Goal: Task Accomplishment & Management: Use online tool/utility

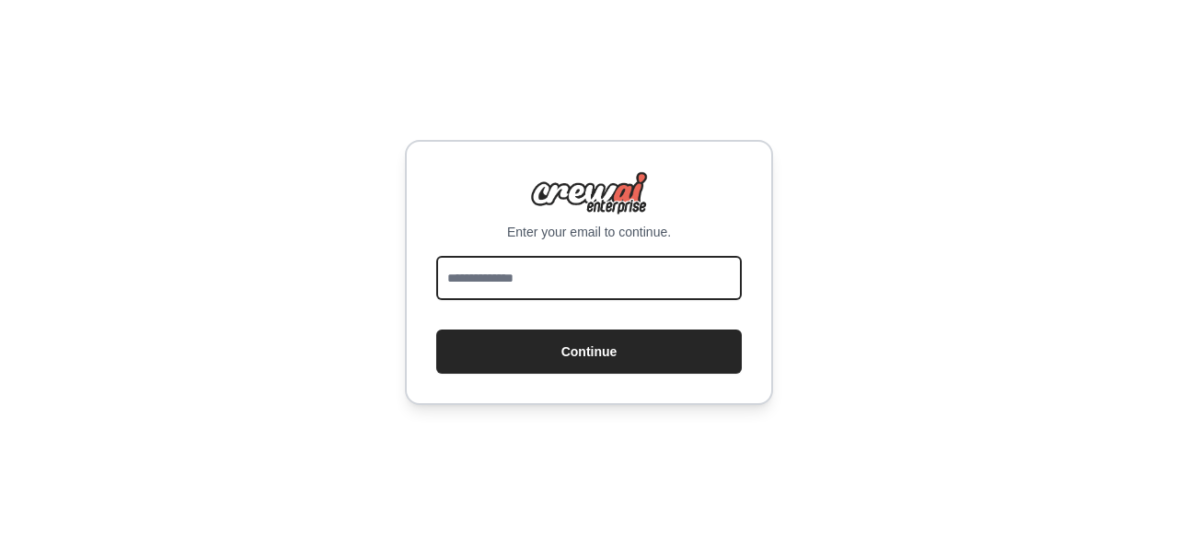
paste input "**********"
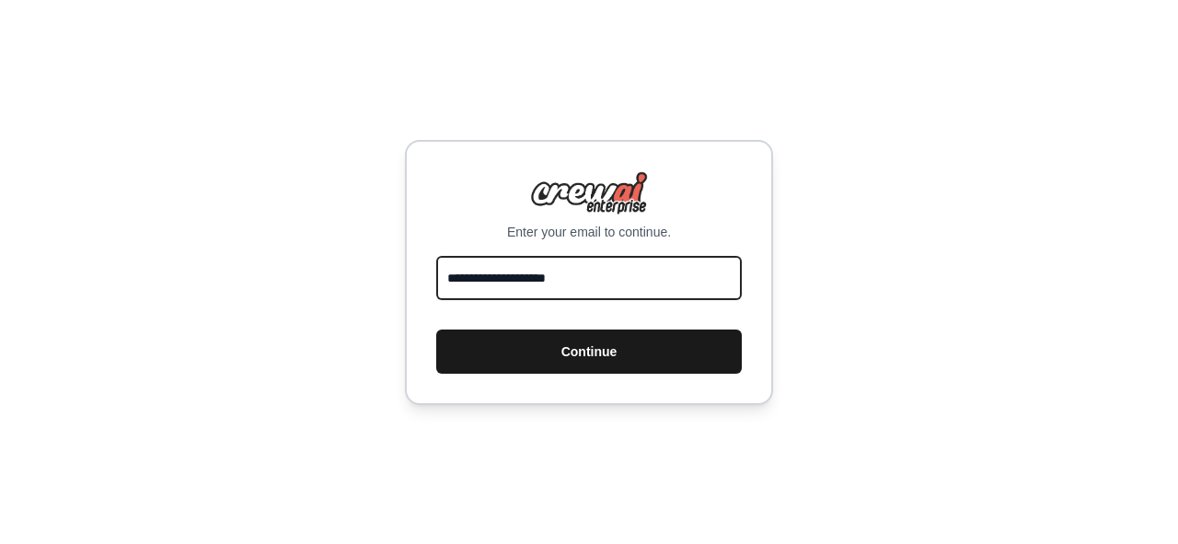
type input "**********"
click at [632, 347] on button "Continue" at bounding box center [588, 351] width 305 height 44
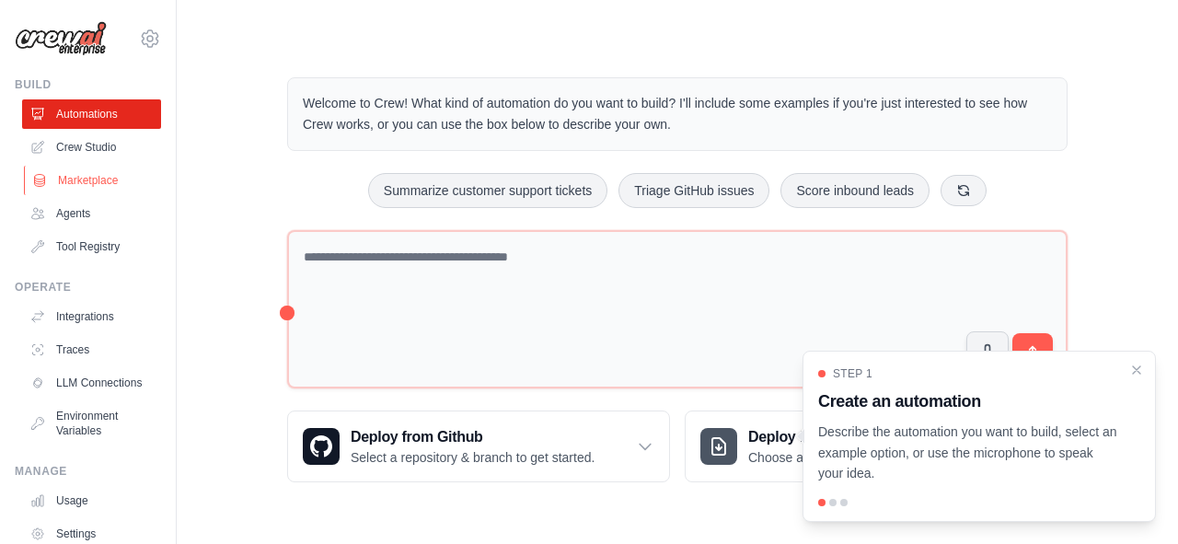
click at [55, 179] on link "Marketplace" at bounding box center [93, 180] width 139 height 29
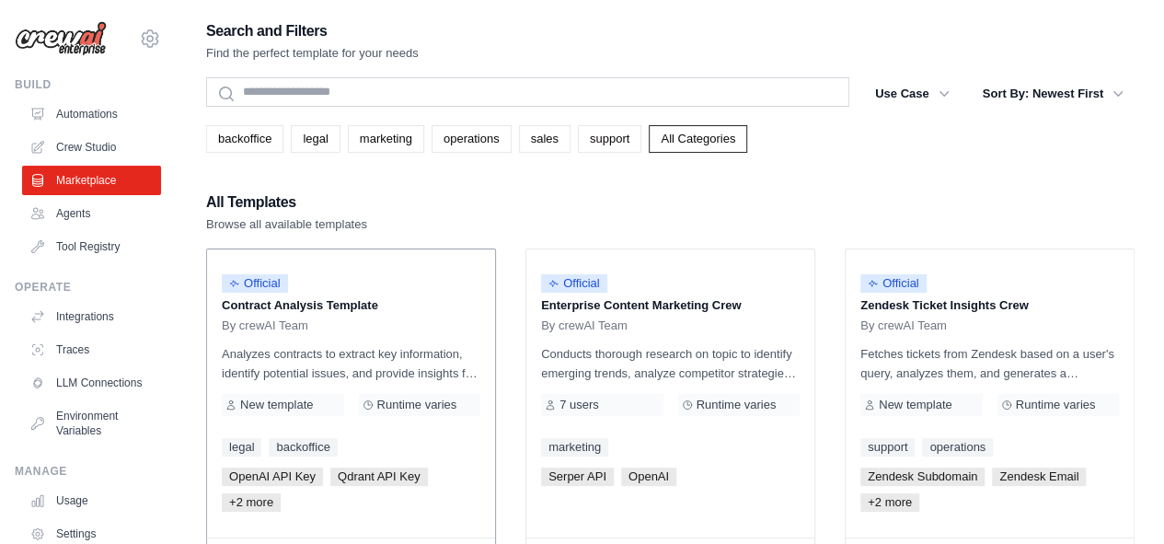
click at [399, 329] on div "By crewAI Team" at bounding box center [351, 325] width 259 height 15
click at [331, 307] on p "Contract Analysis Template" at bounding box center [351, 305] width 259 height 18
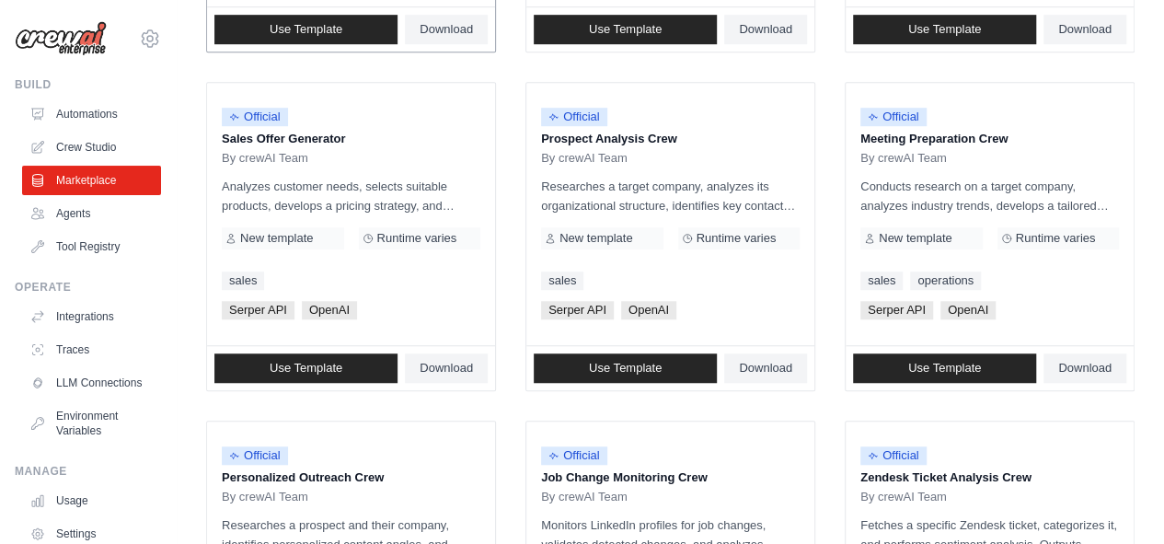
scroll to position [558, 0]
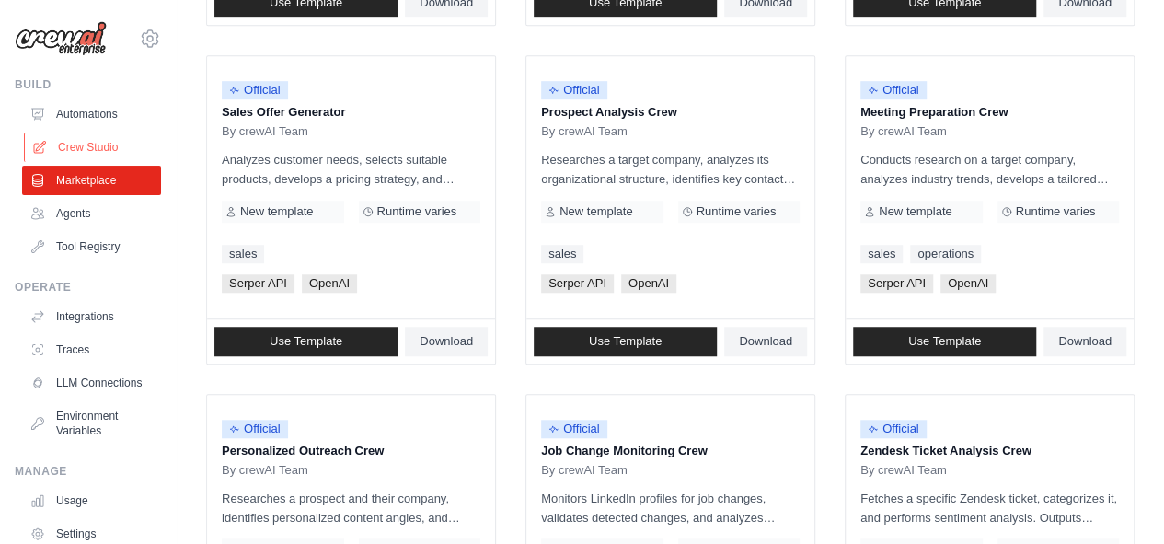
click at [80, 137] on link "Crew Studio" at bounding box center [93, 146] width 139 height 29
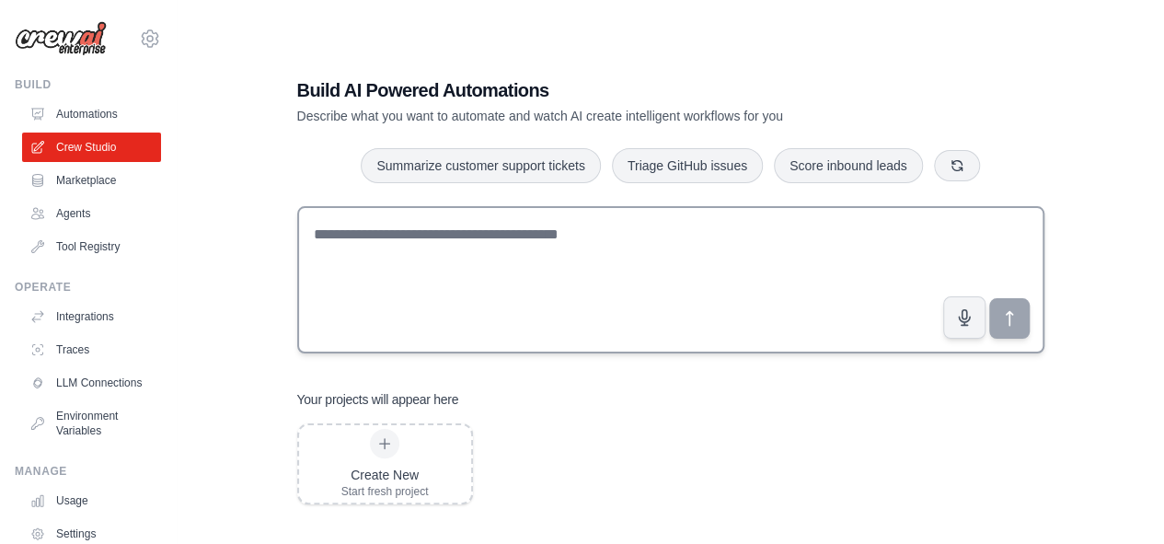
scroll to position [37, 0]
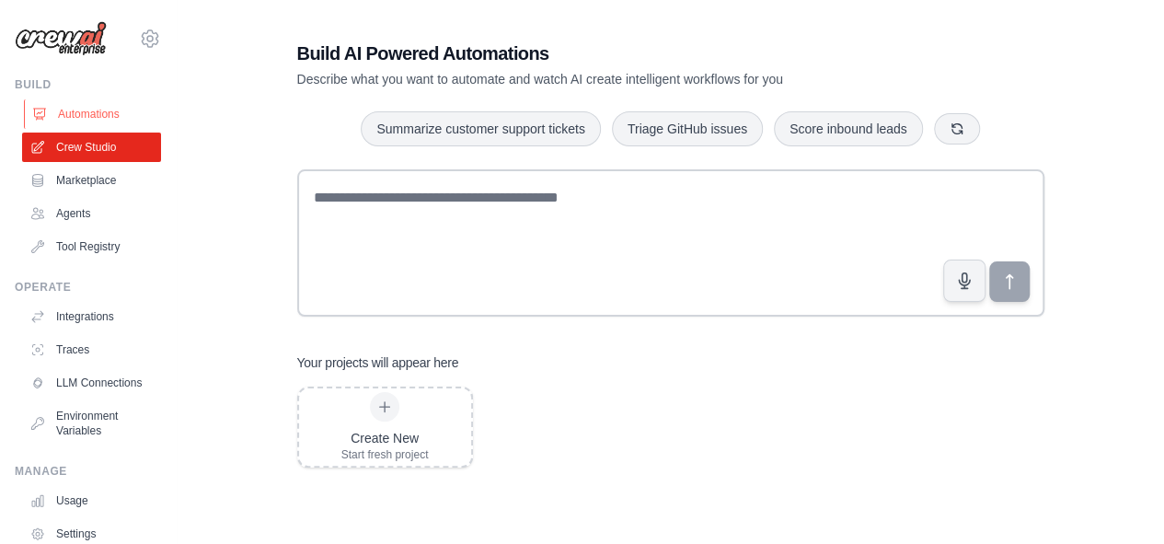
click at [72, 114] on link "Automations" at bounding box center [93, 113] width 139 height 29
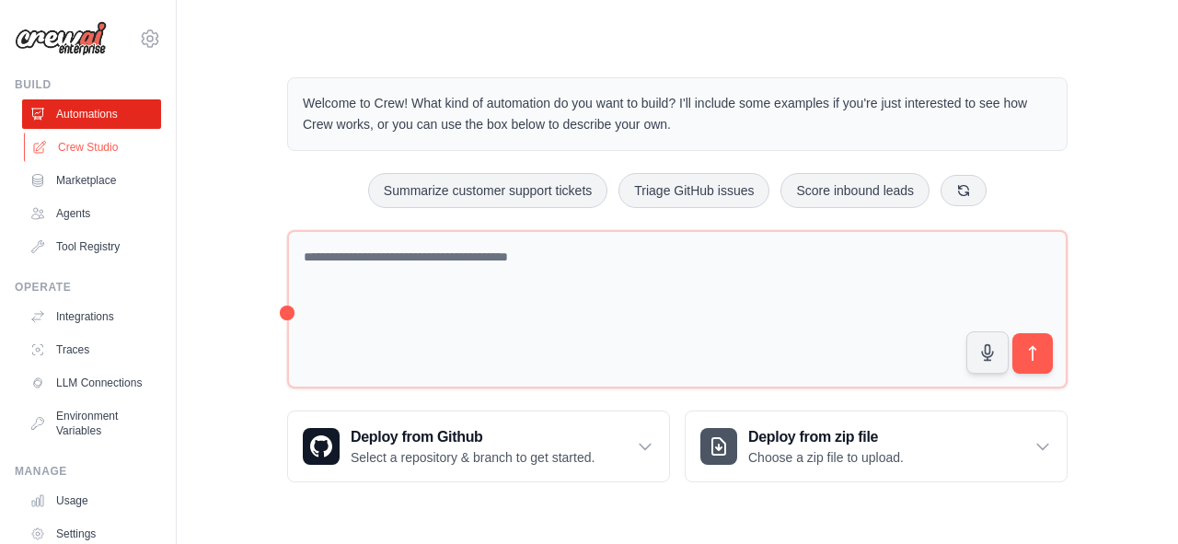
click at [68, 133] on link "Crew Studio" at bounding box center [93, 146] width 139 height 29
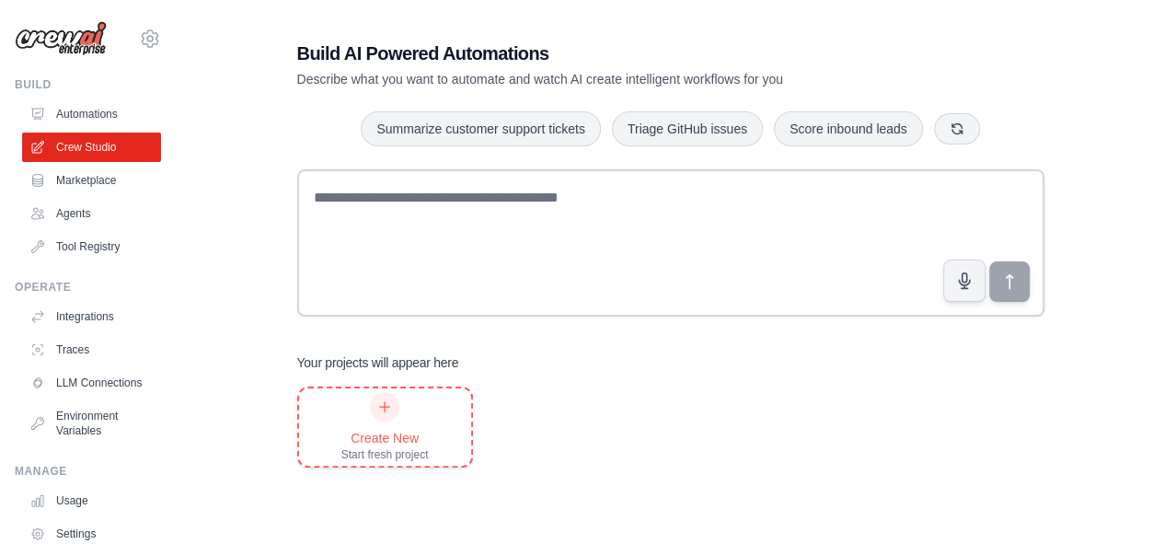
click at [379, 416] on div at bounding box center [384, 406] width 29 height 29
click at [379, 427] on div "Create New Start fresh project" at bounding box center [384, 427] width 87 height 70
click at [94, 216] on link "Agents" at bounding box center [93, 213] width 139 height 29
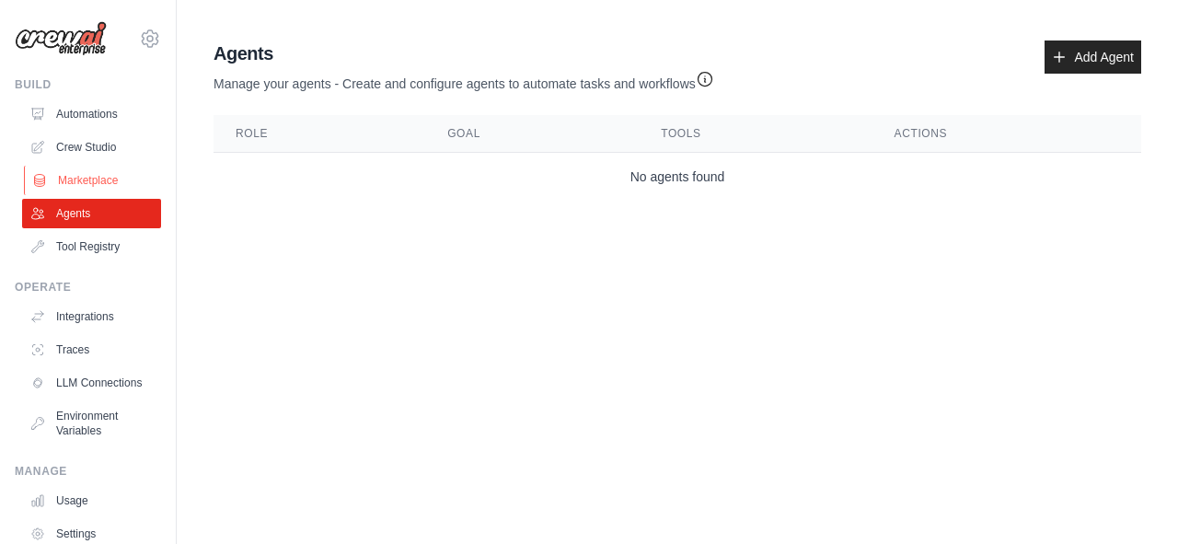
click at [105, 183] on link "Marketplace" at bounding box center [93, 180] width 139 height 29
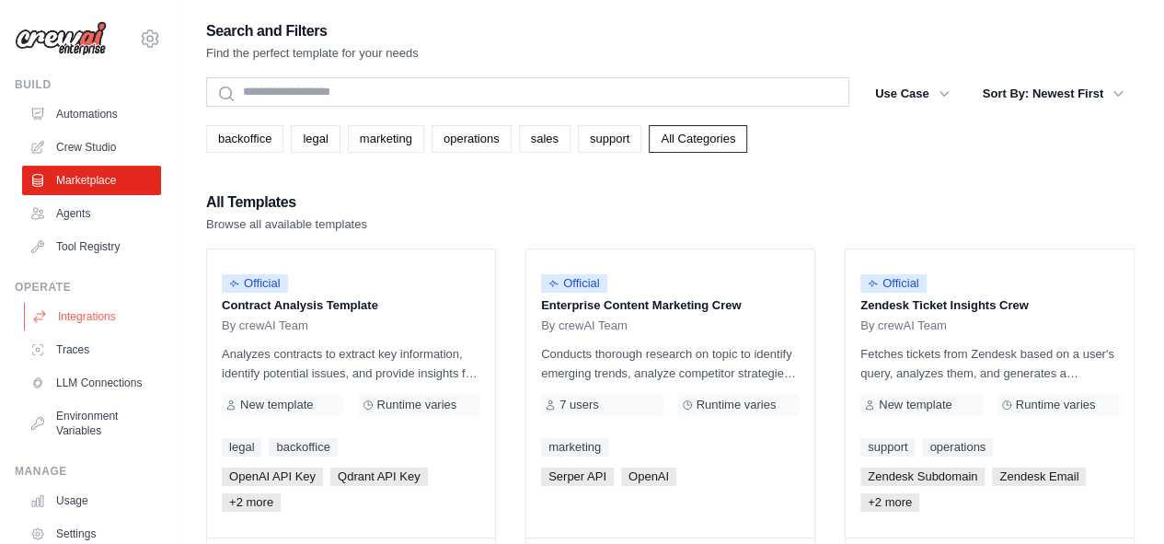
click at [84, 330] on link "Integrations" at bounding box center [93, 316] width 139 height 29
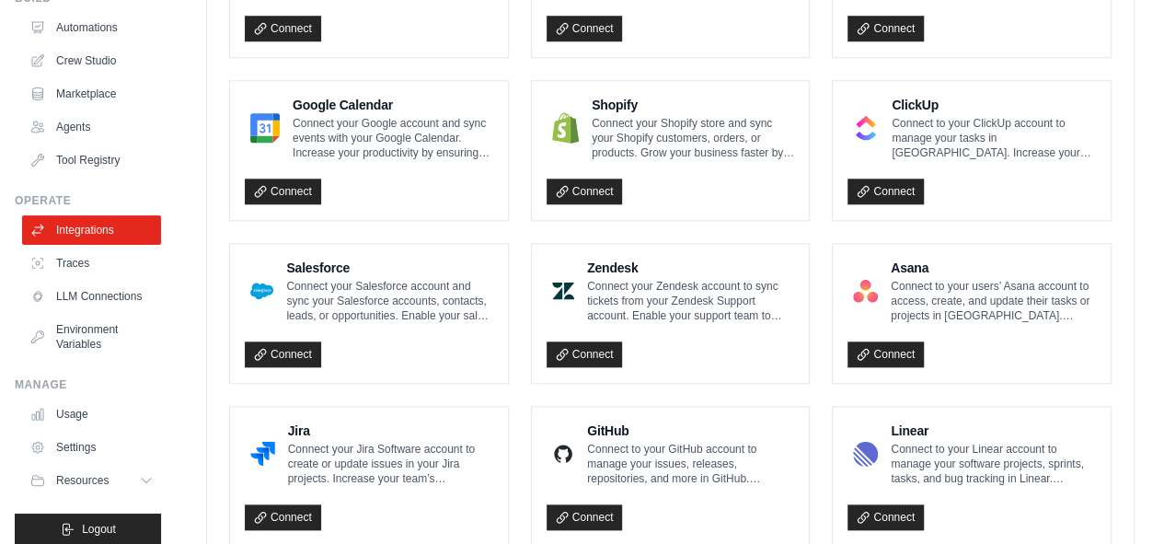
scroll to position [774, 0]
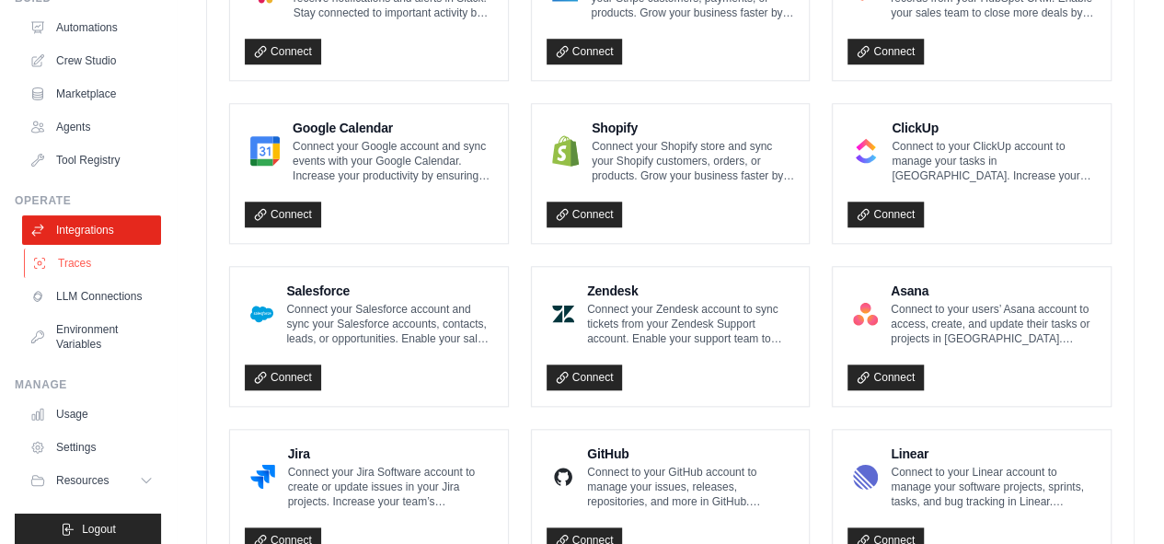
click at [94, 273] on link "Traces" at bounding box center [93, 262] width 139 height 29
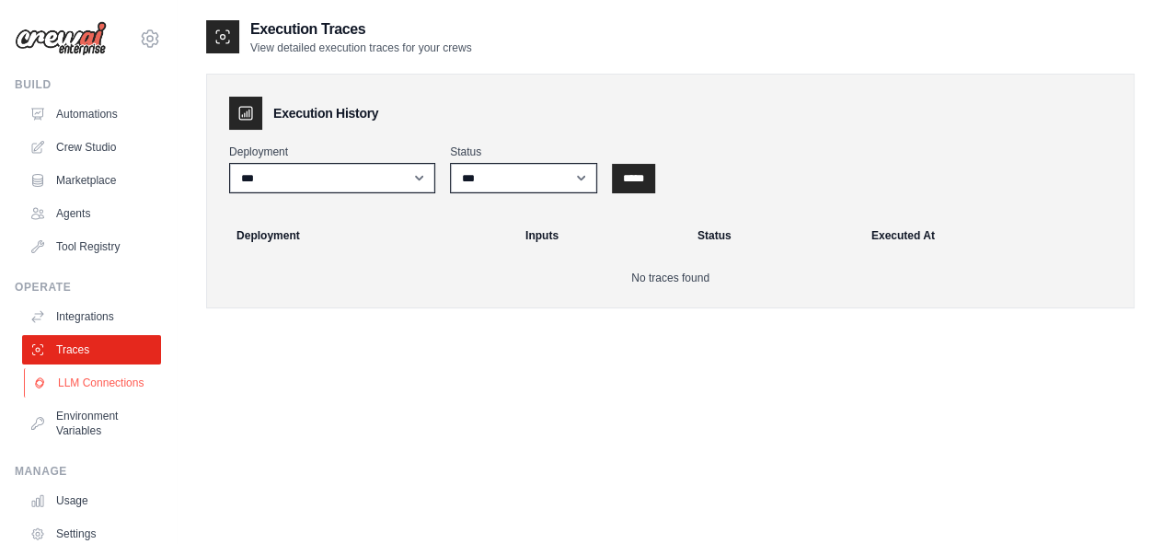
click at [90, 379] on link "LLM Connections" at bounding box center [93, 382] width 139 height 29
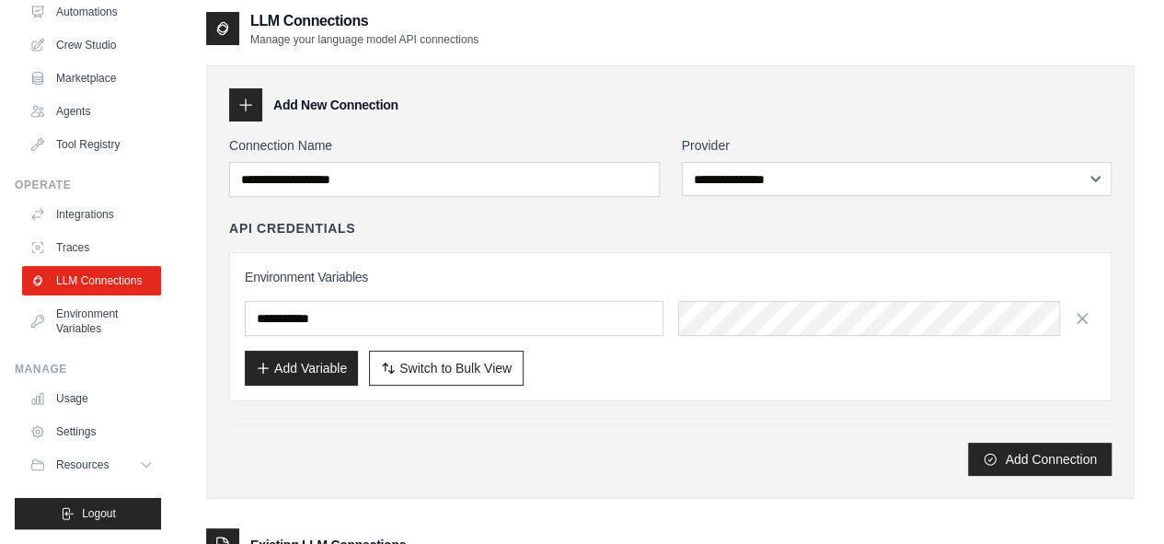
scroll to position [74, 0]
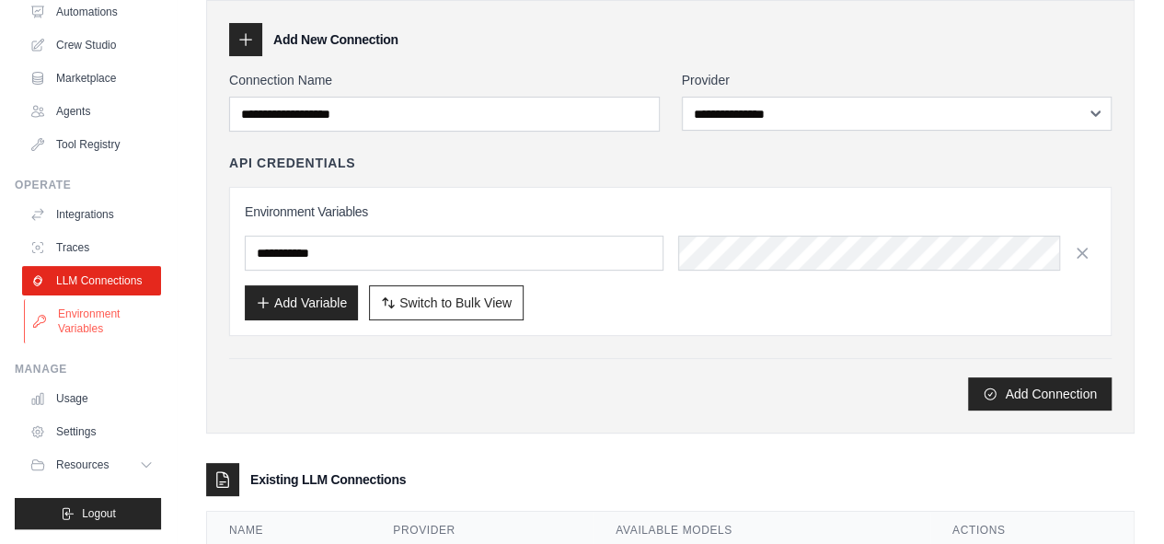
click at [93, 343] on link "Environment Variables" at bounding box center [93, 321] width 139 height 44
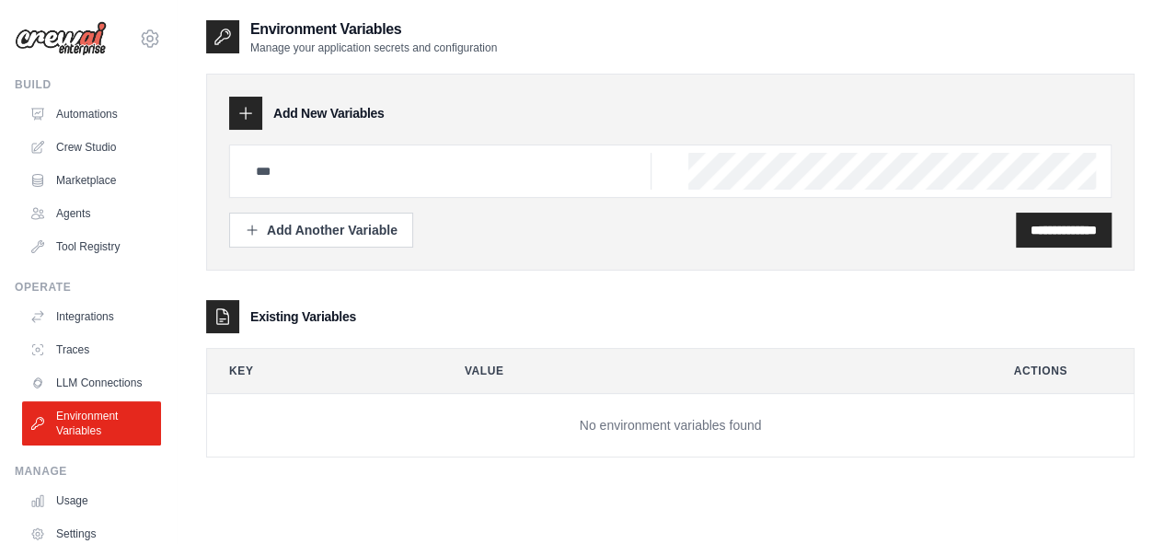
scroll to position [116, 0]
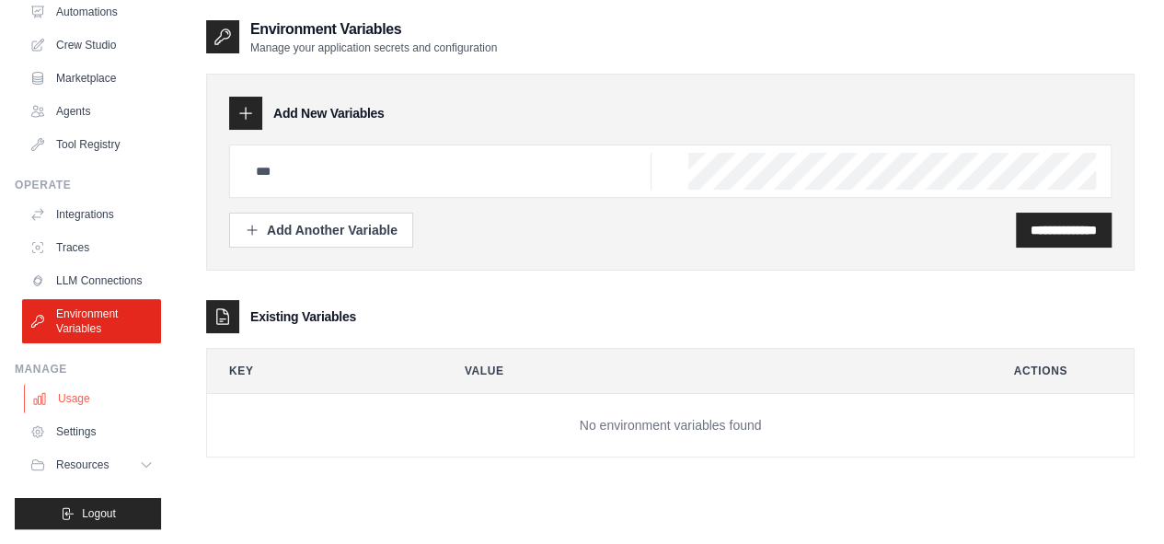
click at [75, 397] on link "Usage" at bounding box center [93, 398] width 139 height 29
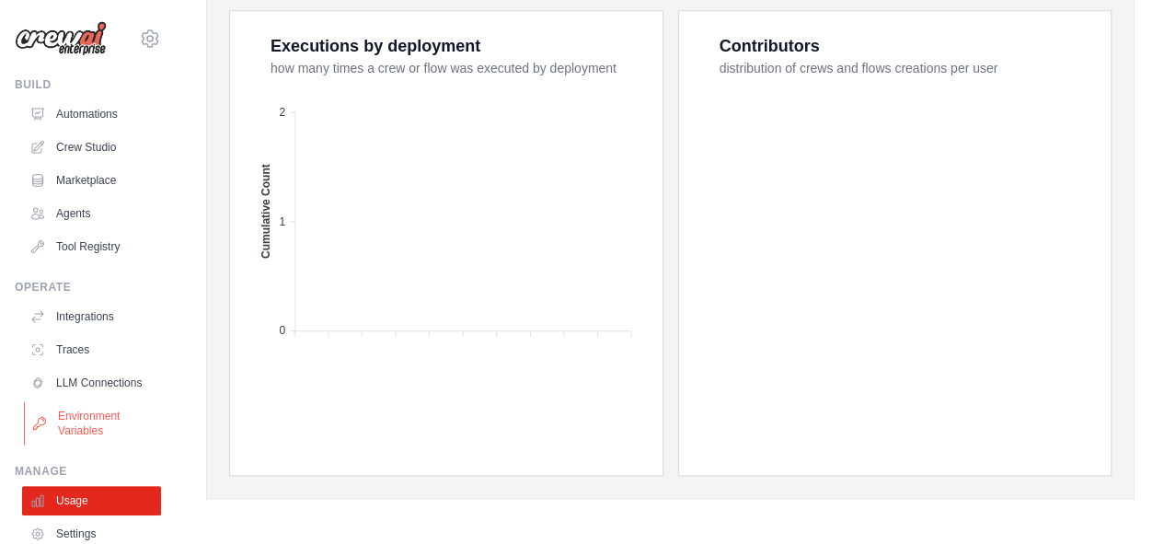
scroll to position [116, 0]
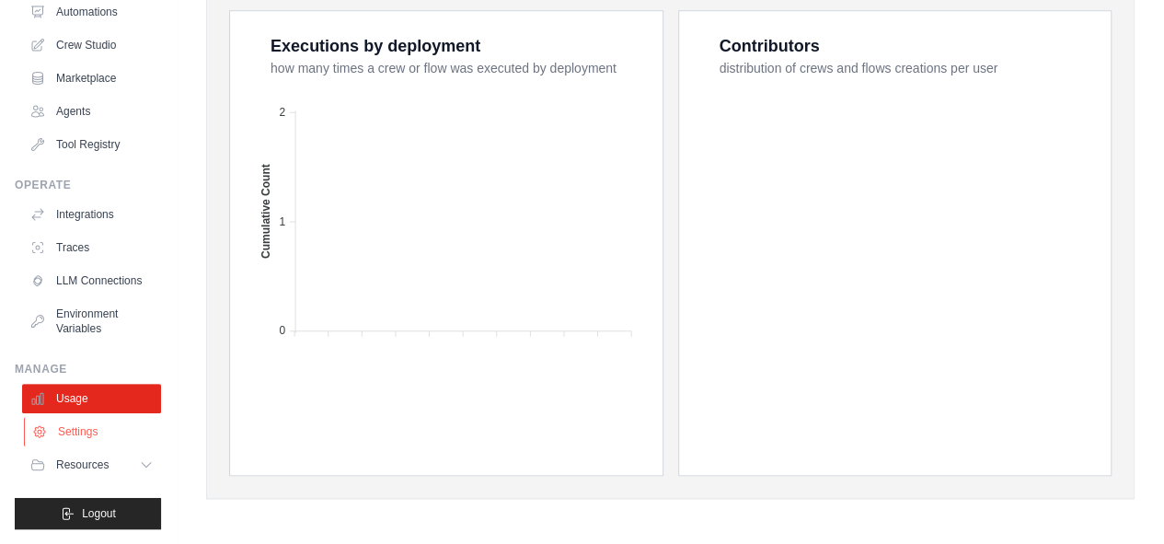
click at [86, 425] on link "Settings" at bounding box center [93, 431] width 139 height 29
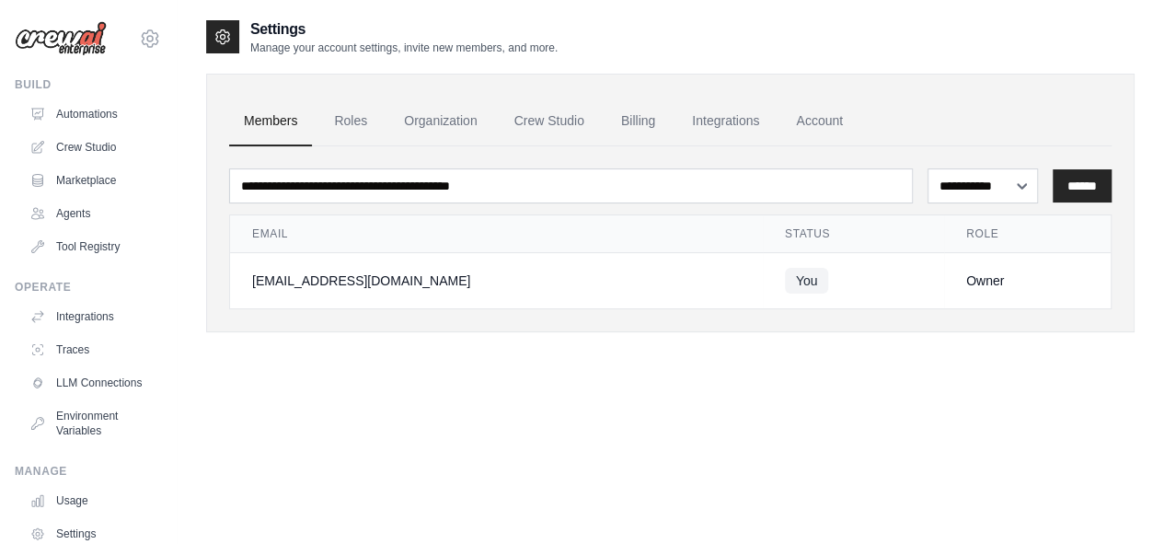
scroll to position [37, 0]
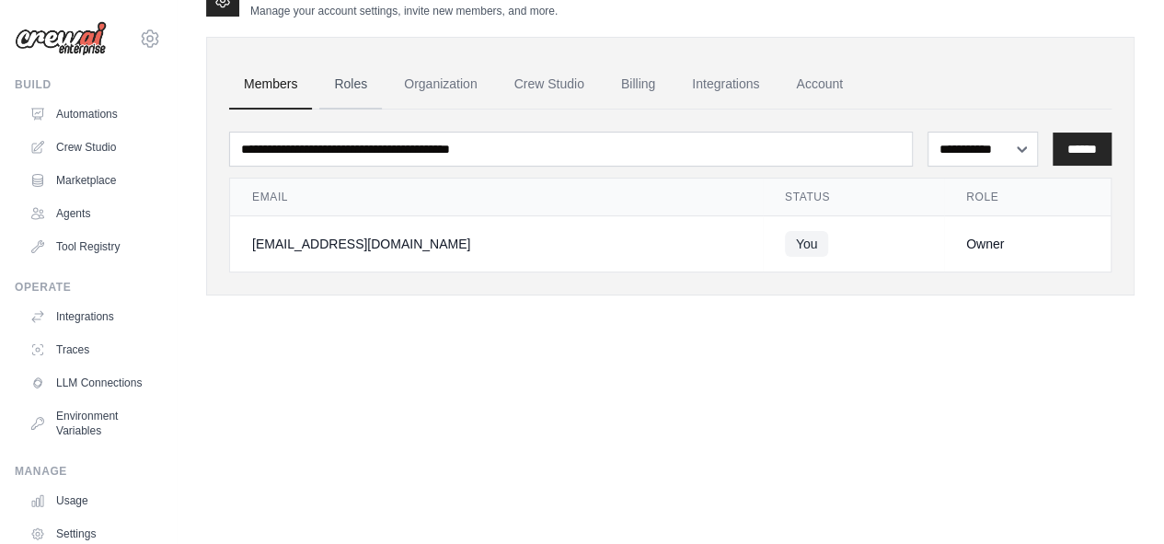
click at [342, 81] on link "Roles" at bounding box center [350, 85] width 63 height 50
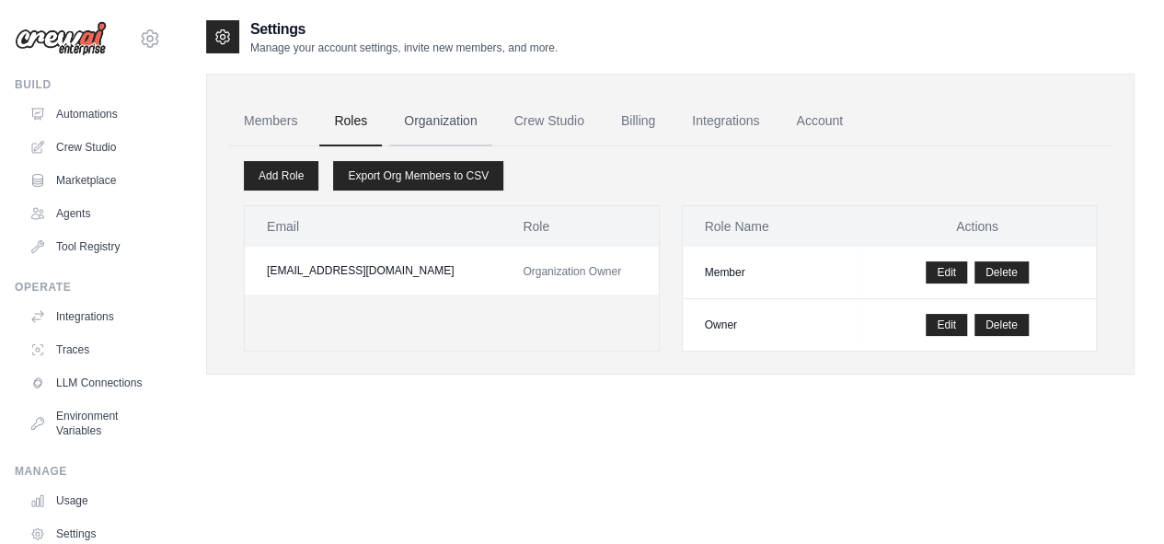
click at [446, 118] on link "Organization" at bounding box center [440, 122] width 102 height 50
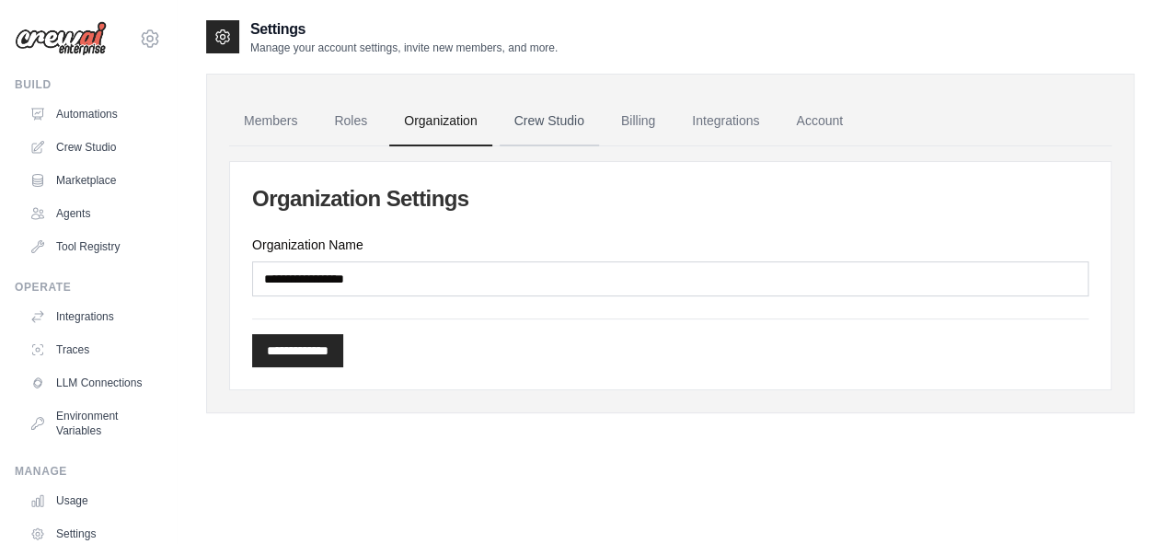
click at [565, 117] on link "Crew Studio" at bounding box center [549, 122] width 99 height 50
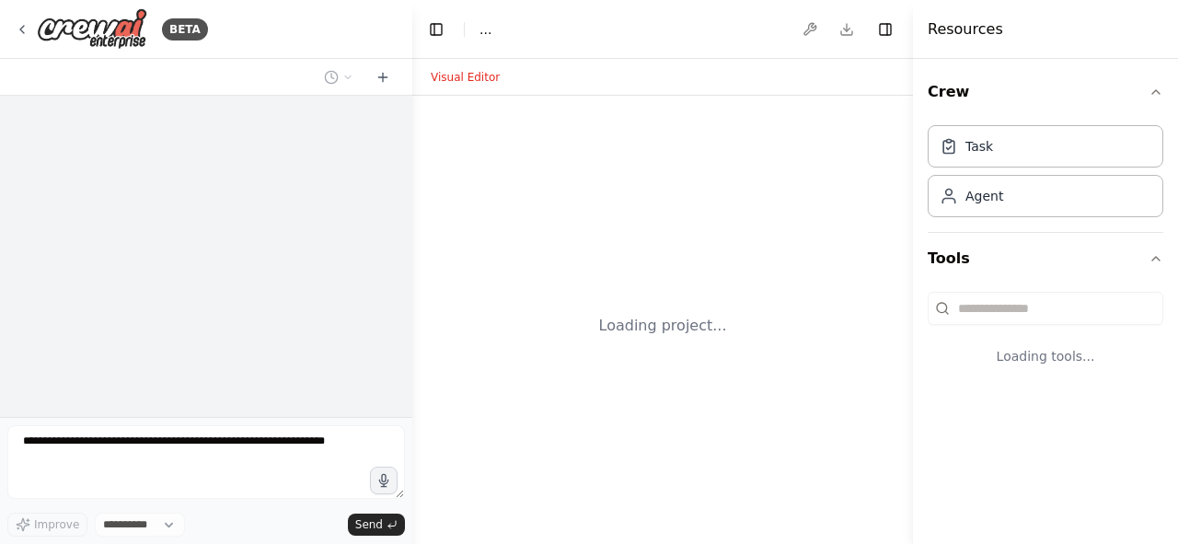
select select "****"
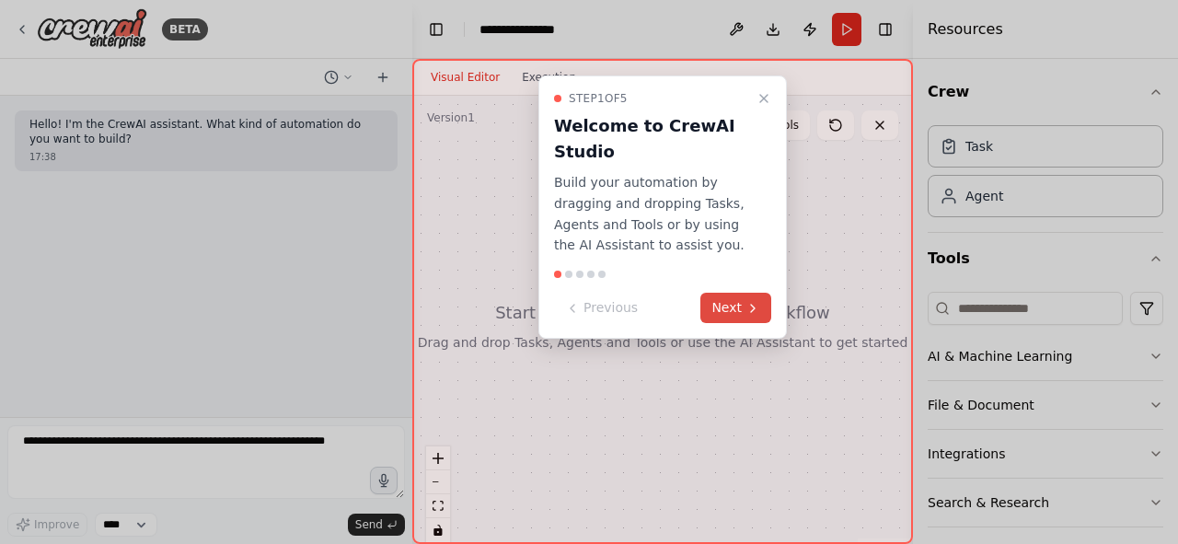
click at [714, 300] on button "Next" at bounding box center [735, 308] width 71 height 30
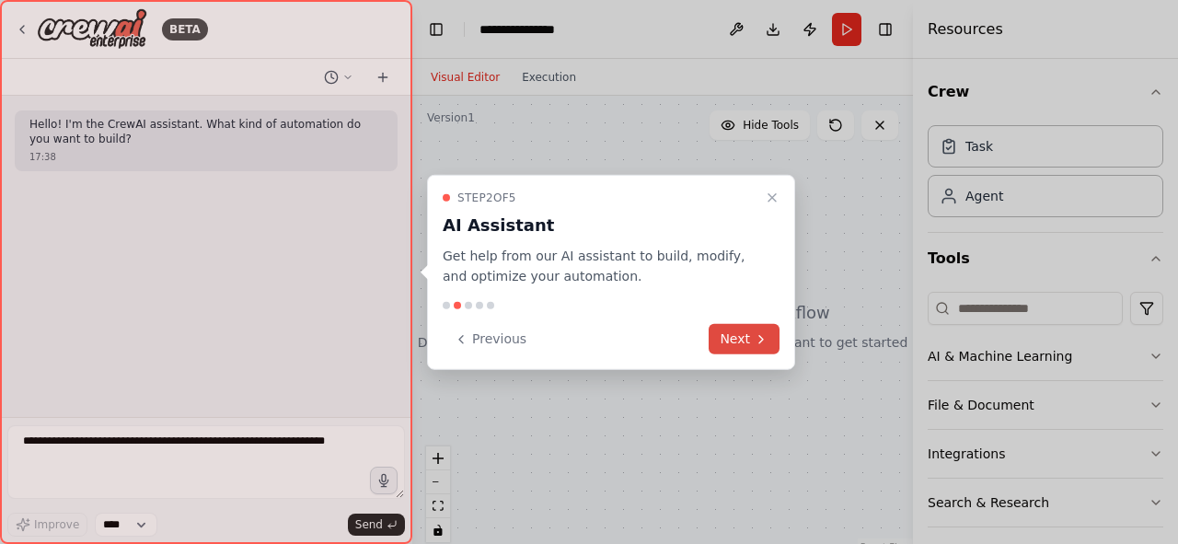
click at [741, 339] on button "Next" at bounding box center [743, 339] width 71 height 30
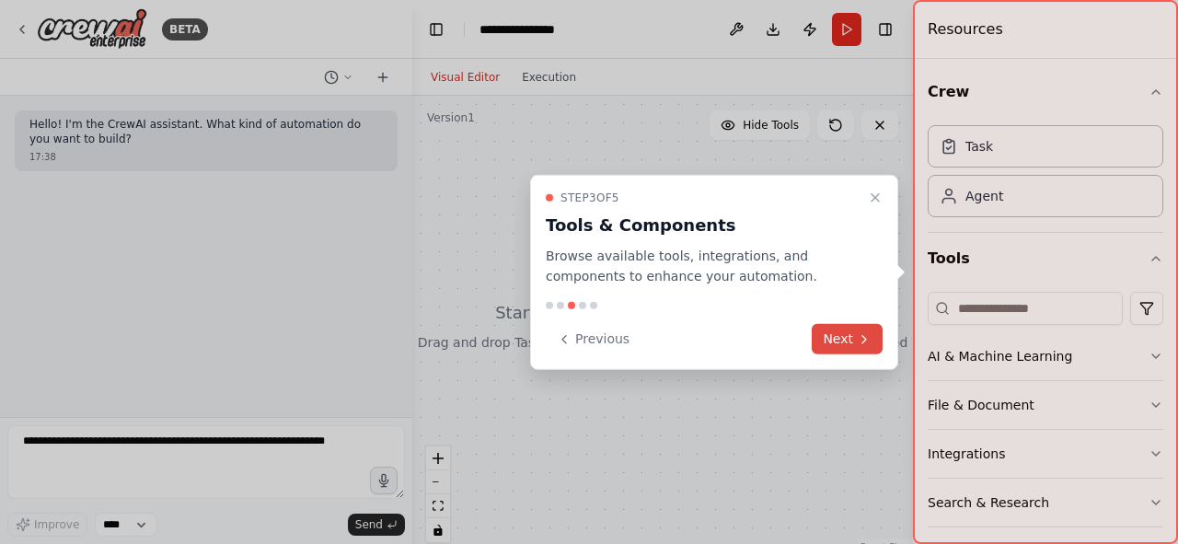
click at [840, 348] on button "Next" at bounding box center [846, 339] width 71 height 30
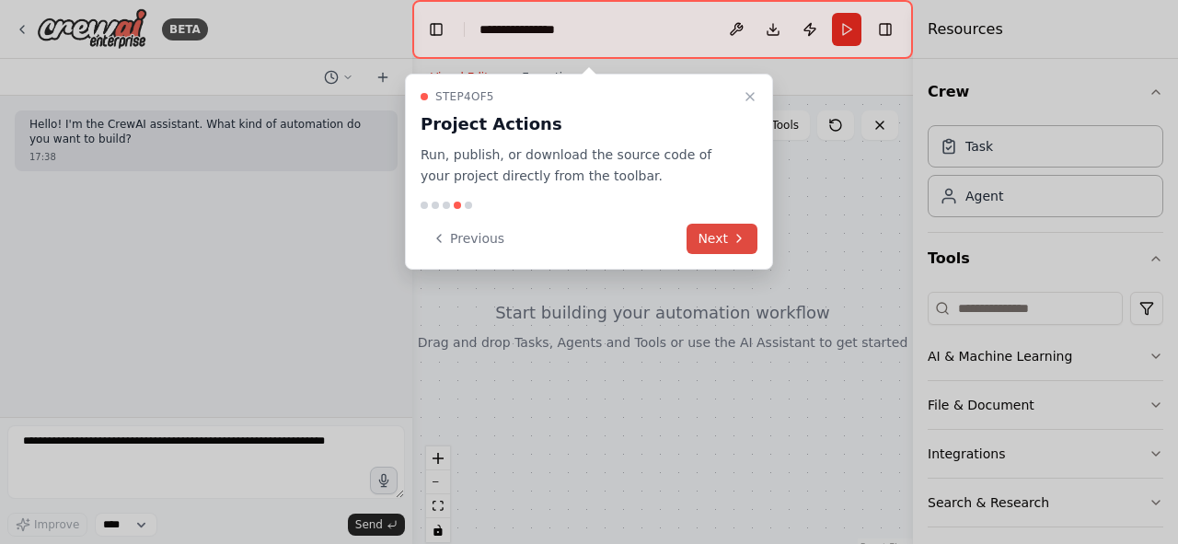
click at [712, 234] on button "Next" at bounding box center [721, 239] width 71 height 30
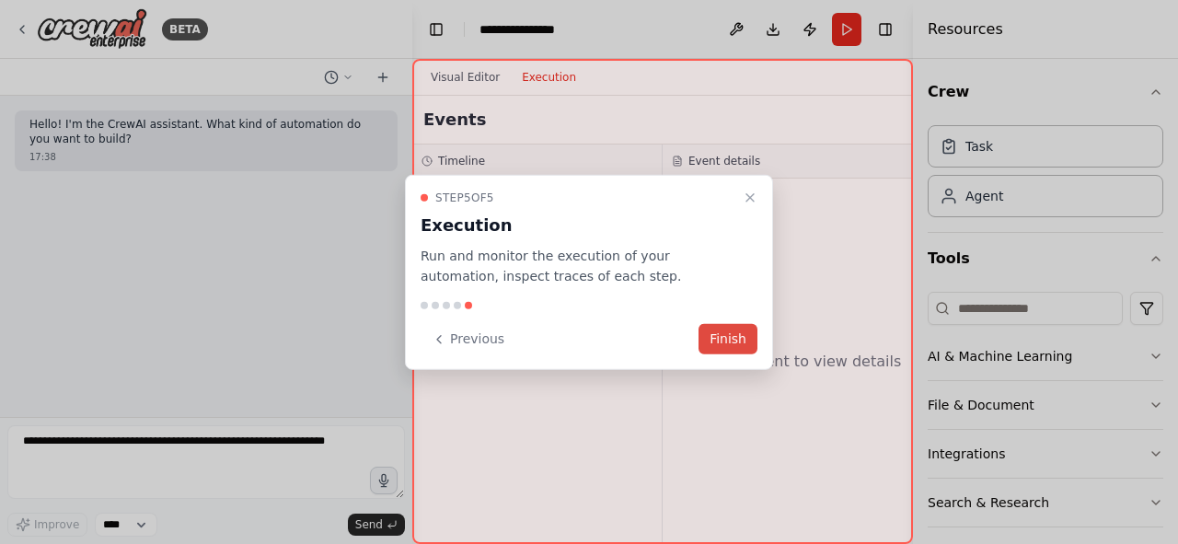
click at [719, 339] on button "Finish" at bounding box center [727, 339] width 59 height 30
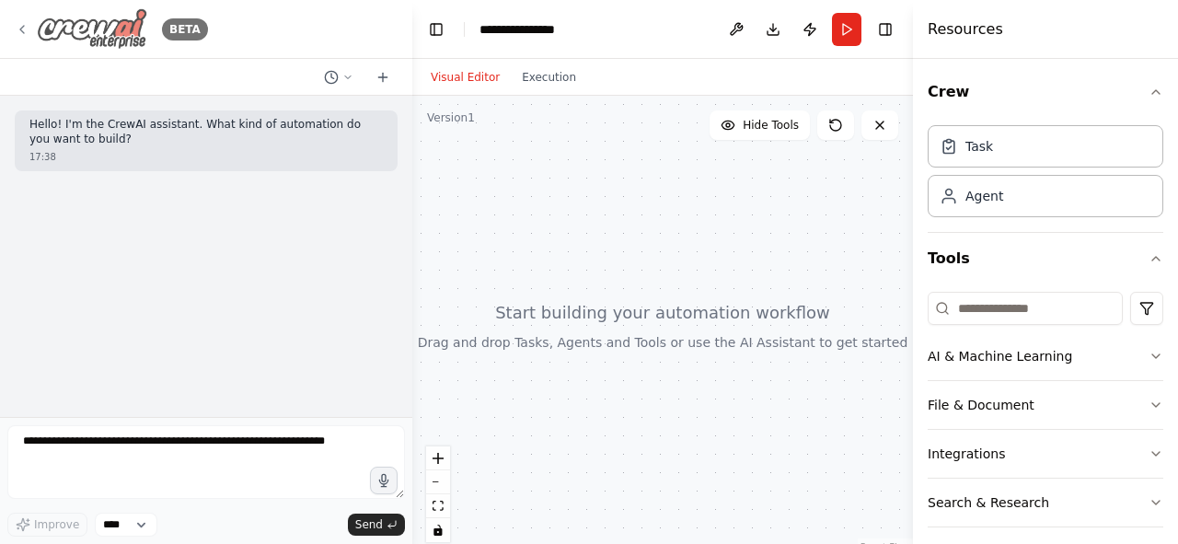
click at [20, 25] on icon at bounding box center [22, 29] width 15 height 15
drag, startPoint x: 412, startPoint y: 408, endPoint x: 500, endPoint y: 376, distance: 93.7
click at [500, 376] on div at bounding box center [662, 326] width 500 height 460
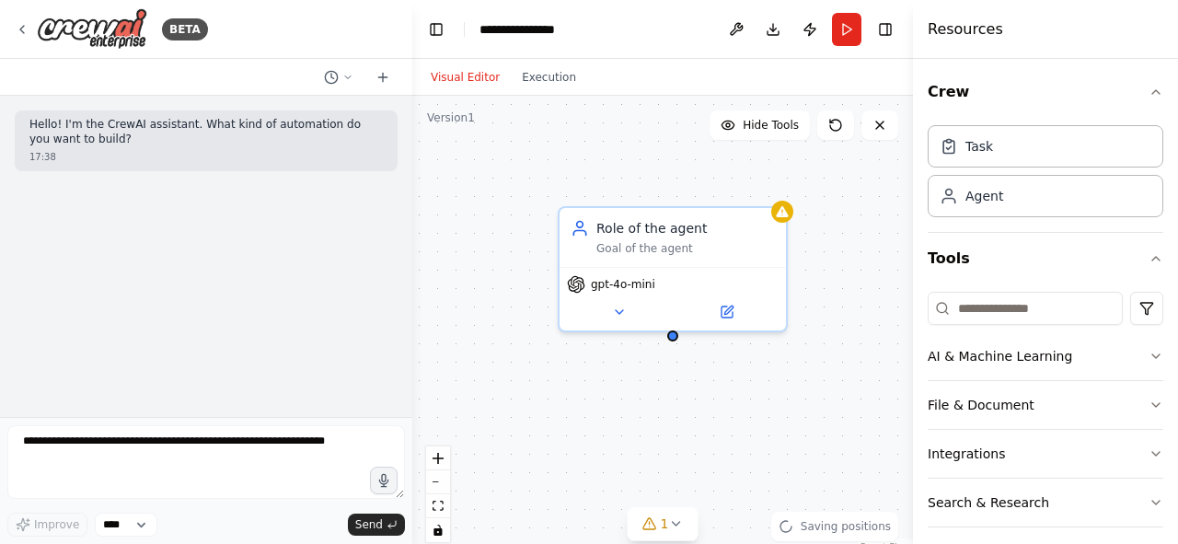
drag, startPoint x: 622, startPoint y: 312, endPoint x: 510, endPoint y: 267, distance: 121.0
click at [510, 267] on div "Role of the agent Goal of the agent gpt-4o-mini" at bounding box center [662, 326] width 500 height 460
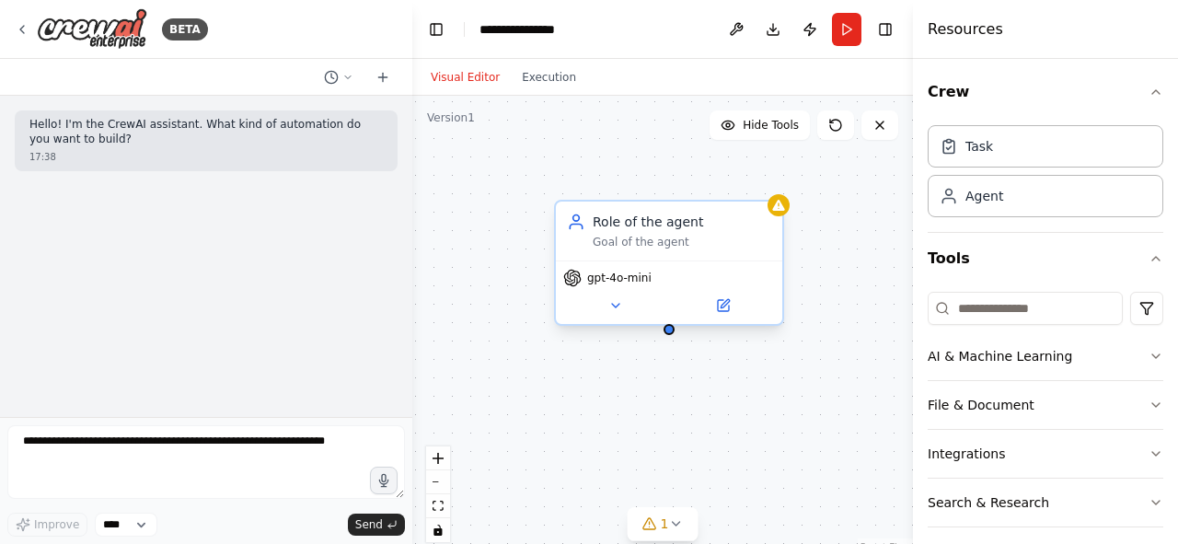
click at [648, 231] on div "Role of the agent Goal of the agent" at bounding box center [681, 231] width 178 height 37
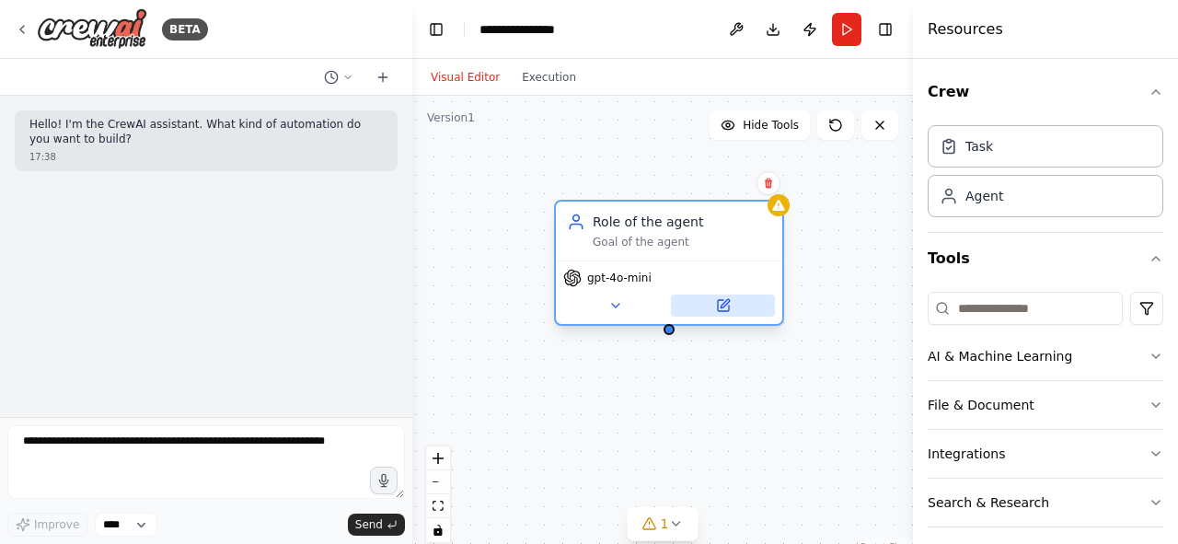
click at [721, 305] on icon at bounding box center [724, 303] width 8 height 8
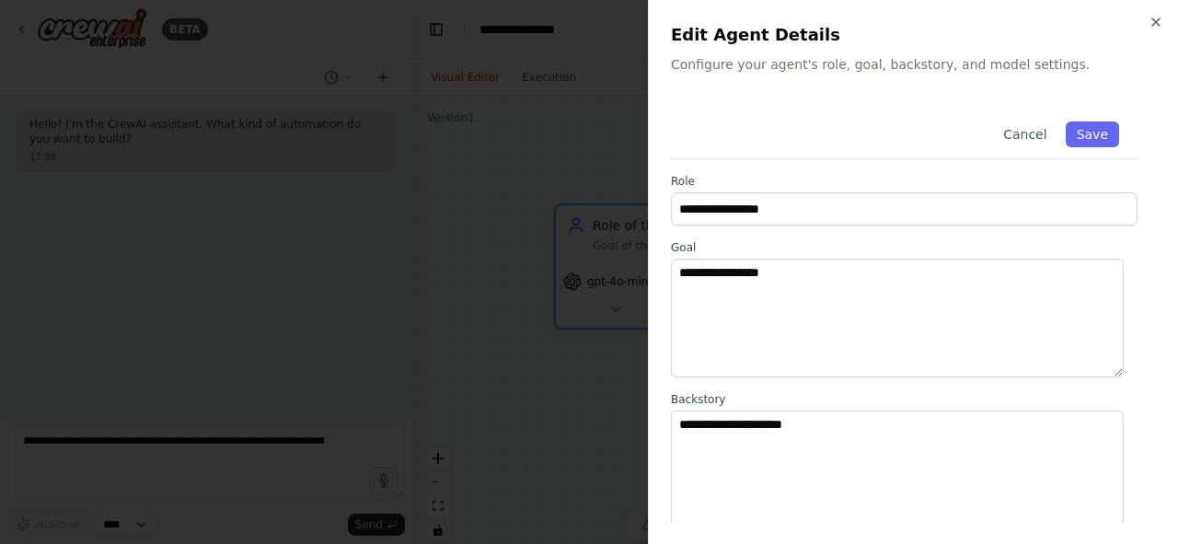
scroll to position [25, 0]
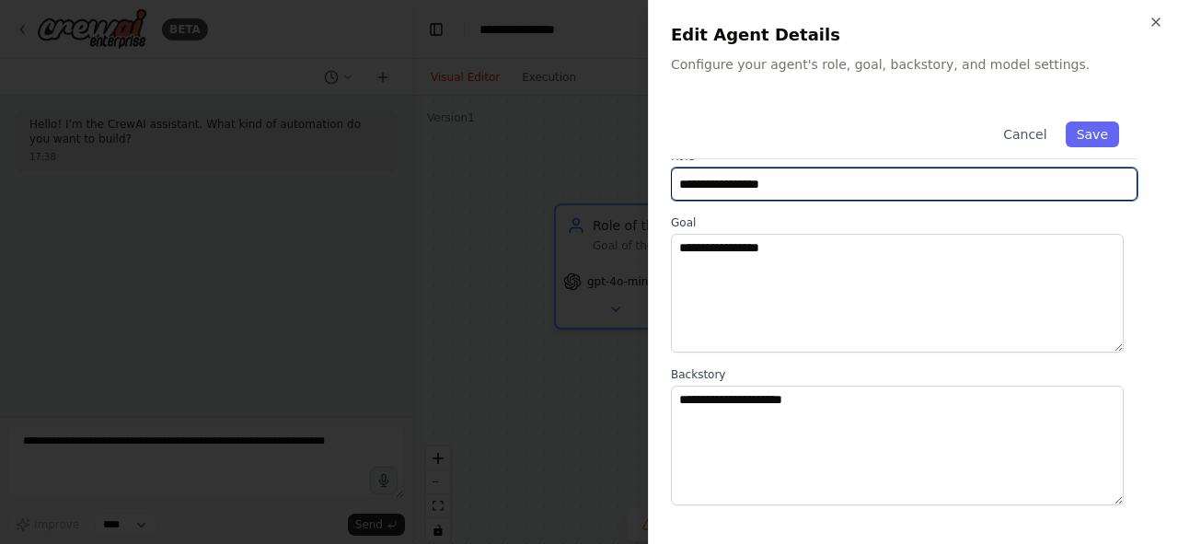
click at [778, 184] on input "**********" at bounding box center [904, 183] width 466 height 33
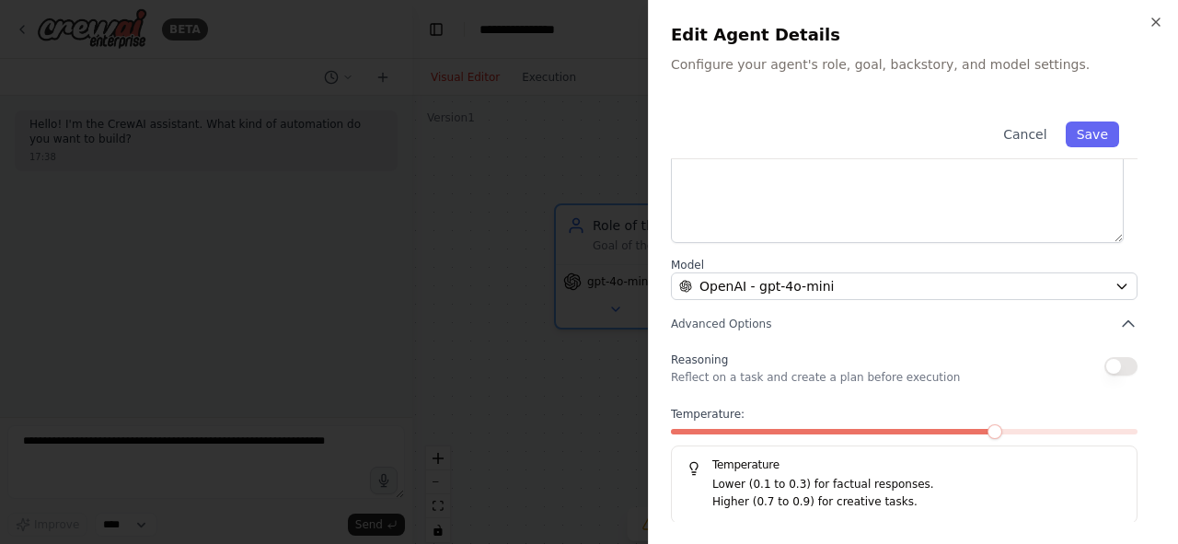
click at [758, 382] on p "Reflect on a task and create a plan before execution" at bounding box center [815, 377] width 289 height 15
click at [1119, 320] on icon "button" at bounding box center [1128, 324] width 18 height 18
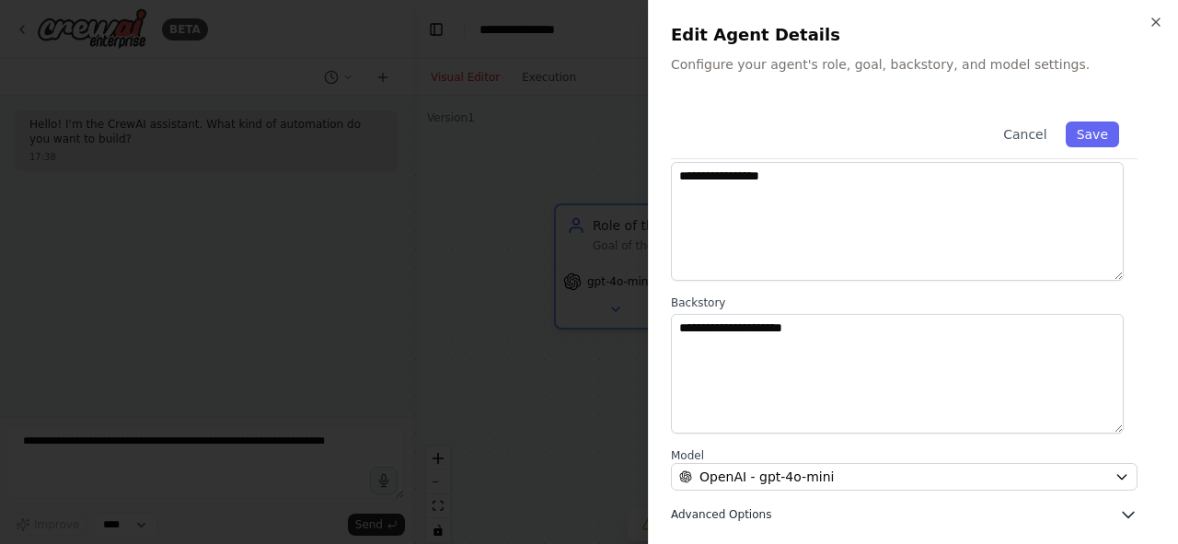
click at [1122, 512] on icon "button" at bounding box center [1127, 515] width 11 height 6
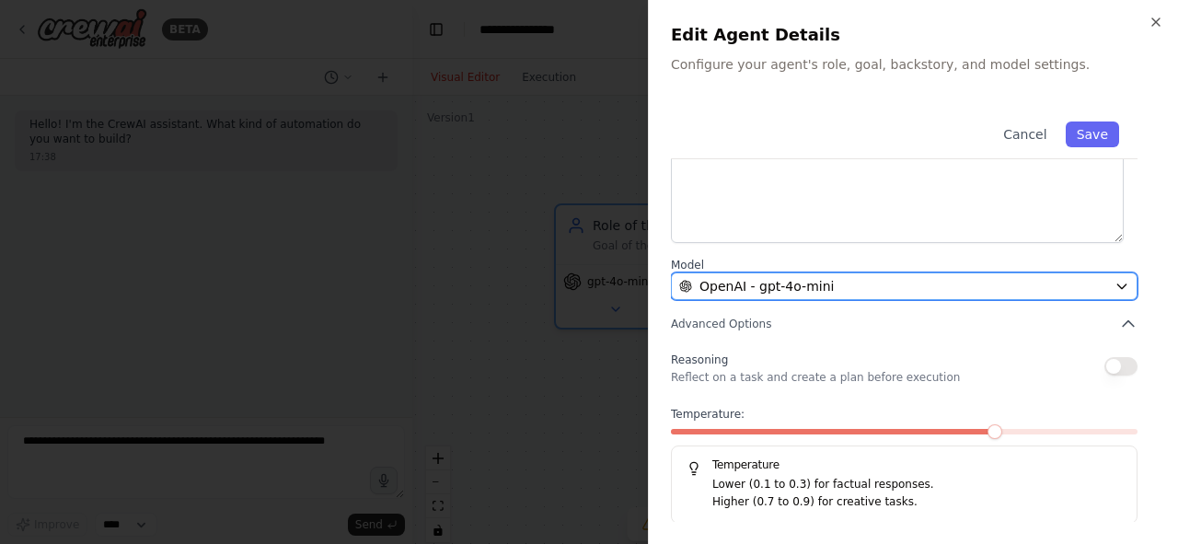
click at [1032, 282] on div "OpenAI - gpt-4o-mini" at bounding box center [893, 286] width 428 height 18
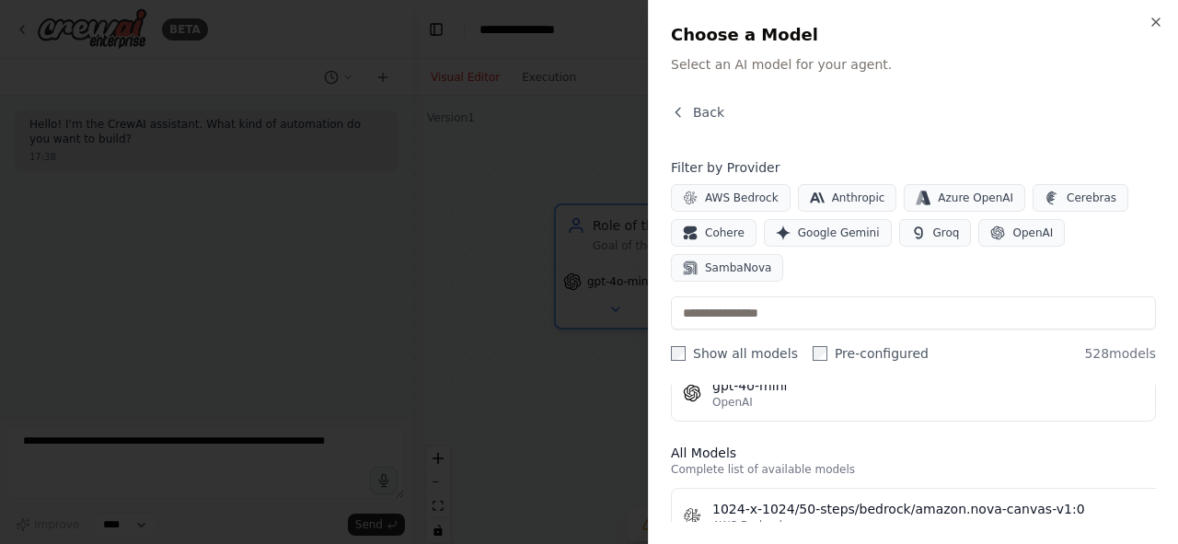
scroll to position [609, 0]
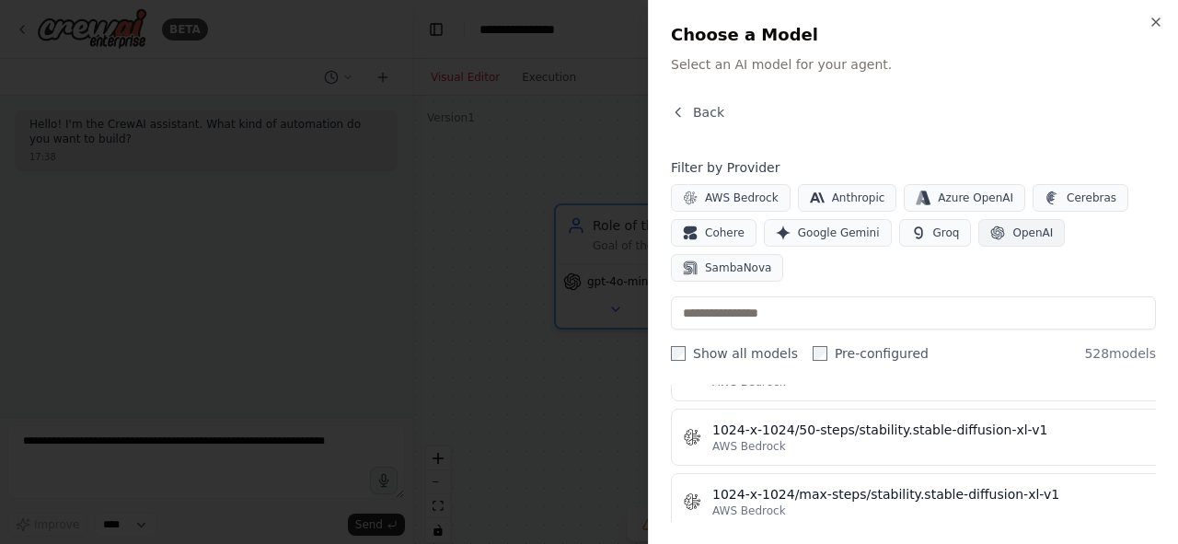
click at [988, 230] on button "OpenAI" at bounding box center [1021, 233] width 86 height 28
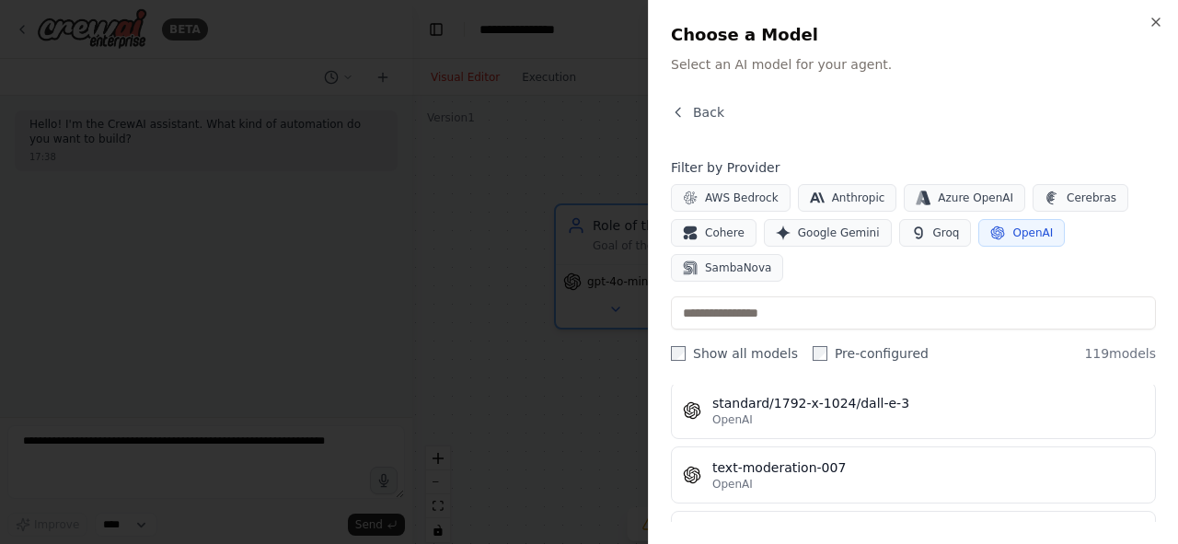
scroll to position [7369, 0]
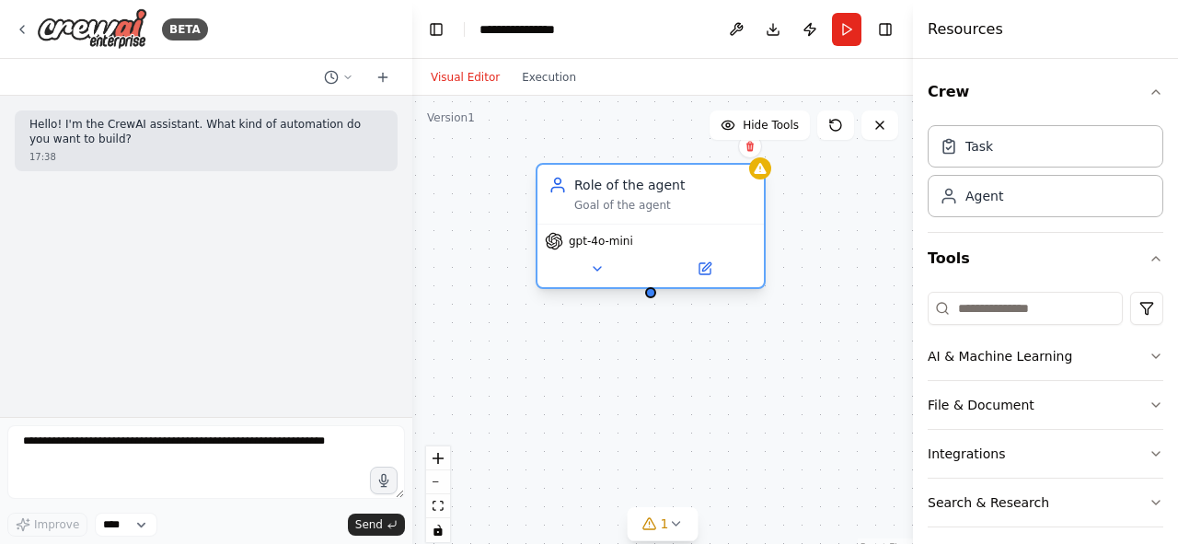
drag, startPoint x: 664, startPoint y: 294, endPoint x: 624, endPoint y: 256, distance: 56.0
click at [624, 256] on div "gpt-4o-mini" at bounding box center [650, 255] width 226 height 63
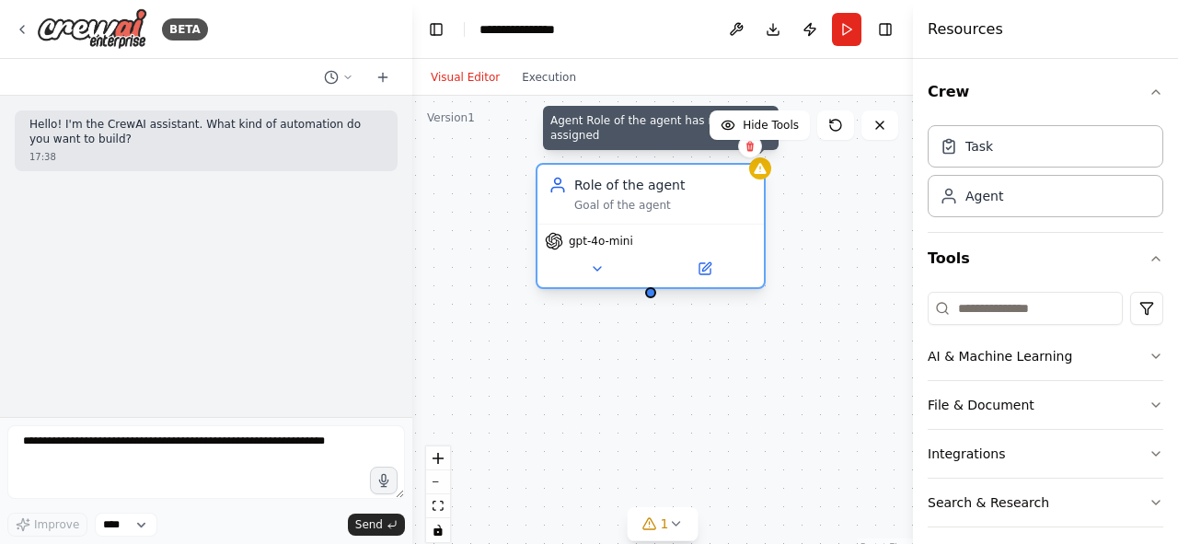
click at [761, 172] on icon at bounding box center [759, 168] width 12 height 11
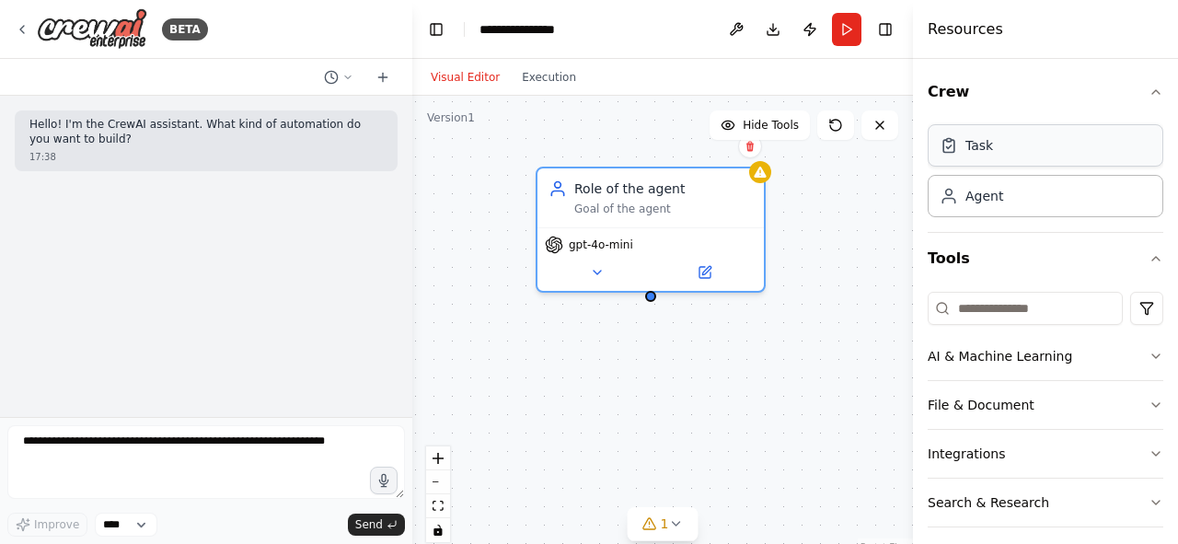
click at [944, 154] on icon at bounding box center [948, 145] width 18 height 18
click at [885, 244] on div "Role of the agent Goal of the agent gpt-4o-mini" at bounding box center [662, 326] width 500 height 460
click at [979, 144] on div "Task" at bounding box center [979, 145] width 28 height 18
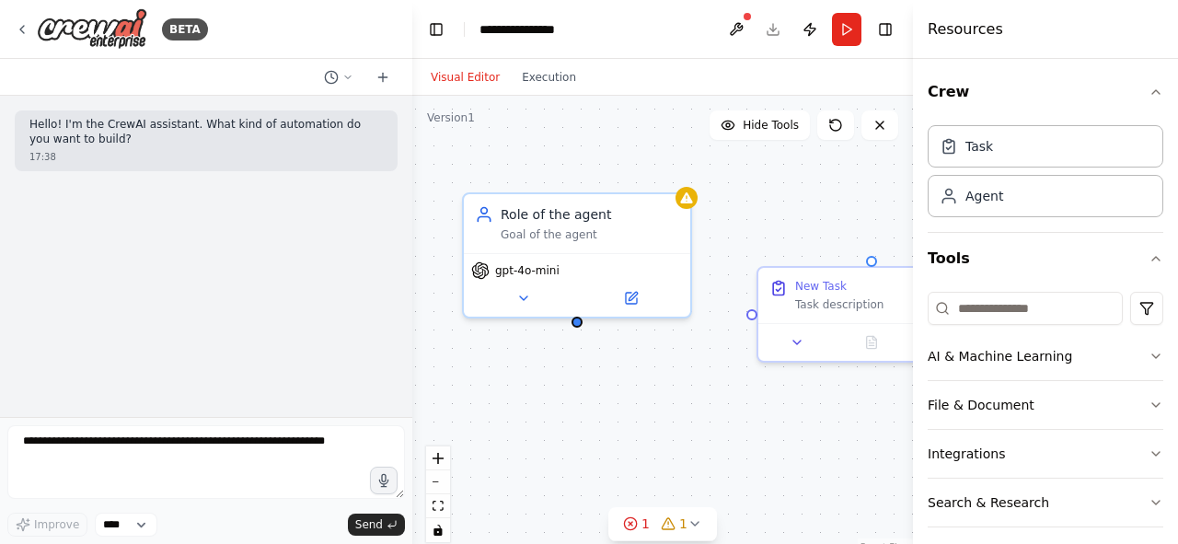
drag, startPoint x: 773, startPoint y: 306, endPoint x: 697, endPoint y: 332, distance: 79.7
click at [697, 332] on div "Role of the agent Goal of the agent gpt-4o-mini New Task Task description" at bounding box center [662, 326] width 500 height 460
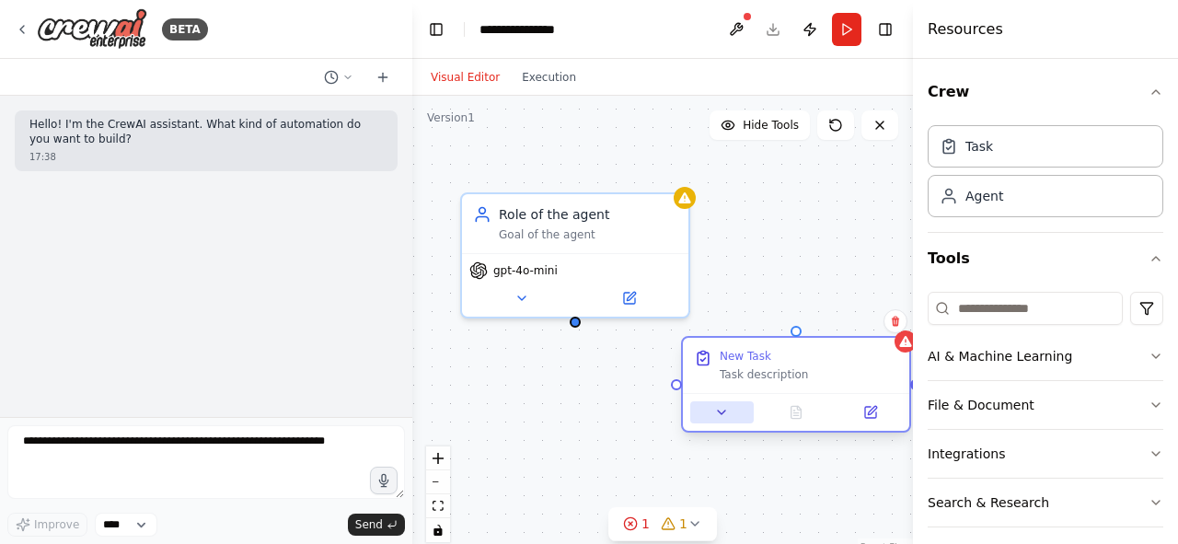
drag, startPoint x: 810, startPoint y: 295, endPoint x: 700, endPoint y: 408, distance: 156.8
click at [700, 408] on div "New Task Task description" at bounding box center [796, 384] width 230 height 97
drag, startPoint x: 572, startPoint y: 325, endPoint x: 792, endPoint y: 335, distance: 220.1
click at [792, 335] on div "Role of the agent Goal of the agent gpt-4o-mini New Task Task description" at bounding box center [563, 275] width 500 height 460
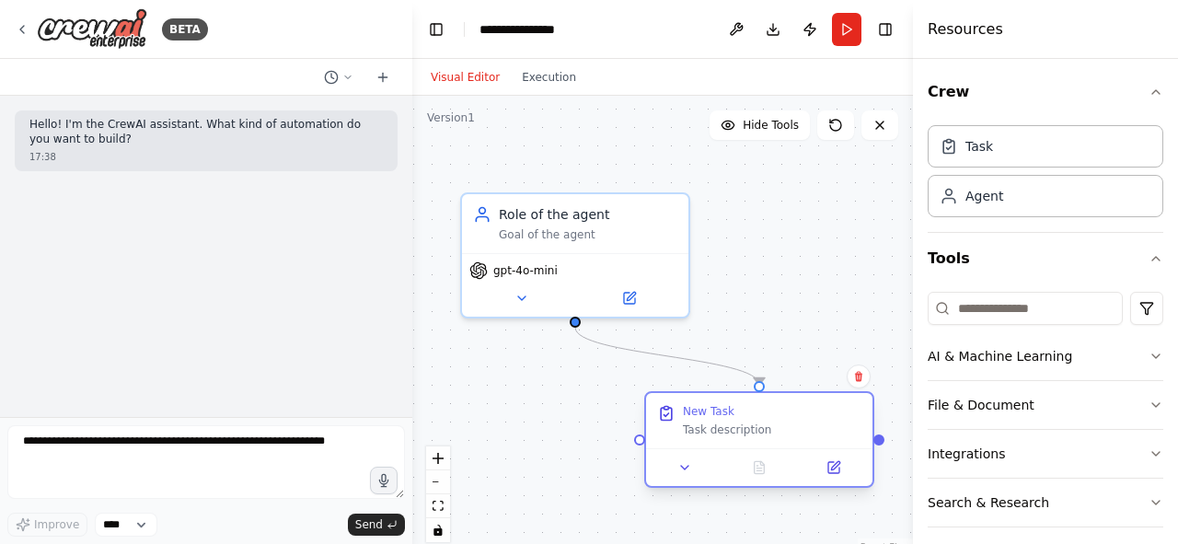
drag, startPoint x: 799, startPoint y: 393, endPoint x: 742, endPoint y: 451, distance: 80.7
click at [742, 451] on div at bounding box center [759, 467] width 226 height 38
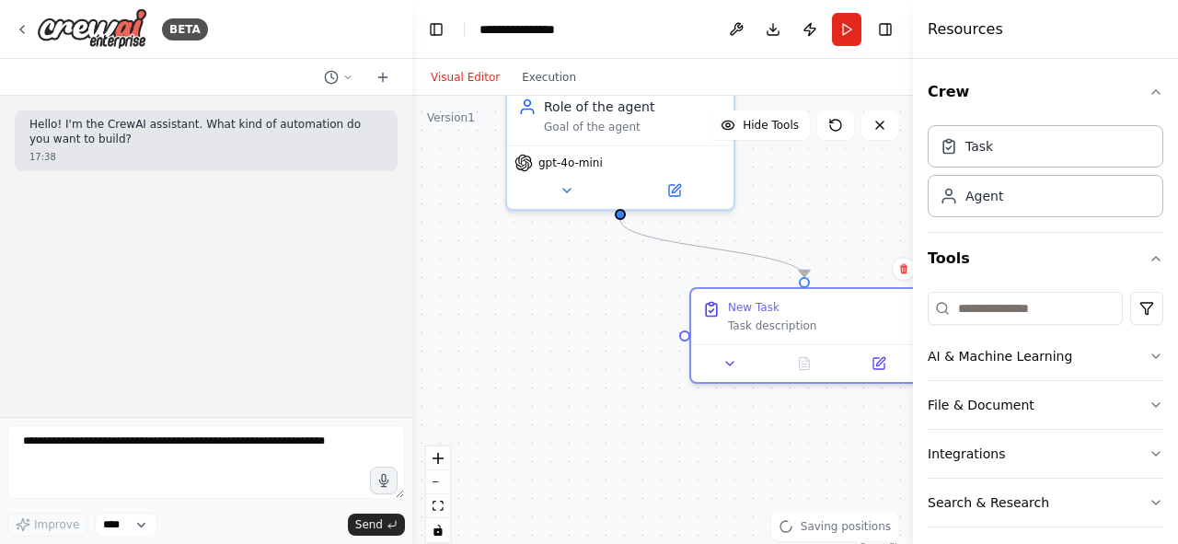
drag, startPoint x: 781, startPoint y: 316, endPoint x: 826, endPoint y: 208, distance: 117.5
click at [826, 208] on div ".deletable-edge-delete-btn { width: 20px; height: 20px; border: 0px solid #ffff…" at bounding box center [662, 326] width 500 height 460
click at [624, 299] on div ".deletable-edge-delete-btn { width: 20px; height: 20px; border: 0px solid #ffff…" at bounding box center [662, 326] width 500 height 460
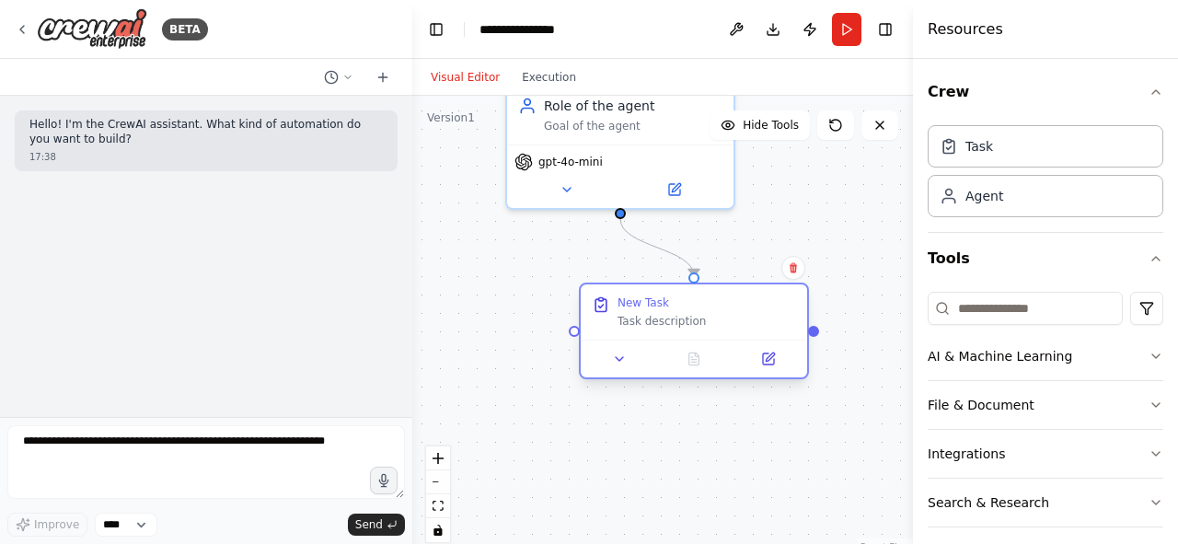
drag, startPoint x: 804, startPoint y: 319, endPoint x: 693, endPoint y: 337, distance: 112.7
click at [693, 328] on div "Task description" at bounding box center [706, 321] width 178 height 15
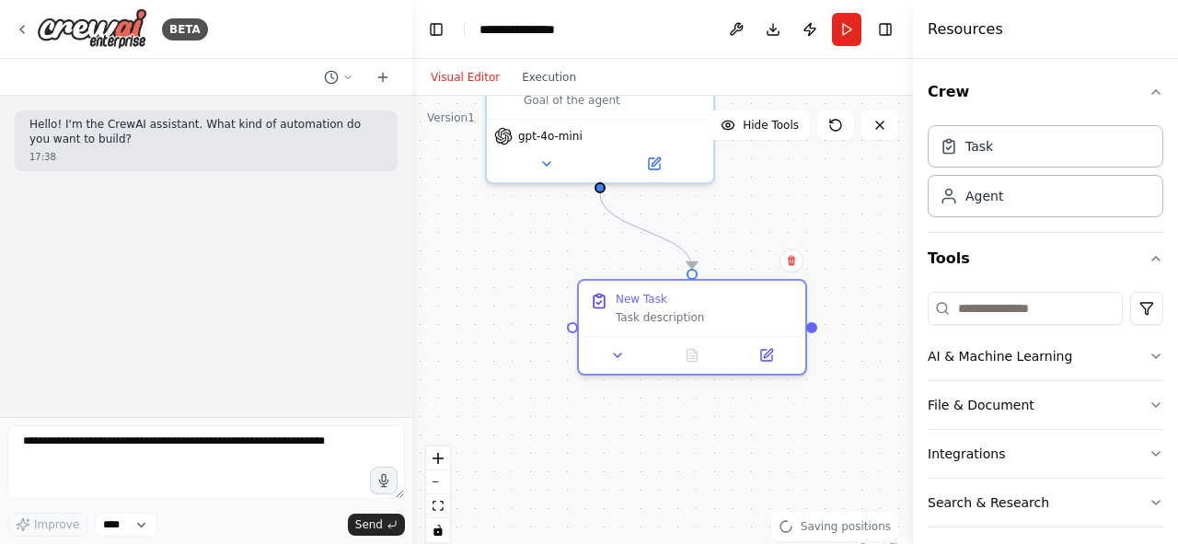
drag, startPoint x: 518, startPoint y: 288, endPoint x: 464, endPoint y: 222, distance: 85.6
click at [464, 222] on div ".deletable-edge-delete-btn { width: 20px; height: 20px; border: 0px solid #ffff…" at bounding box center [662, 326] width 500 height 460
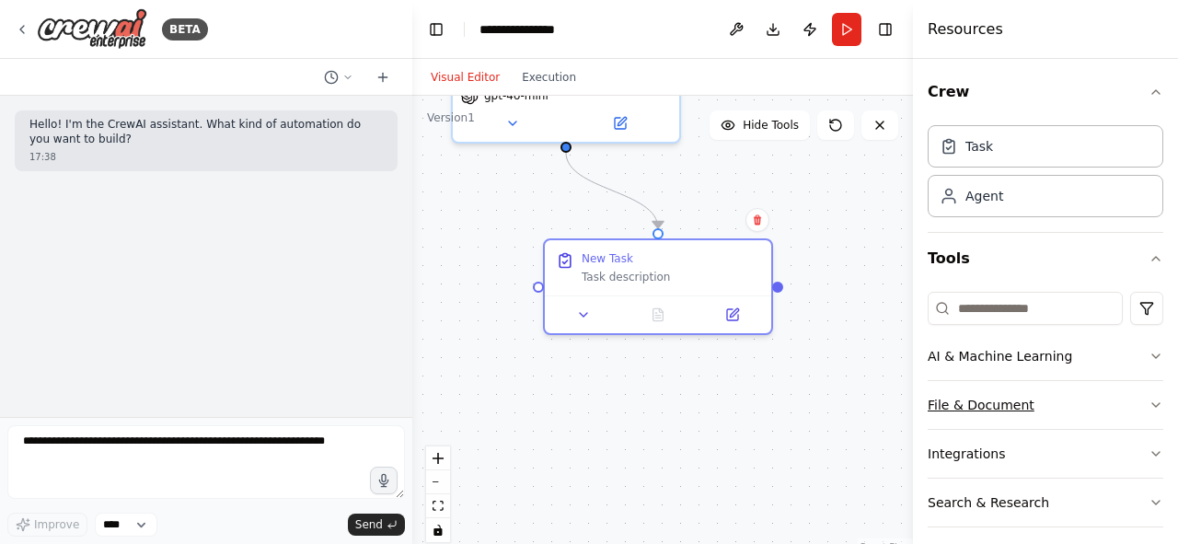
scroll to position [58, 0]
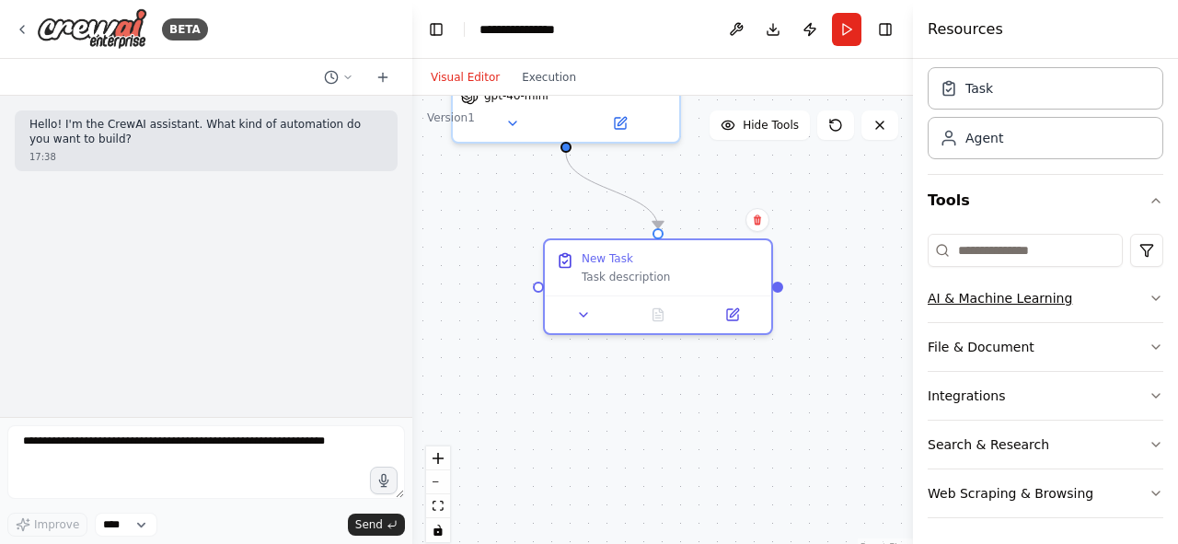
click at [1030, 314] on button "AI & Machine Learning" at bounding box center [1045, 298] width 236 height 48
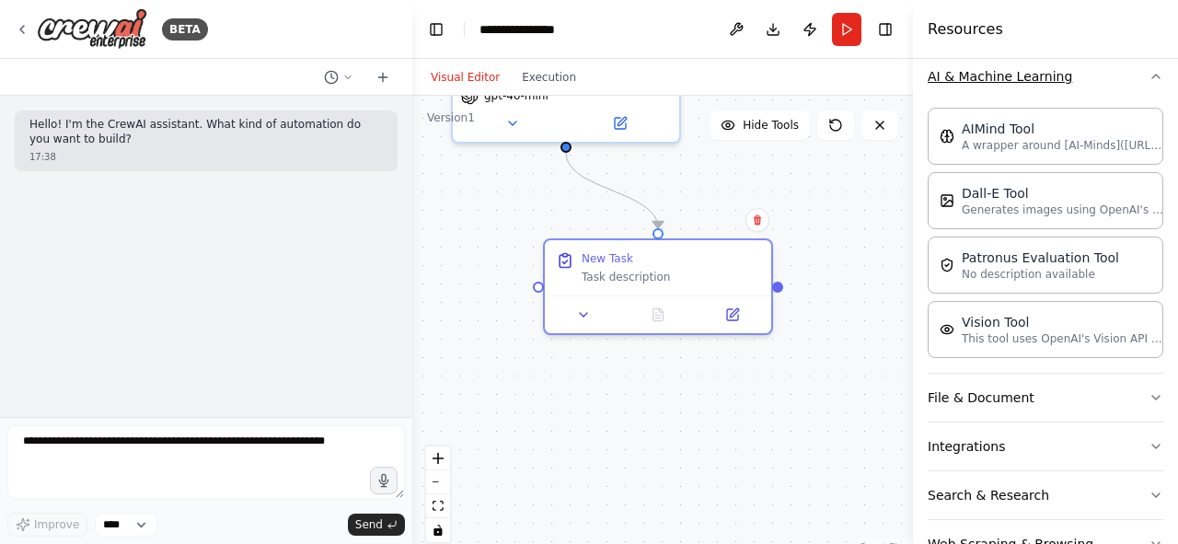
scroll to position [281, 0]
click at [1026, 389] on button "File & Document" at bounding box center [1045, 397] width 236 height 48
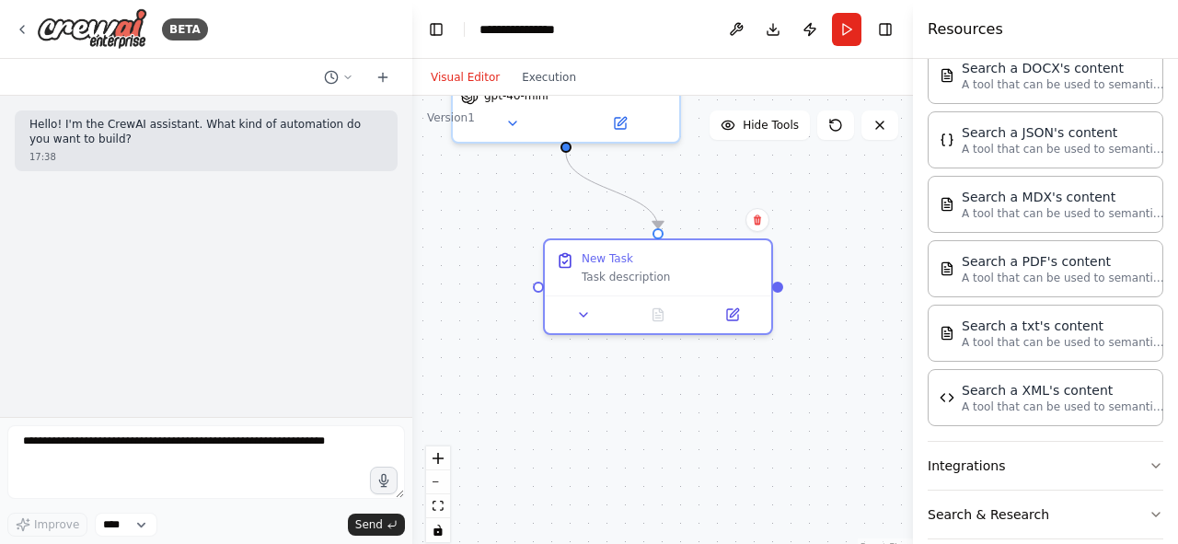
scroll to position [789, 0]
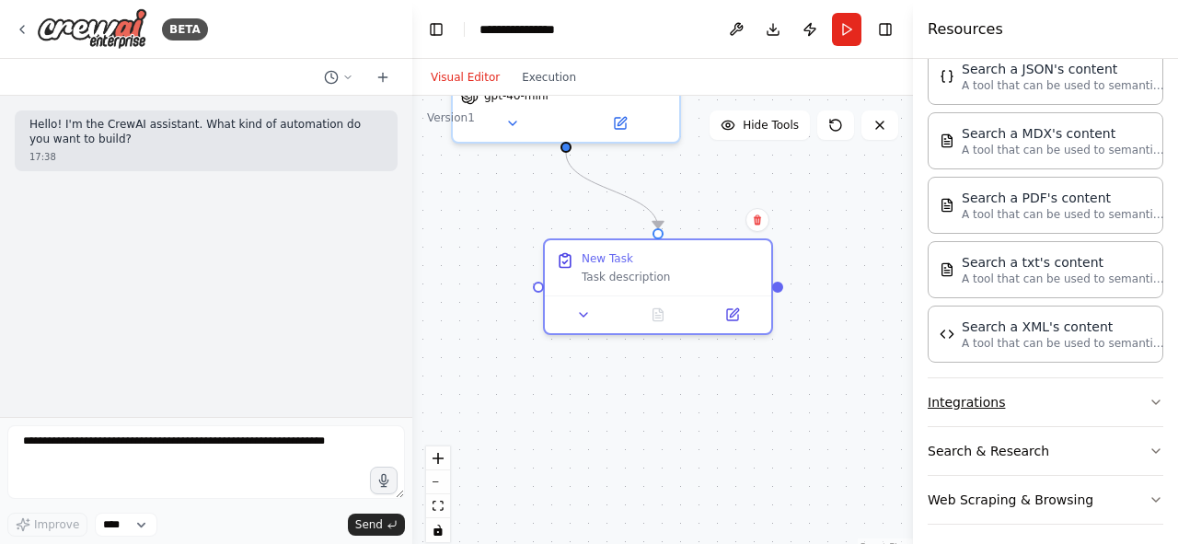
click at [1026, 397] on button "Integrations" at bounding box center [1045, 402] width 236 height 48
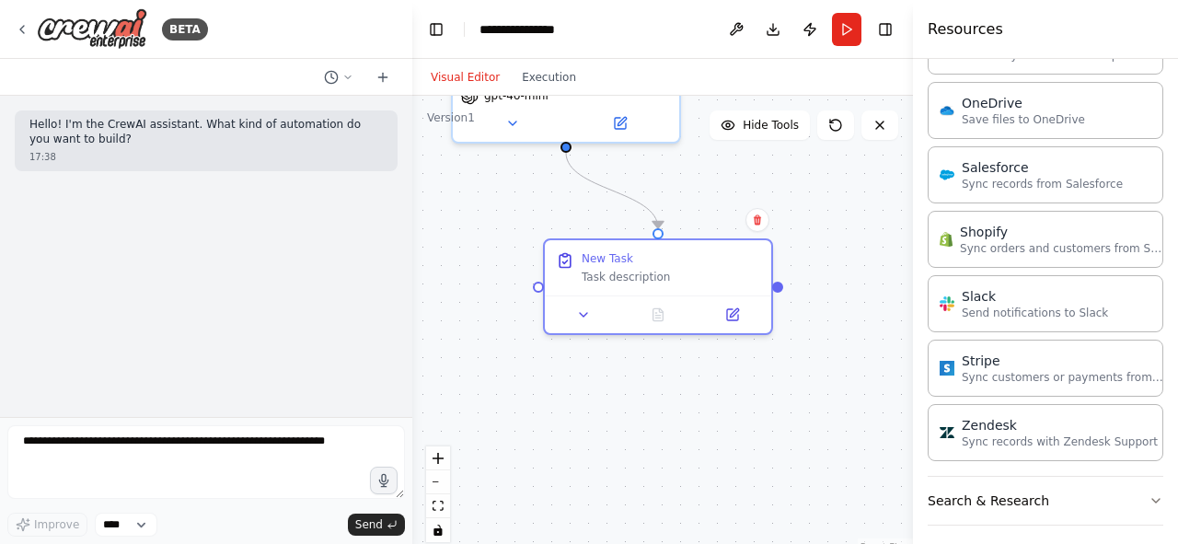
scroll to position [2079, 0]
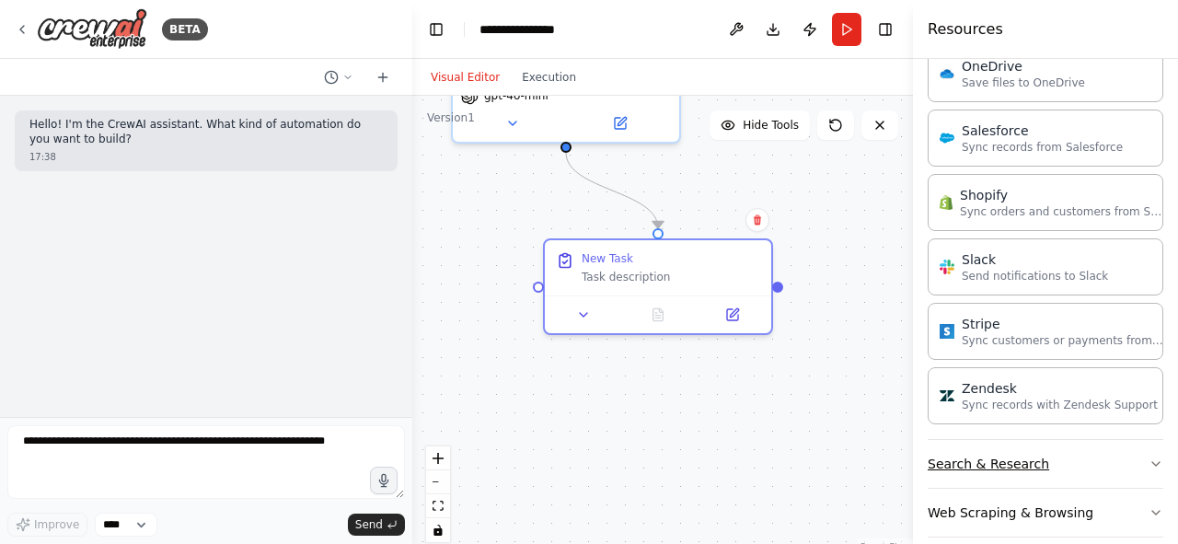
click at [1004, 454] on button "Search & Research" at bounding box center [1045, 464] width 236 height 48
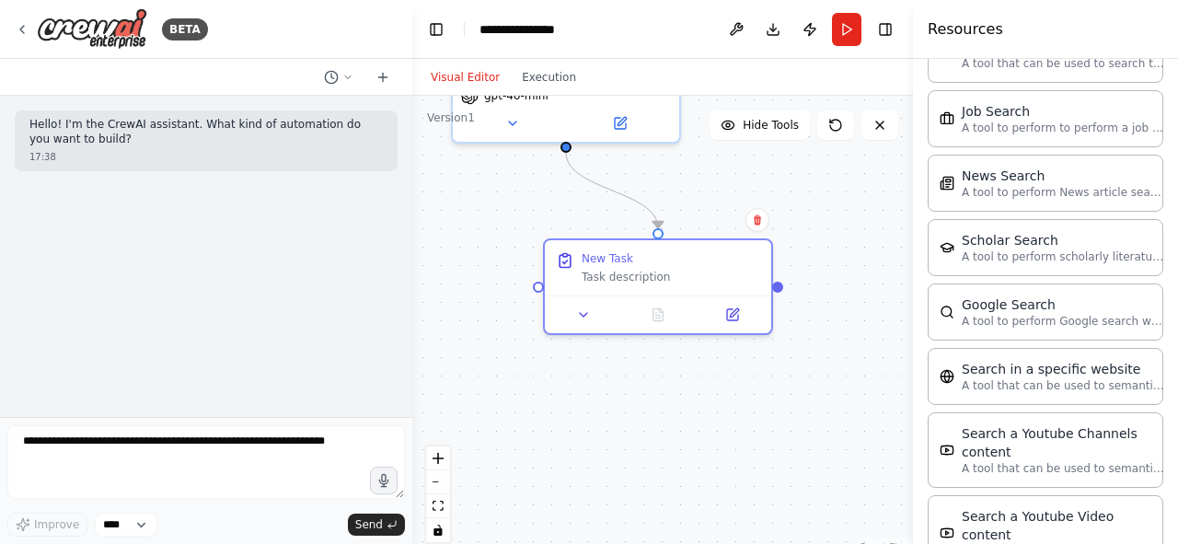
scroll to position [3006, 0]
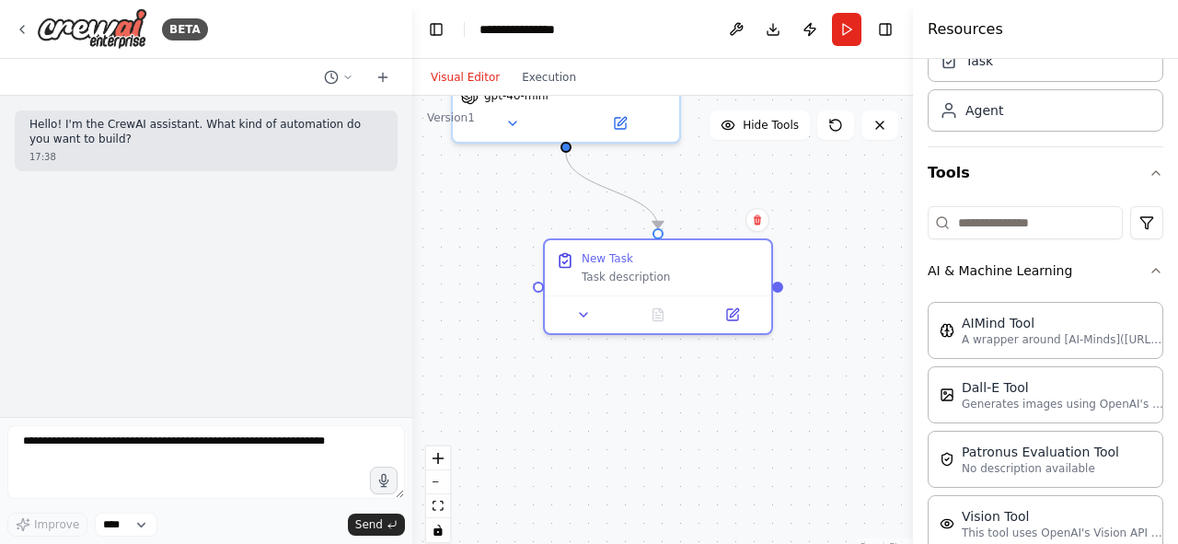
scroll to position [0, 0]
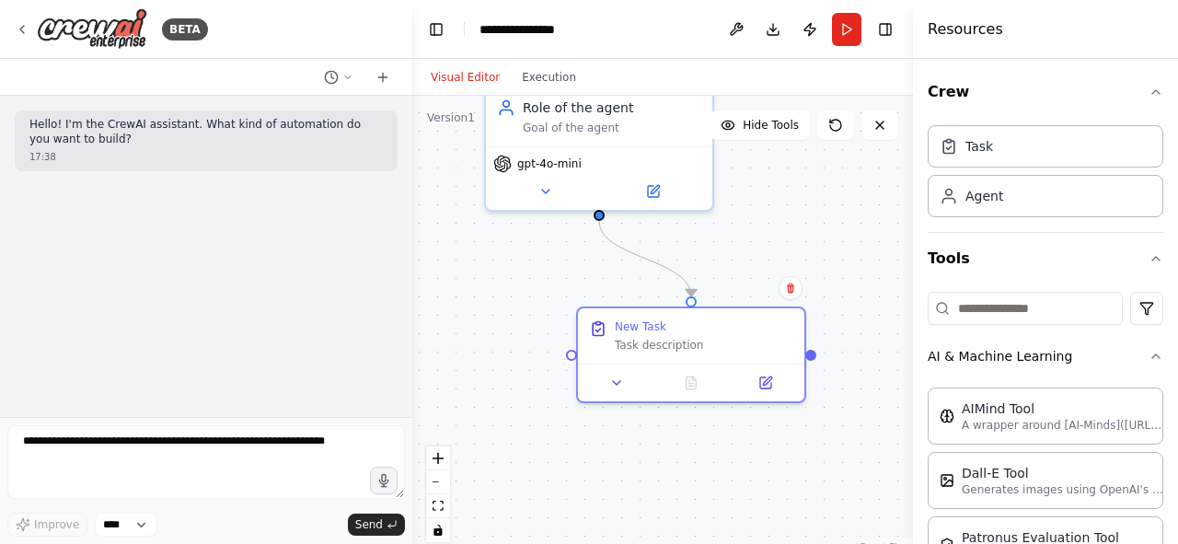
drag, startPoint x: 764, startPoint y: 360, endPoint x: 806, endPoint y: 448, distance: 97.9
click at [806, 448] on div ".deletable-edge-delete-btn { width: 20px; height: 20px; border: 0px solid #ffff…" at bounding box center [662, 326] width 500 height 460
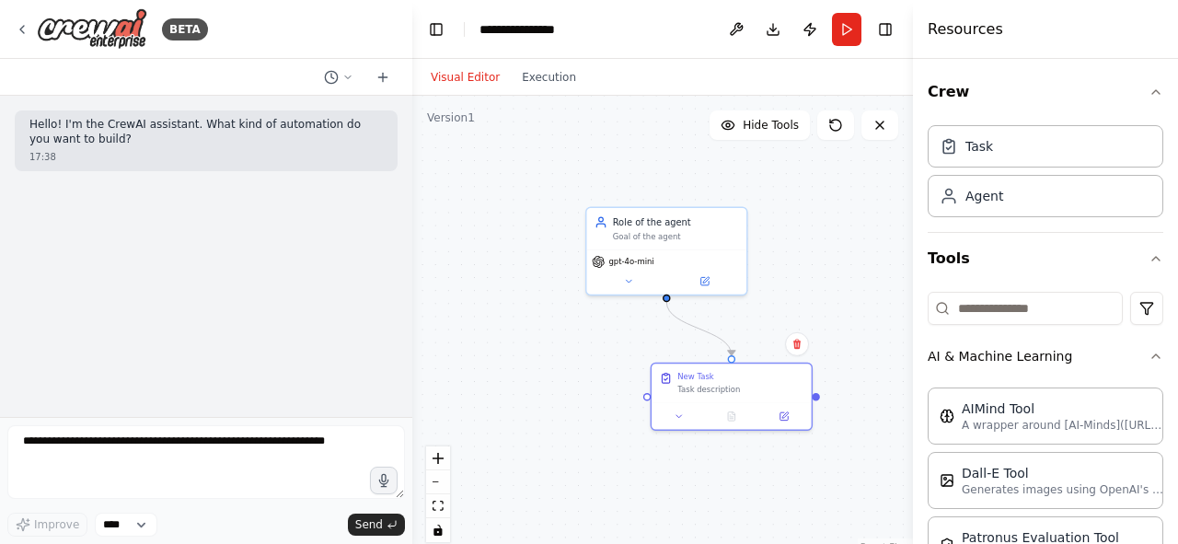
click at [796, 276] on div ".deletable-edge-delete-btn { width: 20px; height: 20px; border: 0px solid #ffff…" at bounding box center [662, 326] width 500 height 460
click at [20, 16] on div "BETA" at bounding box center [111, 28] width 193 height 41
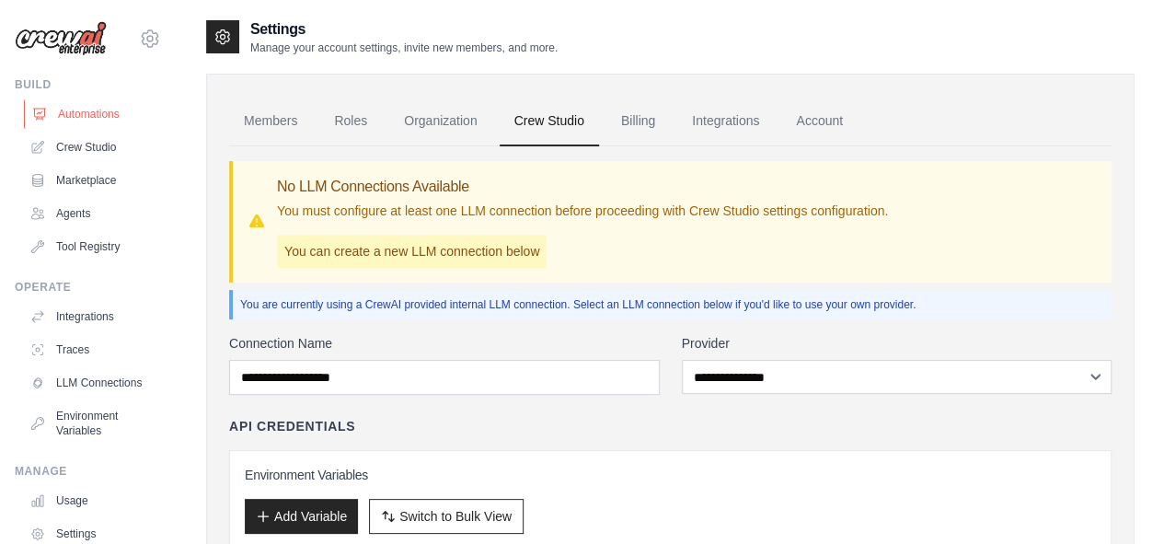
click at [97, 109] on link "Automations" at bounding box center [93, 113] width 139 height 29
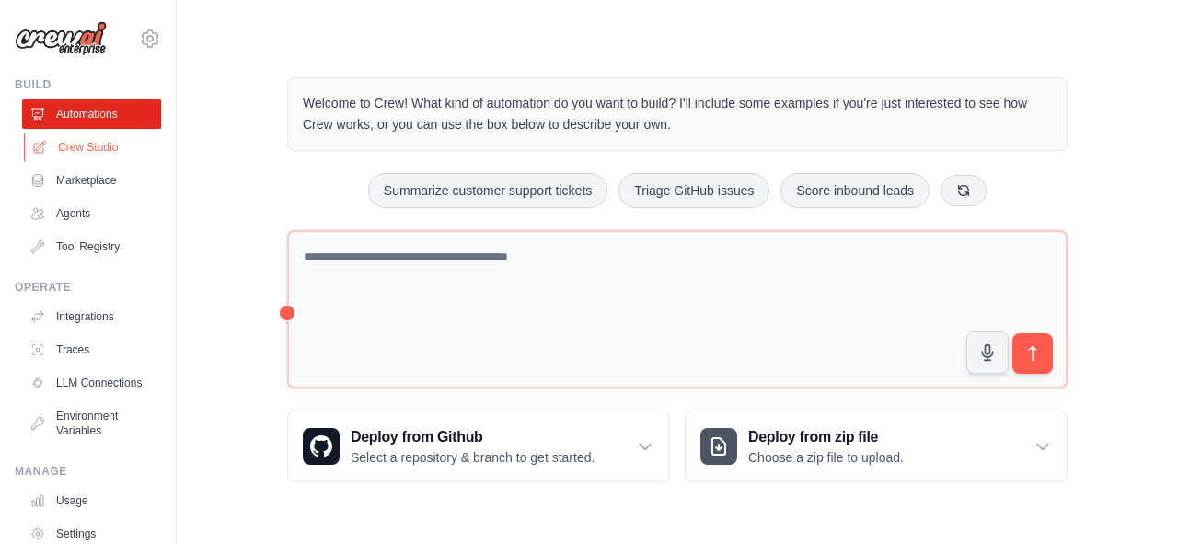
click at [127, 136] on link "Crew Studio" at bounding box center [93, 146] width 139 height 29
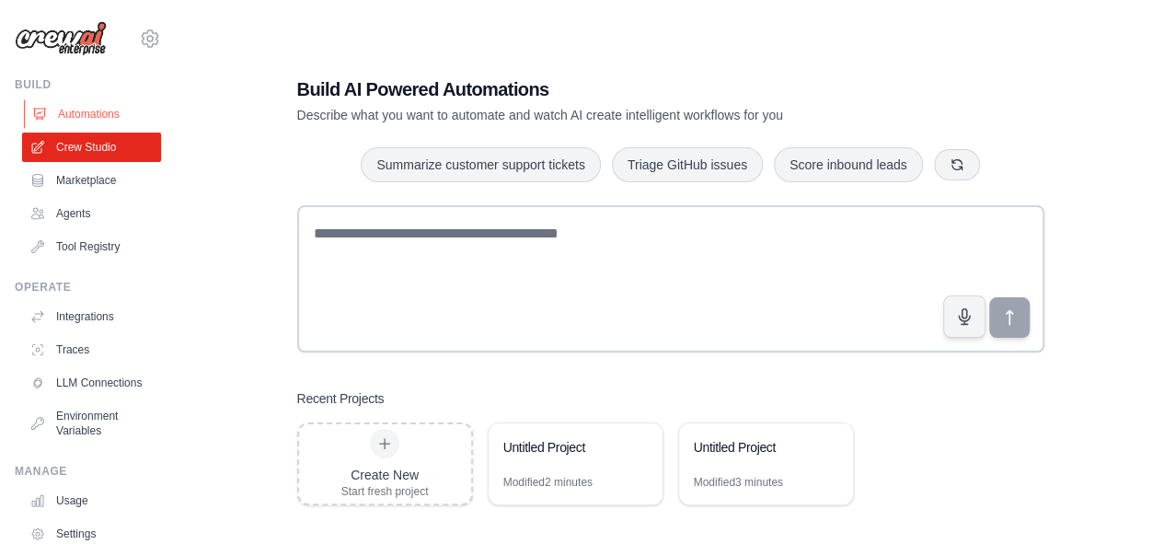
click at [121, 117] on link "Automations" at bounding box center [93, 113] width 139 height 29
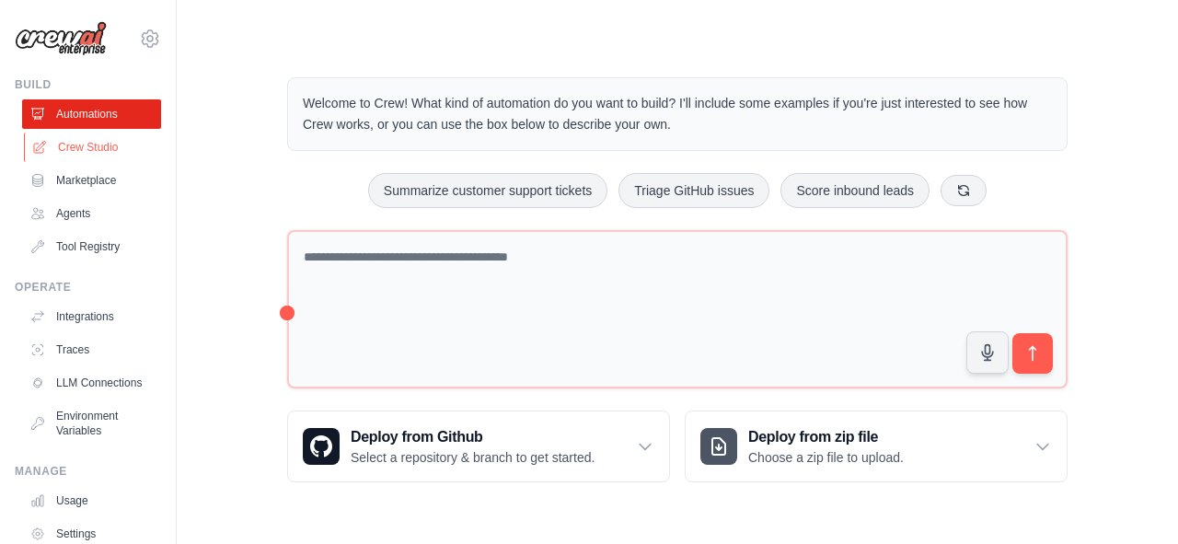
click at [96, 158] on link "Crew Studio" at bounding box center [93, 146] width 139 height 29
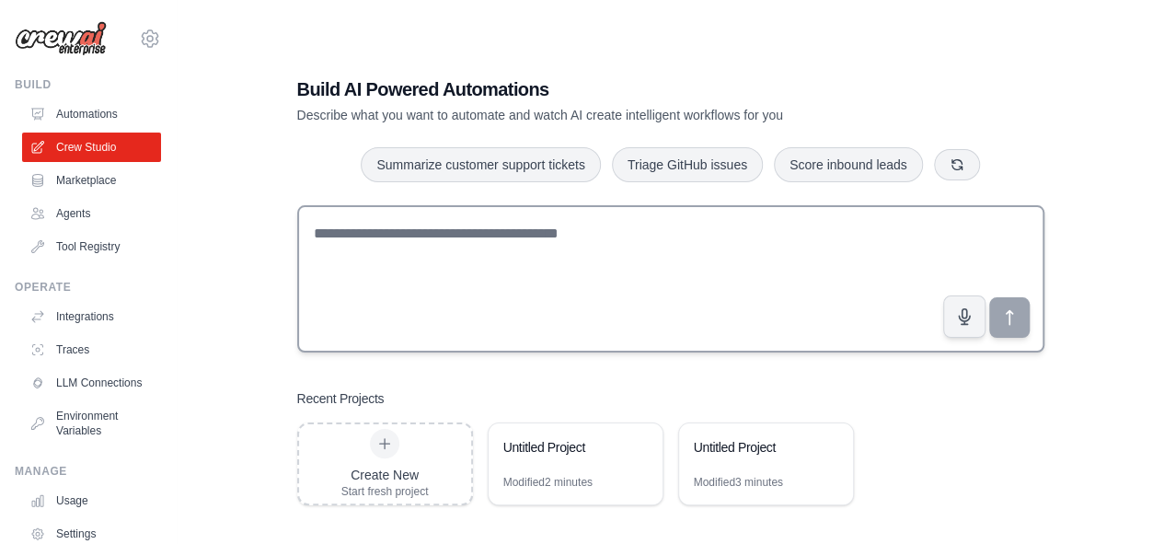
scroll to position [37, 0]
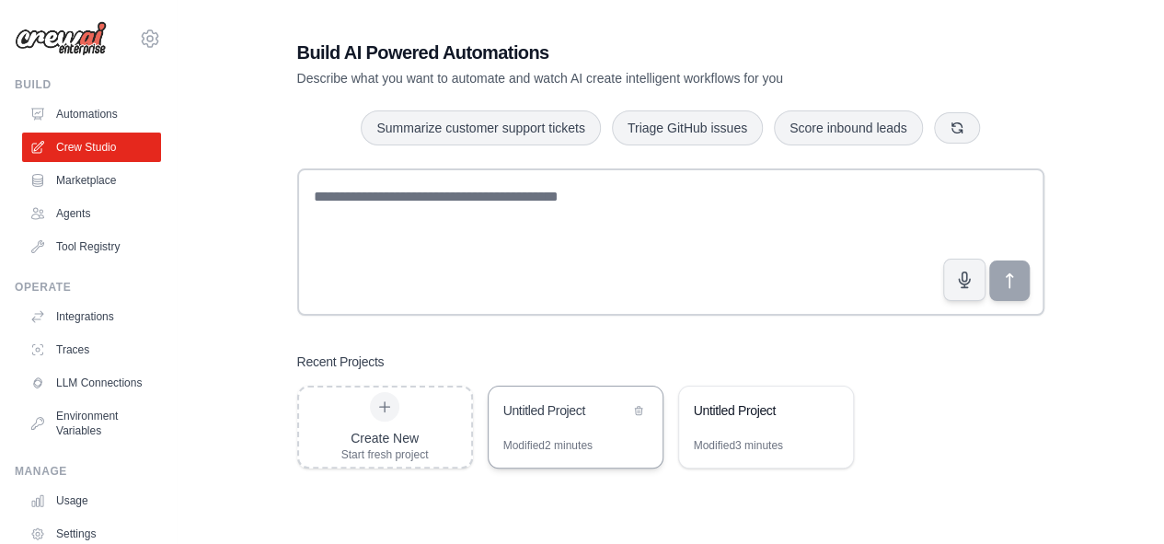
click at [559, 431] on div "Untitled Project" at bounding box center [576, 412] width 174 height 52
click at [75, 186] on link "Marketplace" at bounding box center [93, 180] width 139 height 29
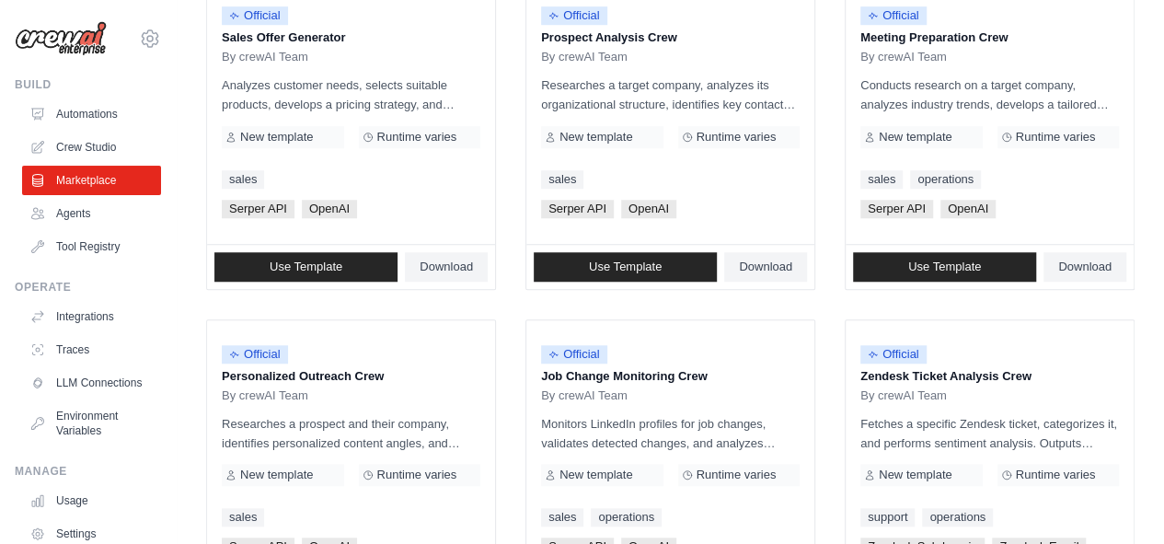
scroll to position [1208, 0]
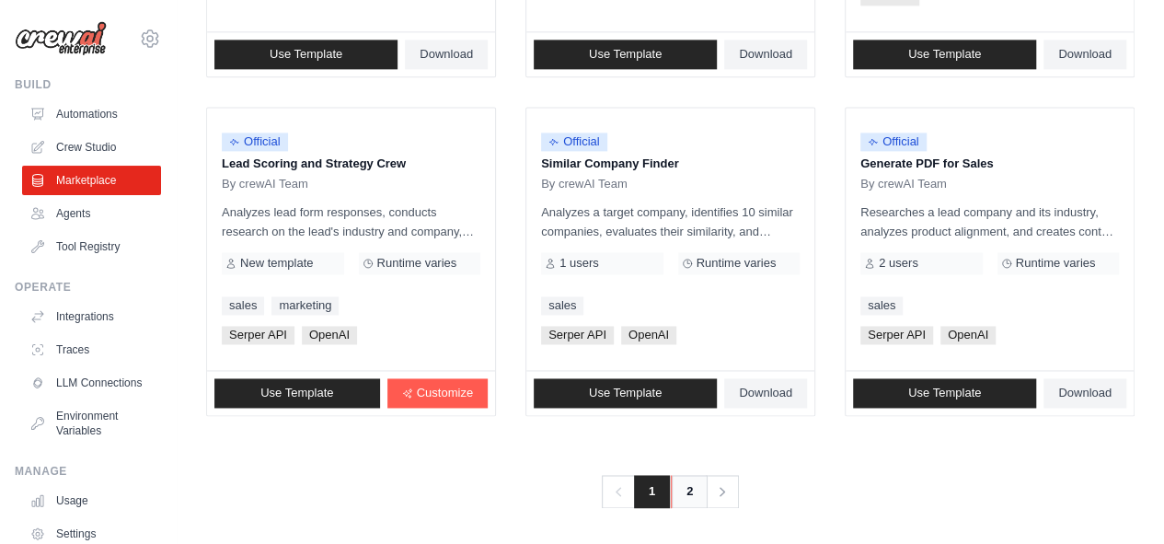
click at [677, 490] on link "2" at bounding box center [689, 491] width 37 height 33
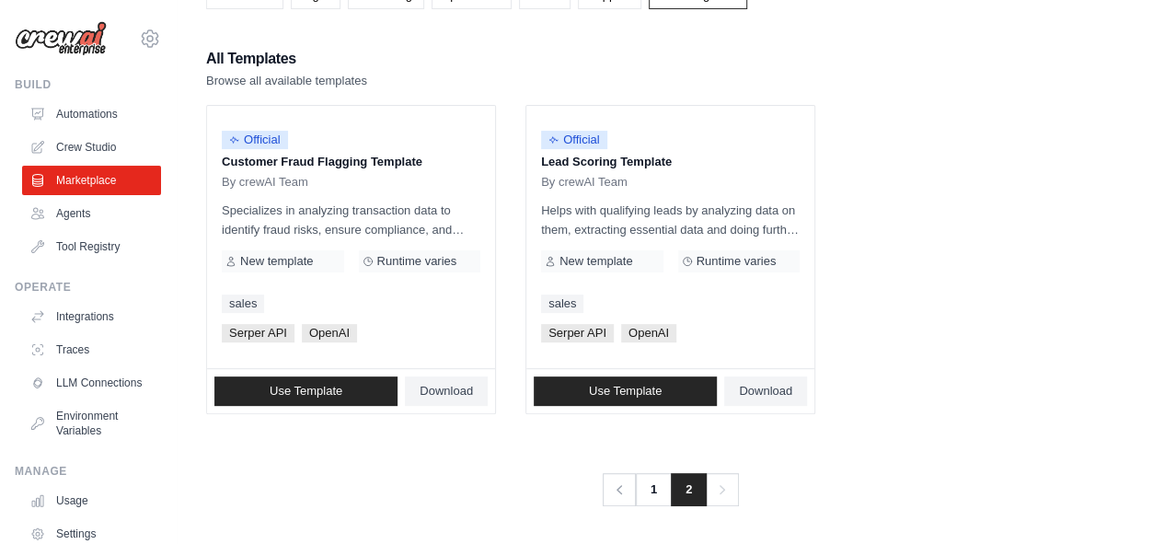
scroll to position [127, 0]
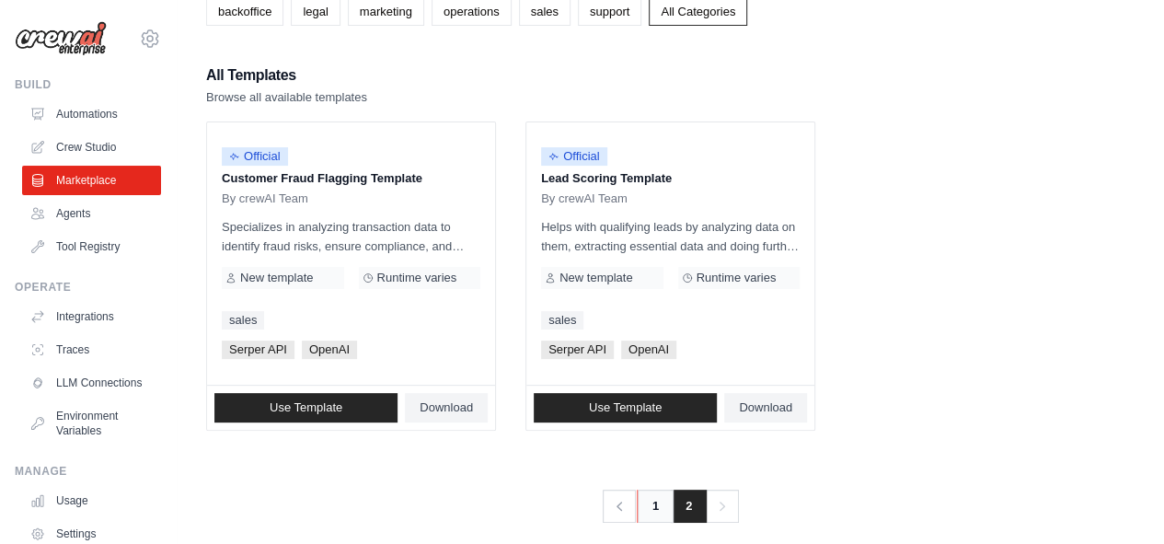
click at [659, 492] on link "1" at bounding box center [655, 505] width 37 height 33
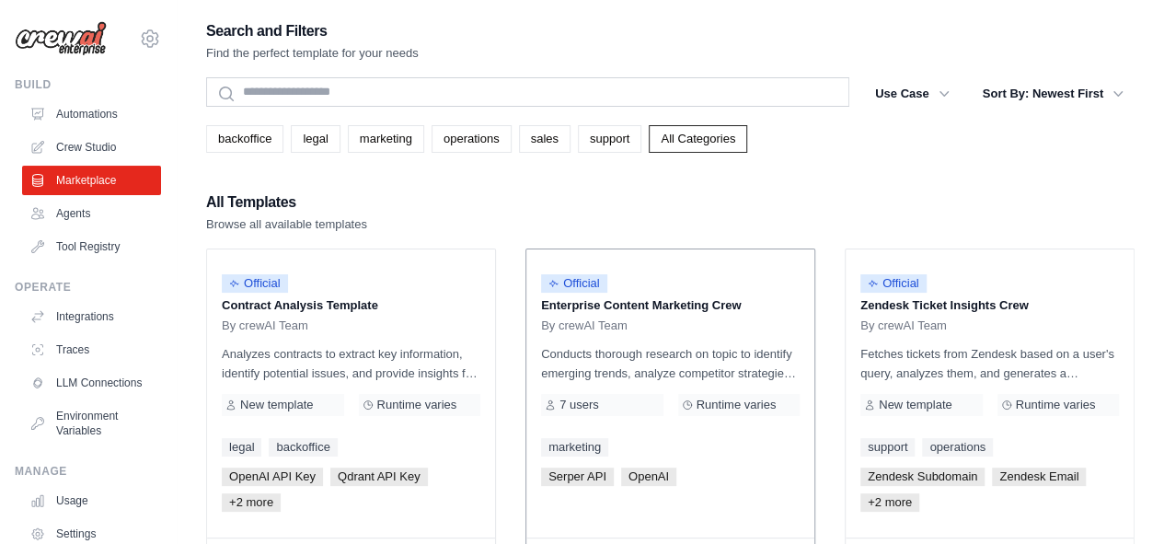
scroll to position [80, 0]
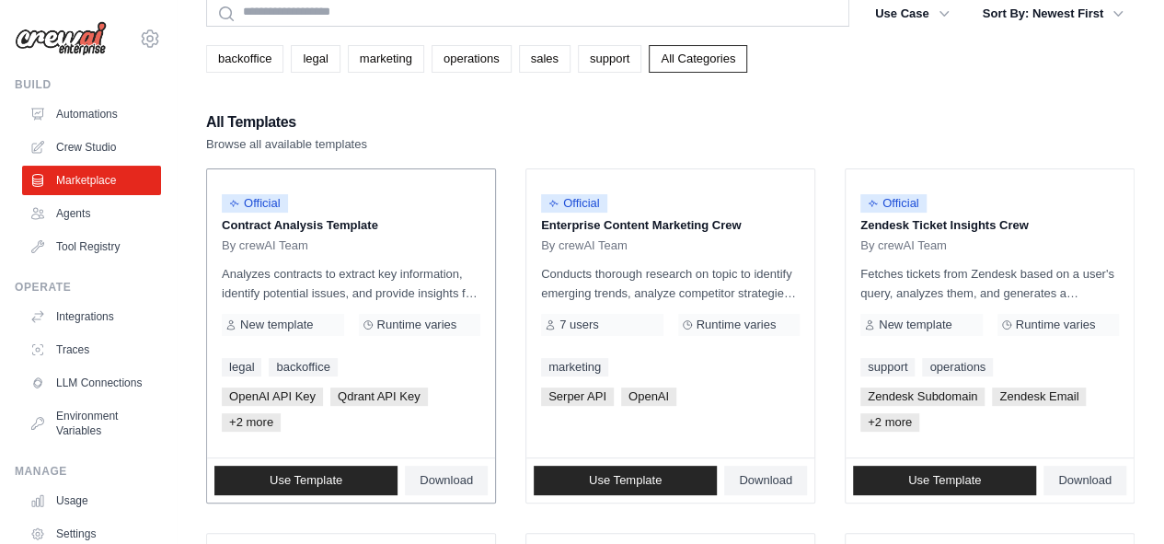
click at [350, 244] on div "By crewAI Team" at bounding box center [351, 245] width 259 height 15
click at [304, 479] on span "Use Template" at bounding box center [306, 480] width 73 height 15
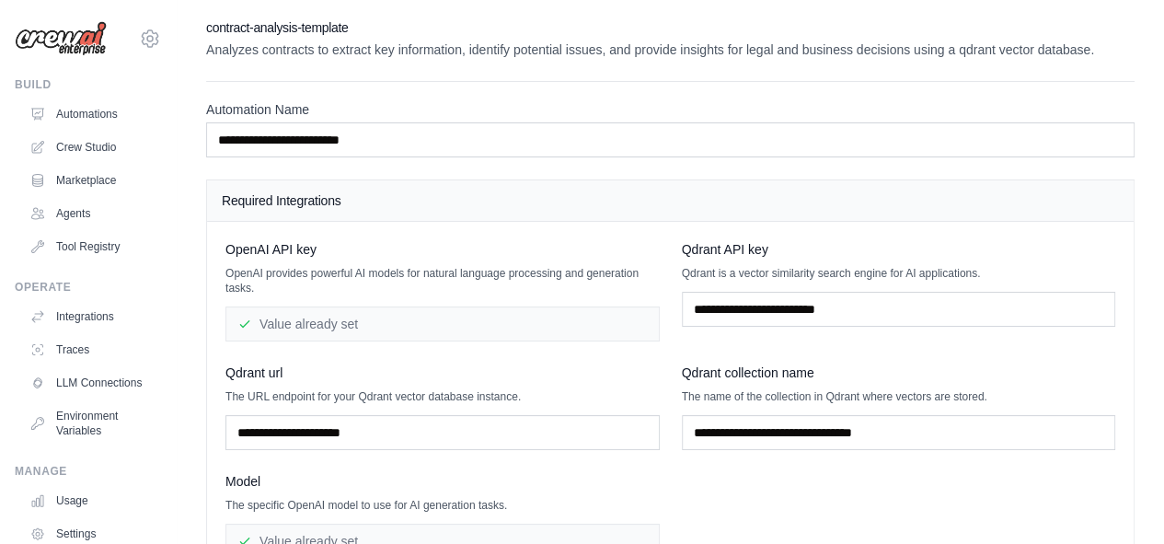
scroll to position [182, 0]
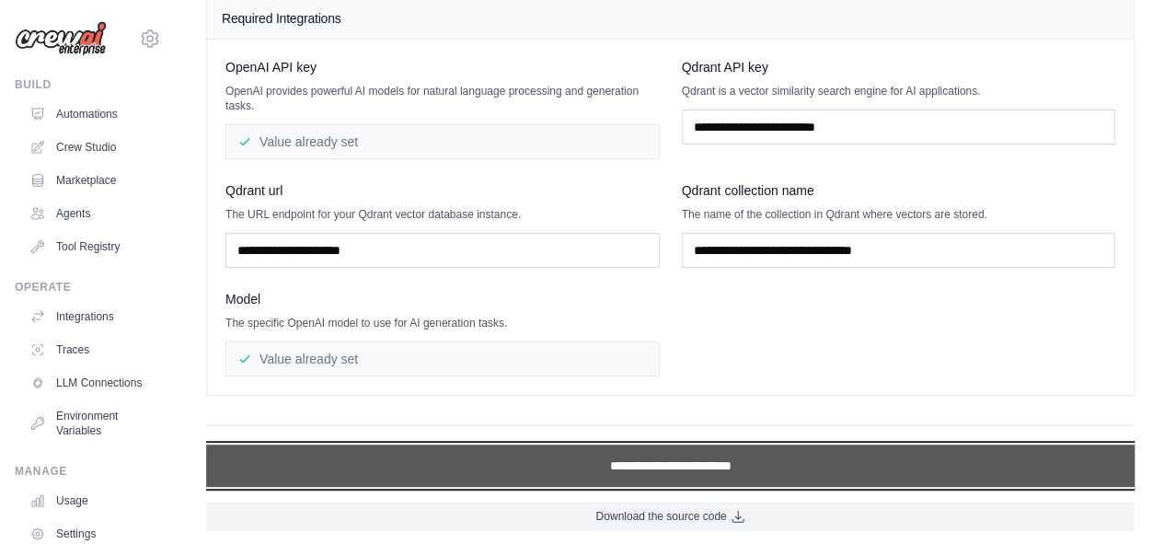
click at [519, 466] on input "**********" at bounding box center [670, 465] width 928 height 42
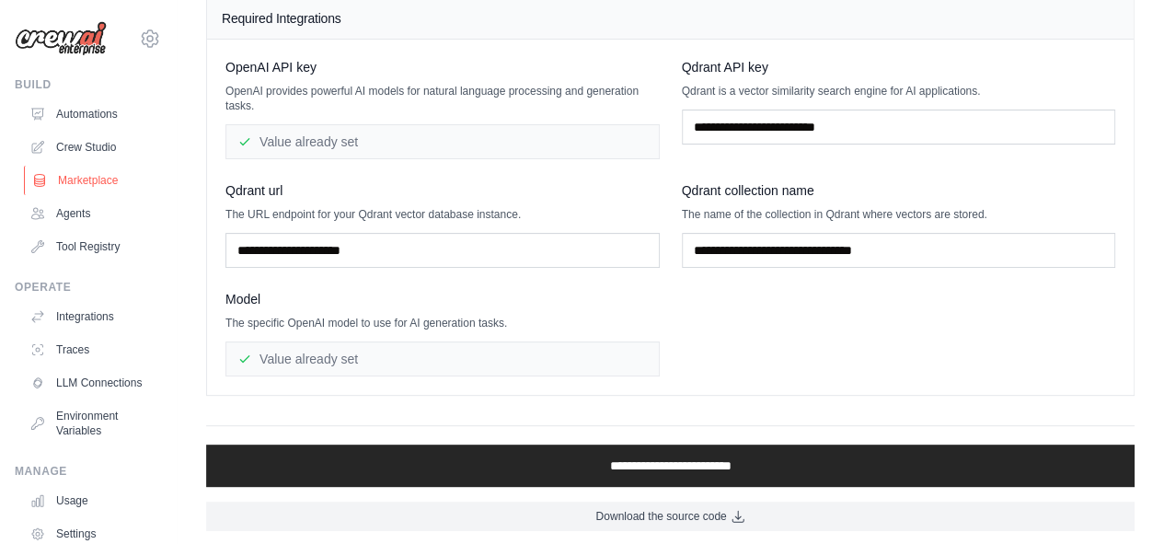
click at [75, 185] on link "Marketplace" at bounding box center [93, 180] width 139 height 29
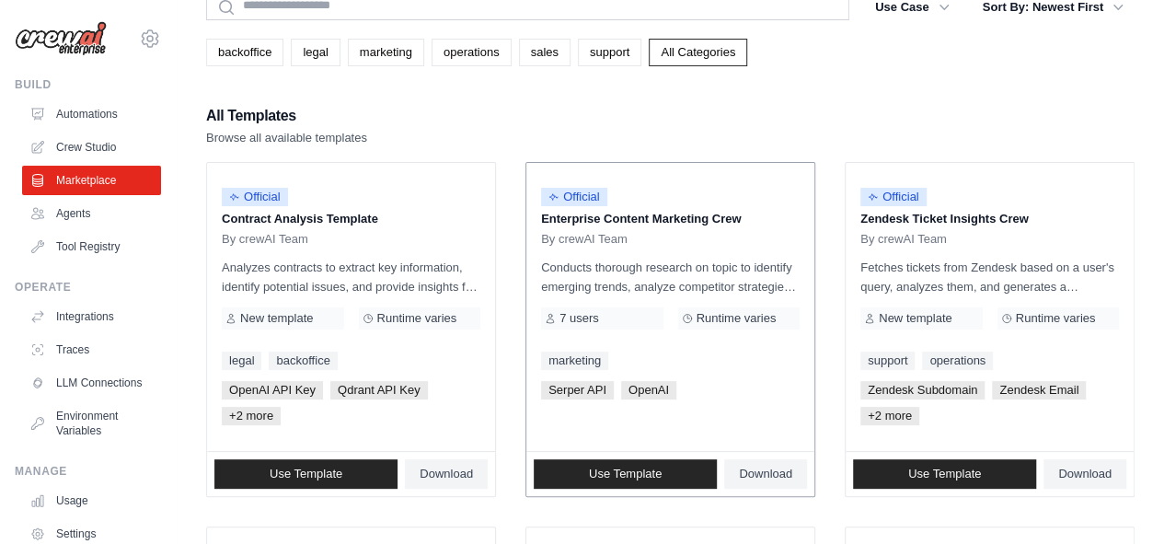
scroll to position [89, 0]
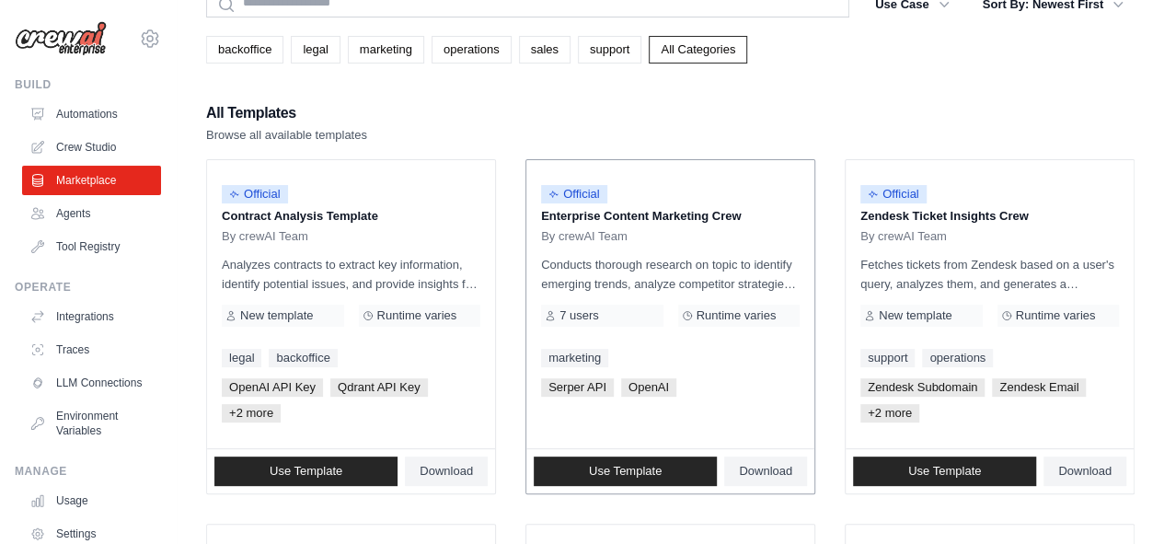
click at [638, 220] on p "Enterprise Content Marketing Crew" at bounding box center [670, 216] width 259 height 18
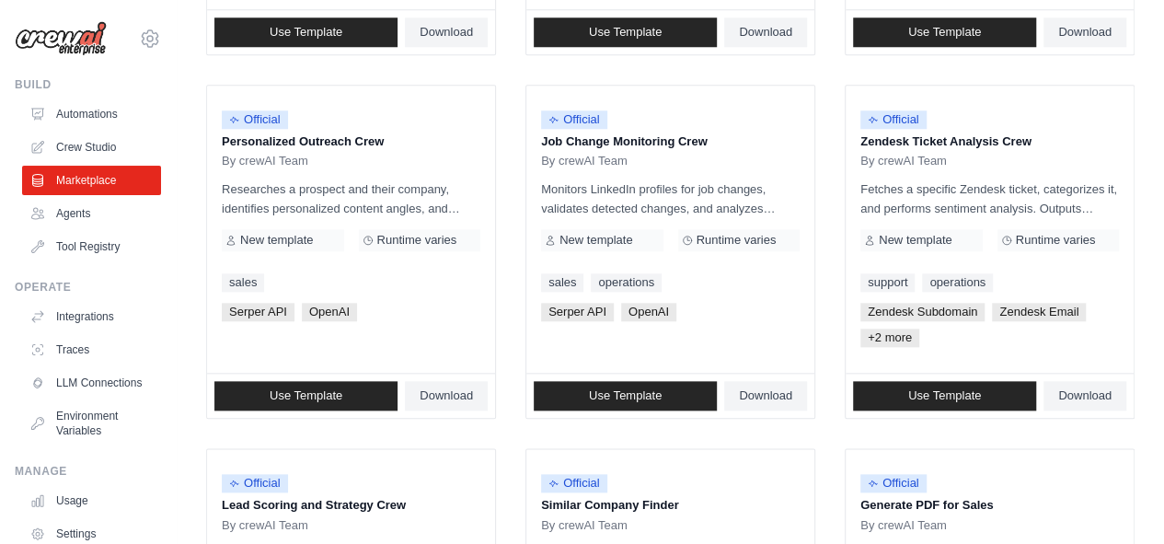
scroll to position [868, 0]
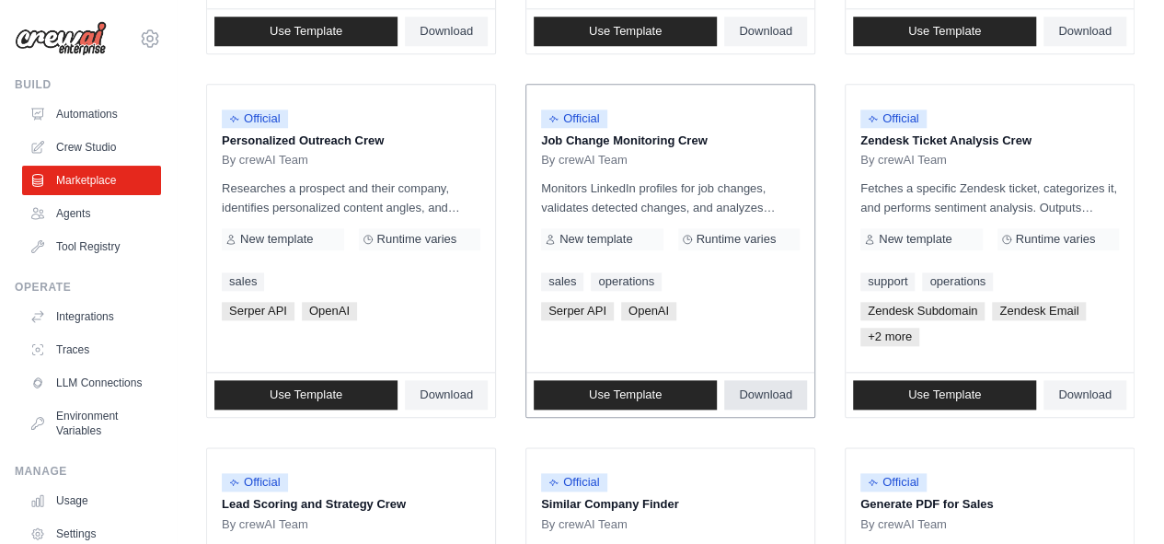
click at [741, 387] on span "Download" at bounding box center [765, 394] width 53 height 15
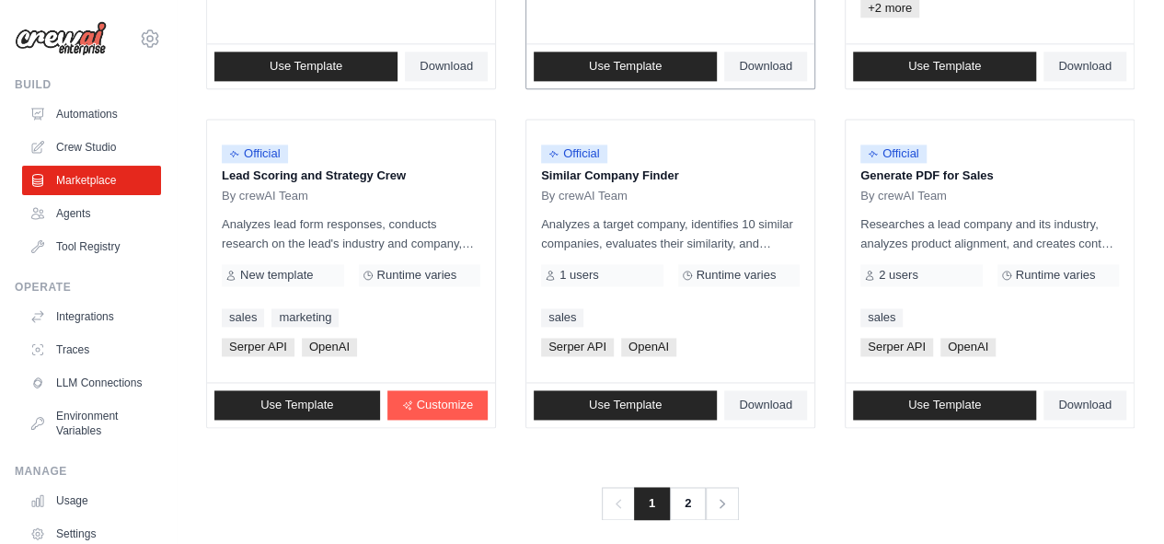
scroll to position [1208, 0]
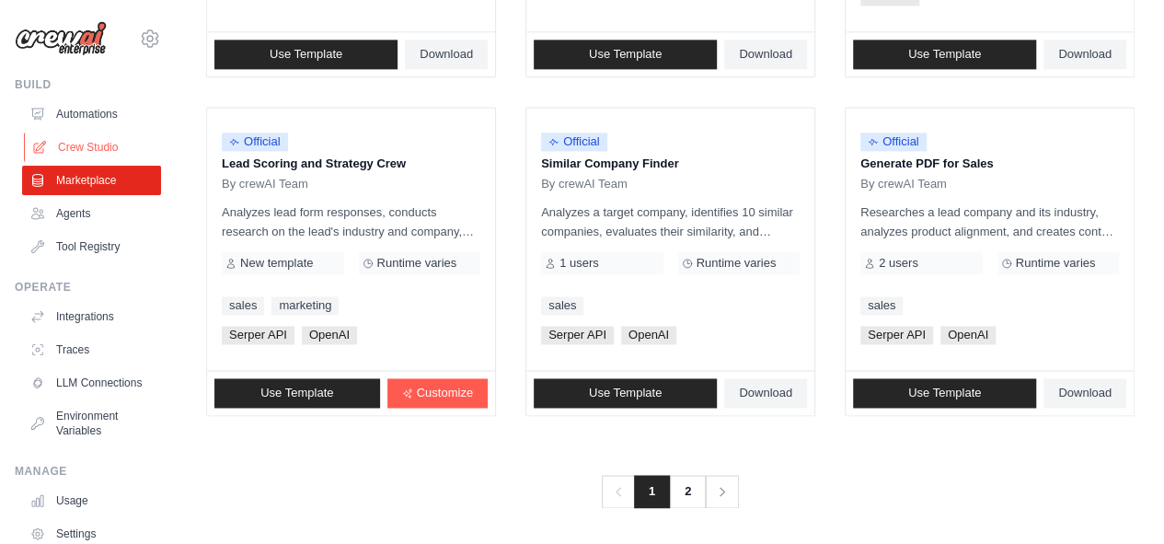
click at [75, 144] on link "Crew Studio" at bounding box center [93, 146] width 139 height 29
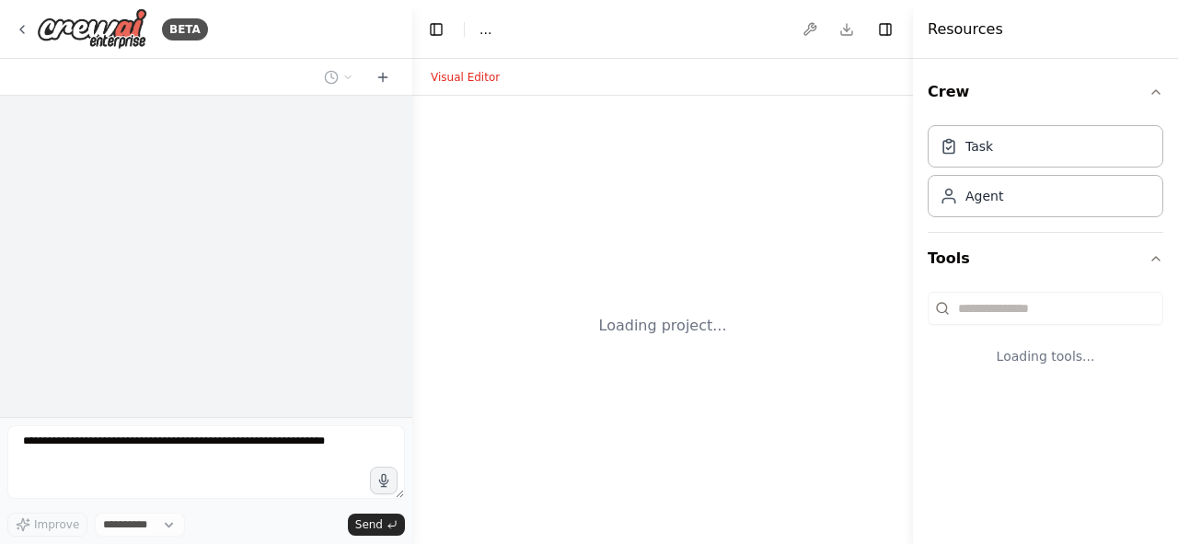
select select "****"
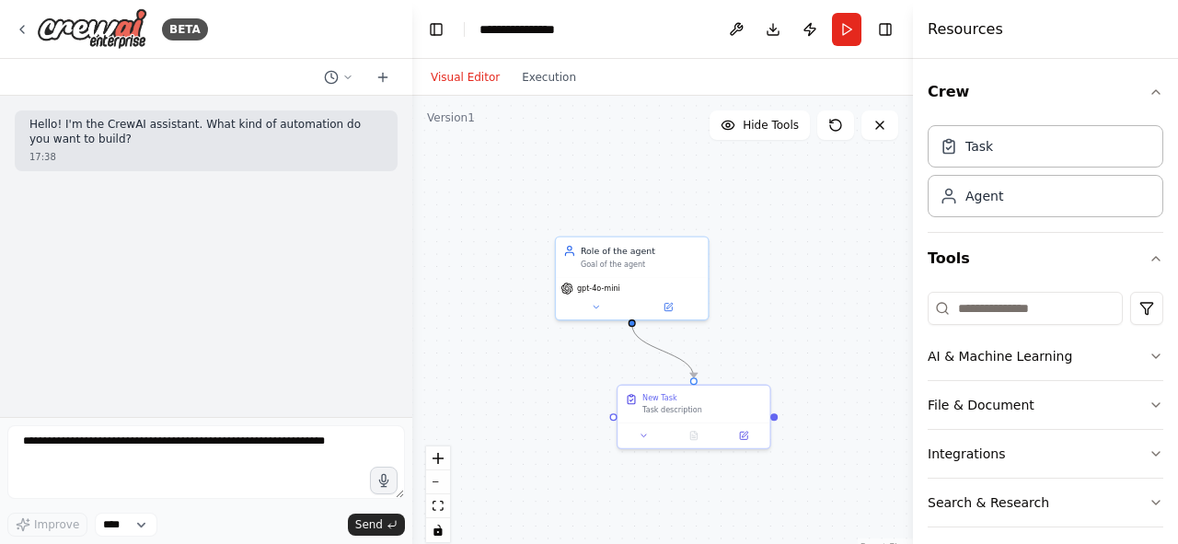
drag, startPoint x: 654, startPoint y: 351, endPoint x: 575, endPoint y: 368, distance: 81.0
click at [575, 368] on div ".deletable-edge-delete-btn { width: 20px; height: 20px; border: 0px solid #ffff…" at bounding box center [662, 326] width 500 height 460
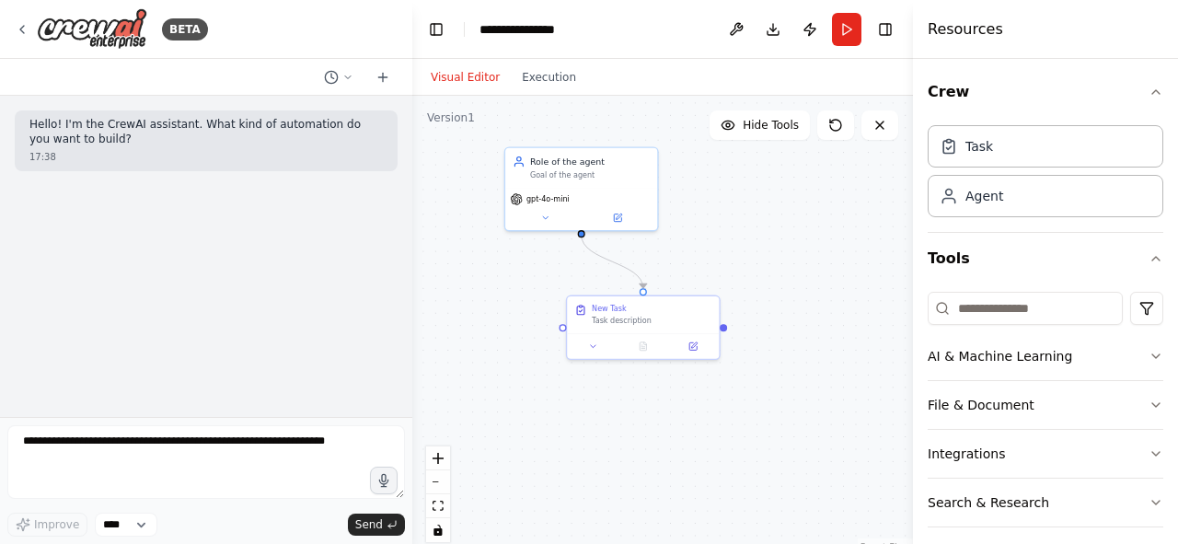
drag, startPoint x: 575, startPoint y: 368, endPoint x: 517, endPoint y: 270, distance: 113.4
click at [517, 270] on div ".deletable-edge-delete-btn { width: 20px; height: 20px; border: 0px solid #ffff…" at bounding box center [662, 326] width 500 height 460
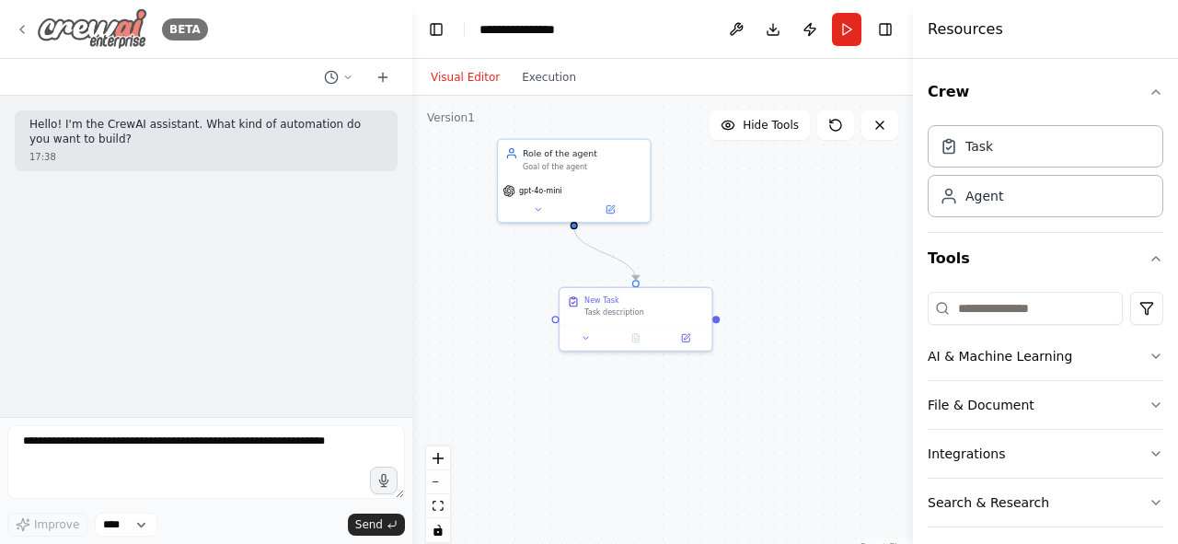
click at [28, 29] on icon at bounding box center [22, 29] width 15 height 15
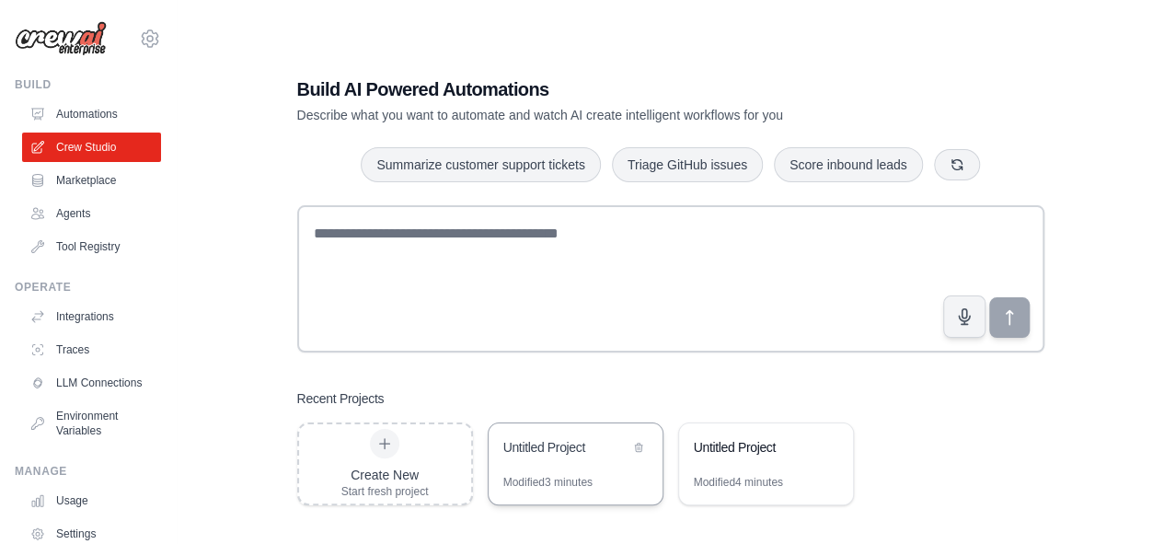
click at [569, 467] on div "Untitled Project" at bounding box center [576, 449] width 174 height 52
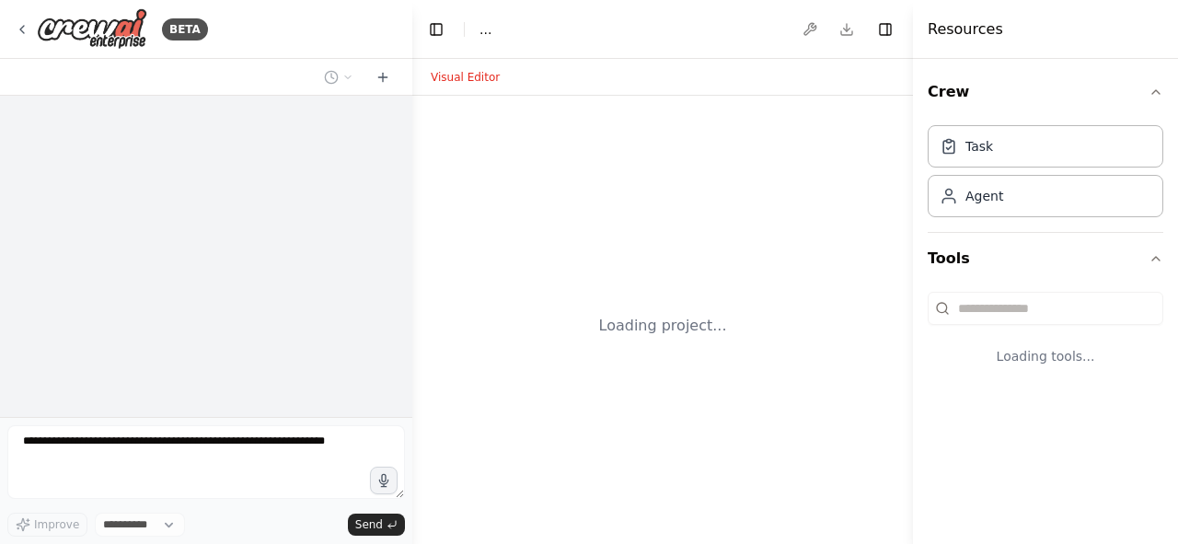
select select "****"
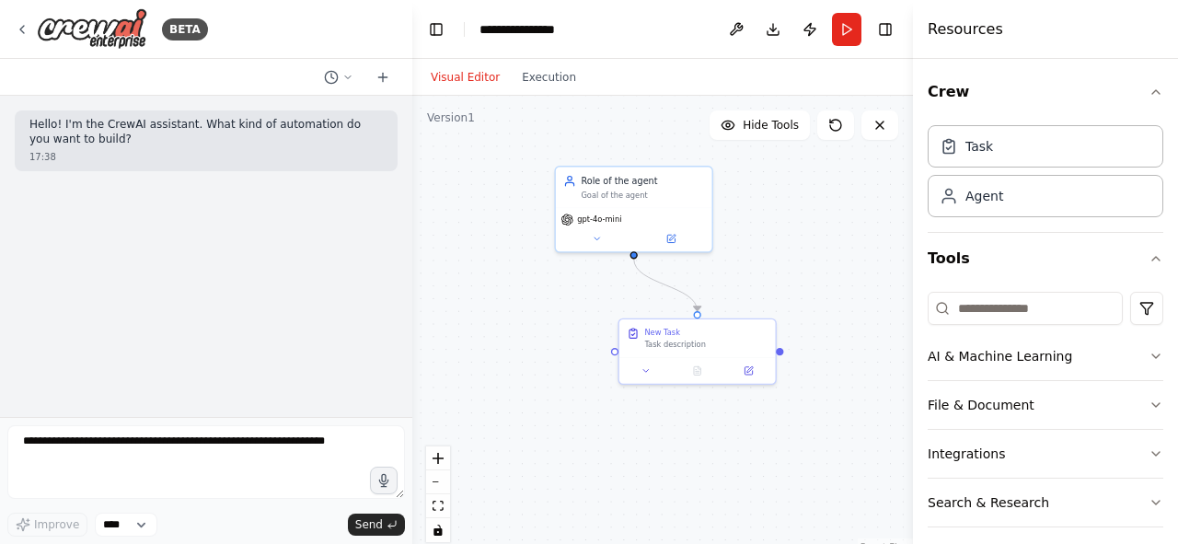
drag, startPoint x: 487, startPoint y: 279, endPoint x: 501, endPoint y: 181, distance: 98.6
click at [501, 181] on div ".deletable-edge-delete-btn { width: 20px; height: 20px; border: 0px solid #ffff…" at bounding box center [662, 326] width 500 height 460
click at [548, 408] on div ".deletable-edge-delete-btn { width: 20px; height: 20px; border: 0px solid #ffff…" at bounding box center [662, 326] width 500 height 460
drag, startPoint x: 548, startPoint y: 408, endPoint x: 490, endPoint y: 344, distance: 86.6
click at [490, 344] on div ".deletable-edge-delete-btn { width: 20px; height: 20px; border: 0px solid #ffff…" at bounding box center [662, 326] width 500 height 460
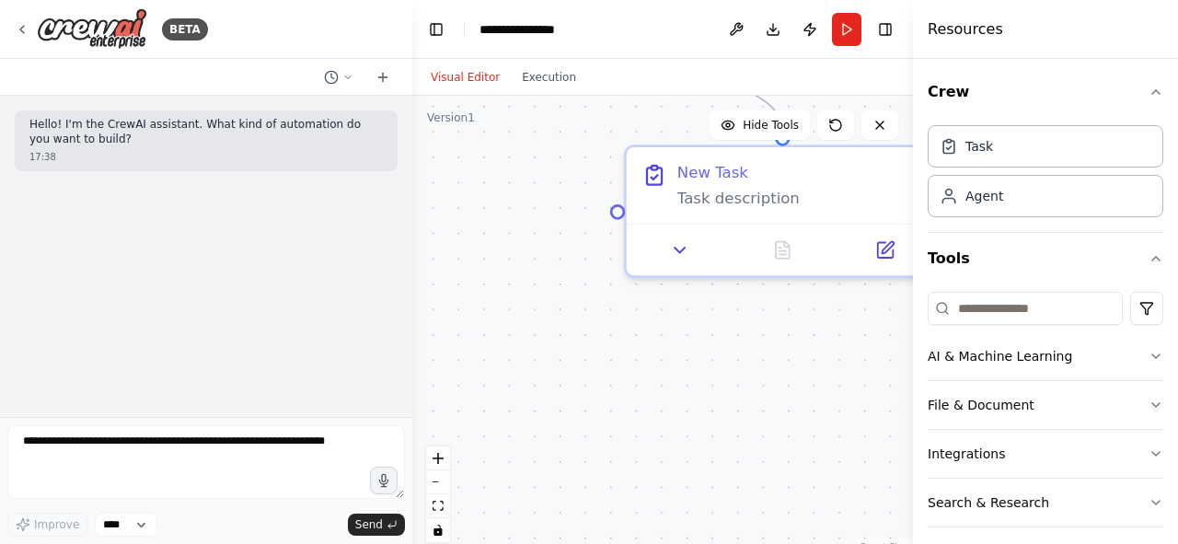
click at [550, 353] on div ".deletable-edge-delete-btn { width: 20px; height: 20px; border: 0px solid #ffff…" at bounding box center [662, 326] width 500 height 460
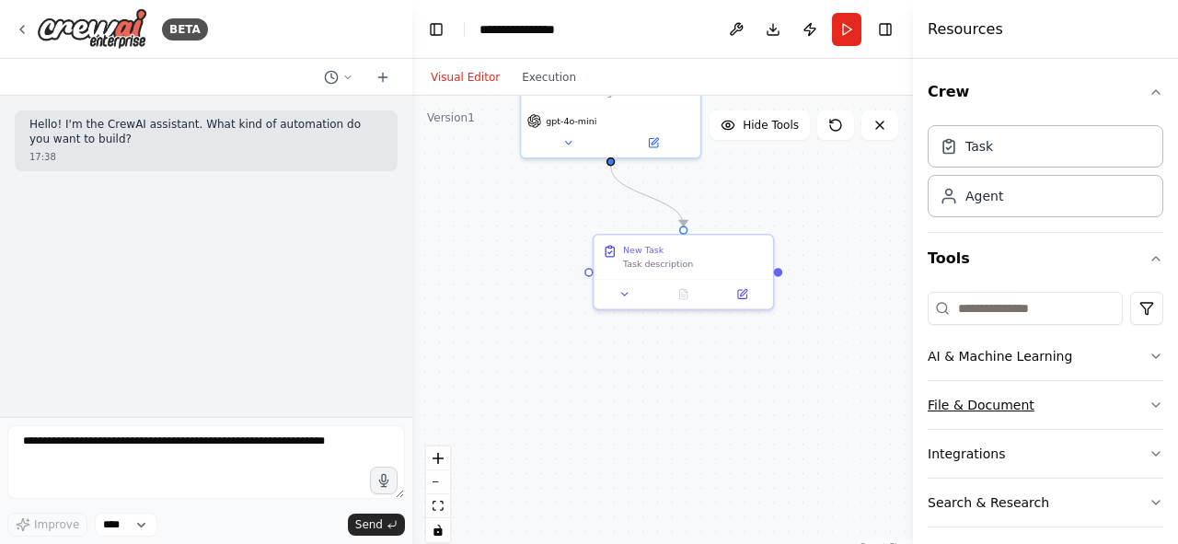
click at [970, 397] on button "File & Document" at bounding box center [1045, 405] width 236 height 48
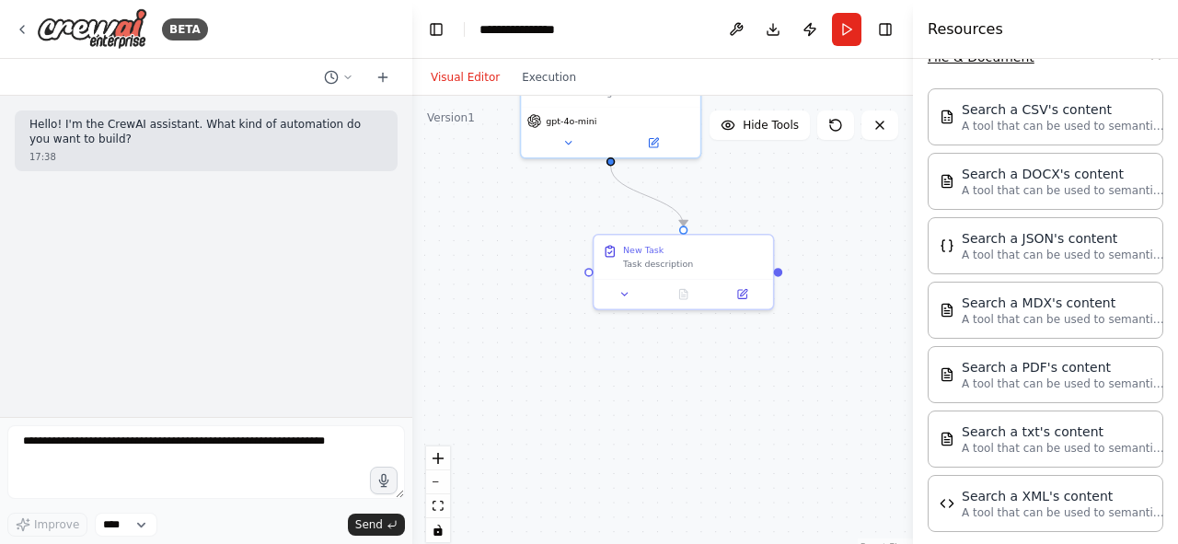
scroll to position [350, 0]
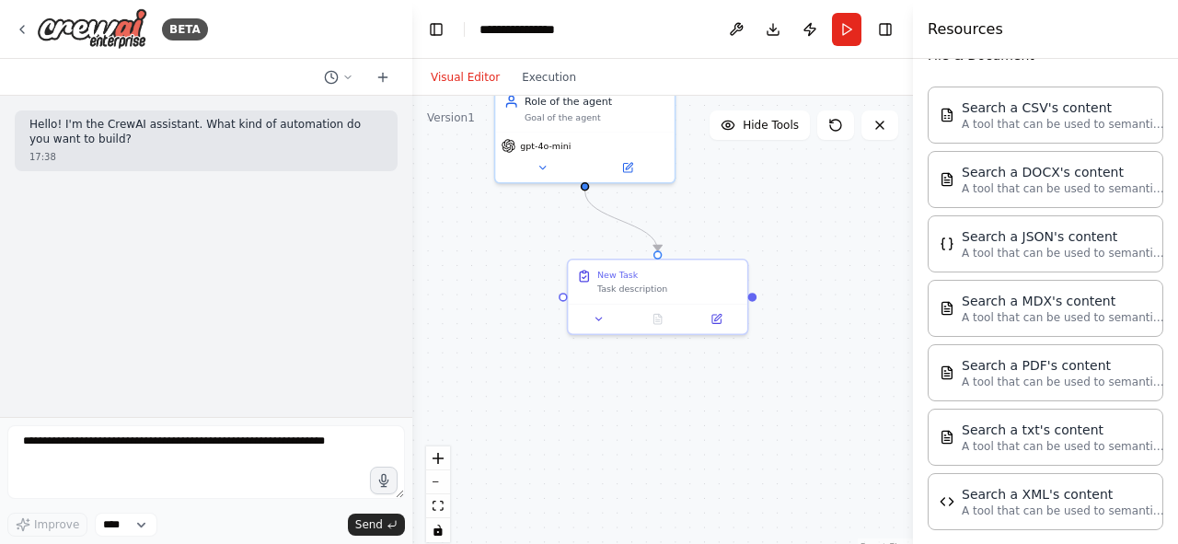
drag, startPoint x: 806, startPoint y: 324, endPoint x: 780, endPoint y: 349, distance: 35.8
click at [780, 349] on div ".deletable-edge-delete-btn { width: 20px; height: 20px; border: 0px solid #ffff…" at bounding box center [662, 326] width 500 height 460
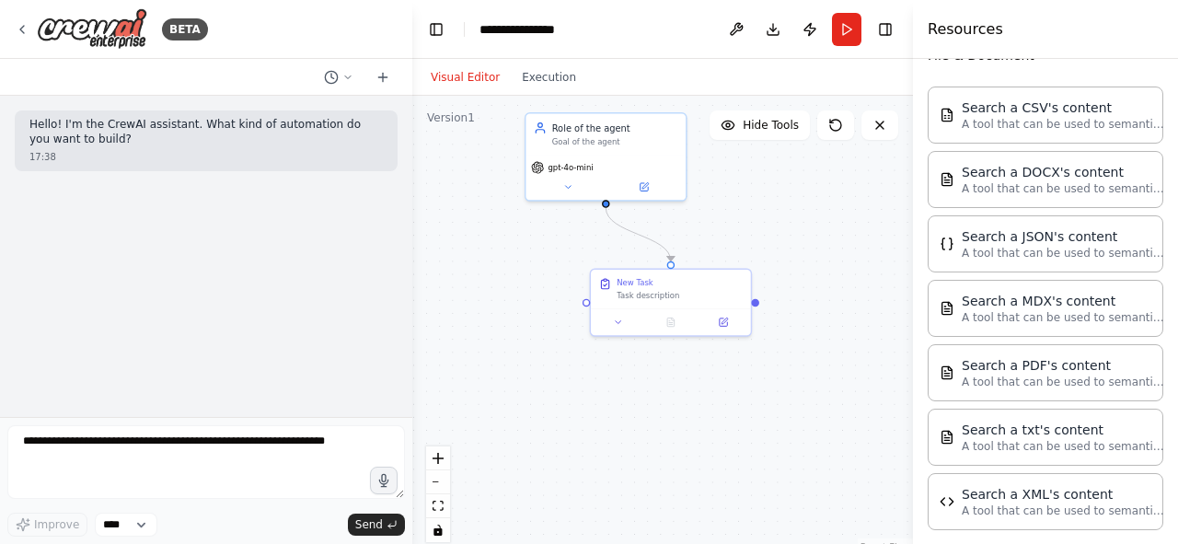
drag, startPoint x: 738, startPoint y: 226, endPoint x: 775, endPoint y: 276, distance: 61.8
click at [775, 276] on div ".deletable-edge-delete-btn { width: 20px; height: 20px; border: 0px solid #ffff…" at bounding box center [662, 326] width 500 height 460
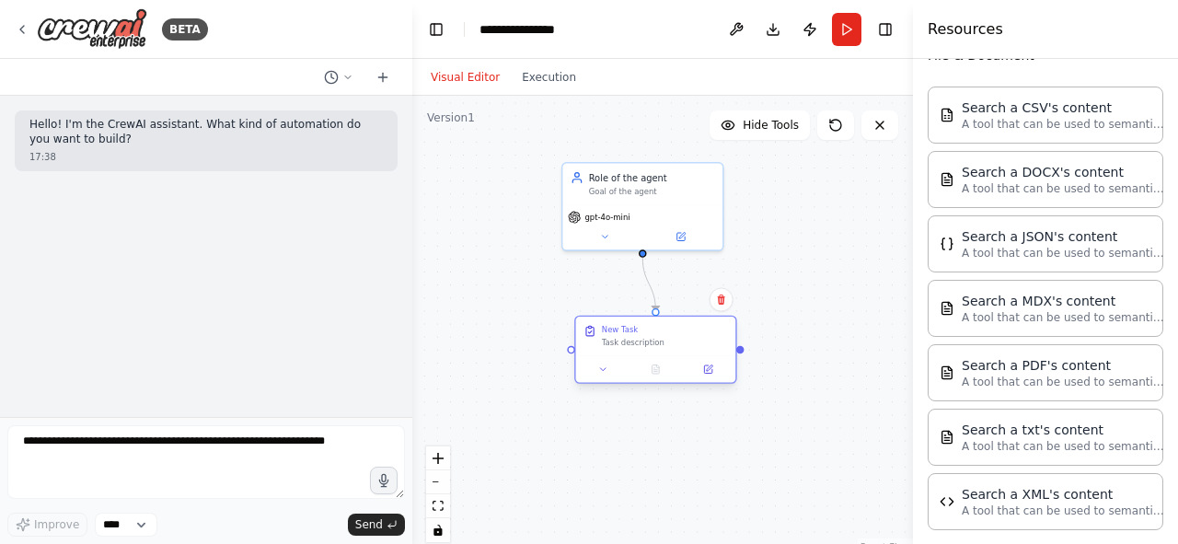
drag, startPoint x: 723, startPoint y: 345, endPoint x: 668, endPoint y: 351, distance: 55.5
click at [668, 351] on div "New Task Task description" at bounding box center [656, 335] width 160 height 39
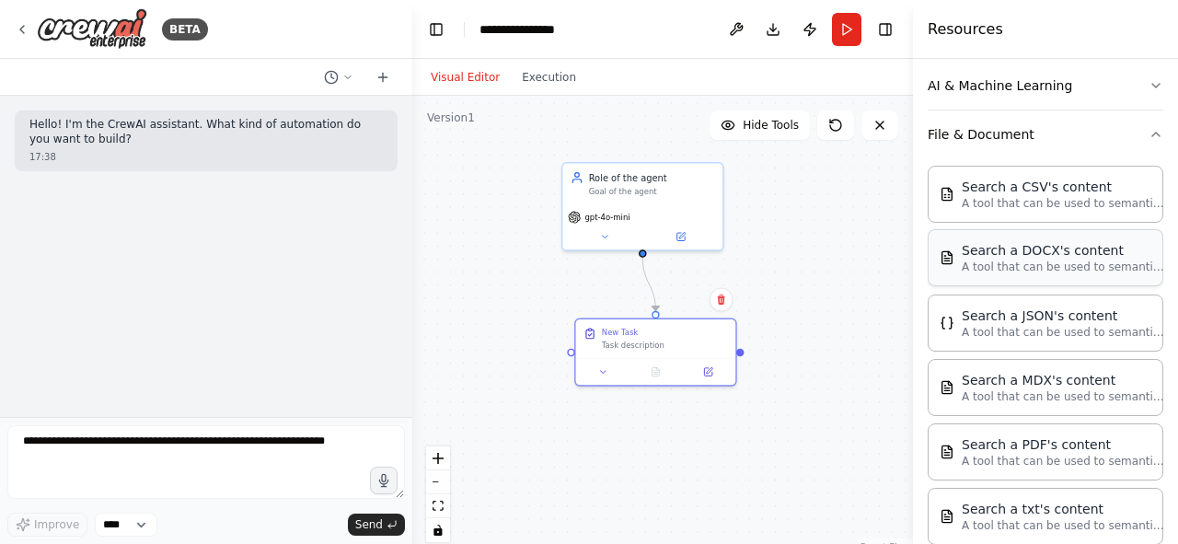
scroll to position [265, 0]
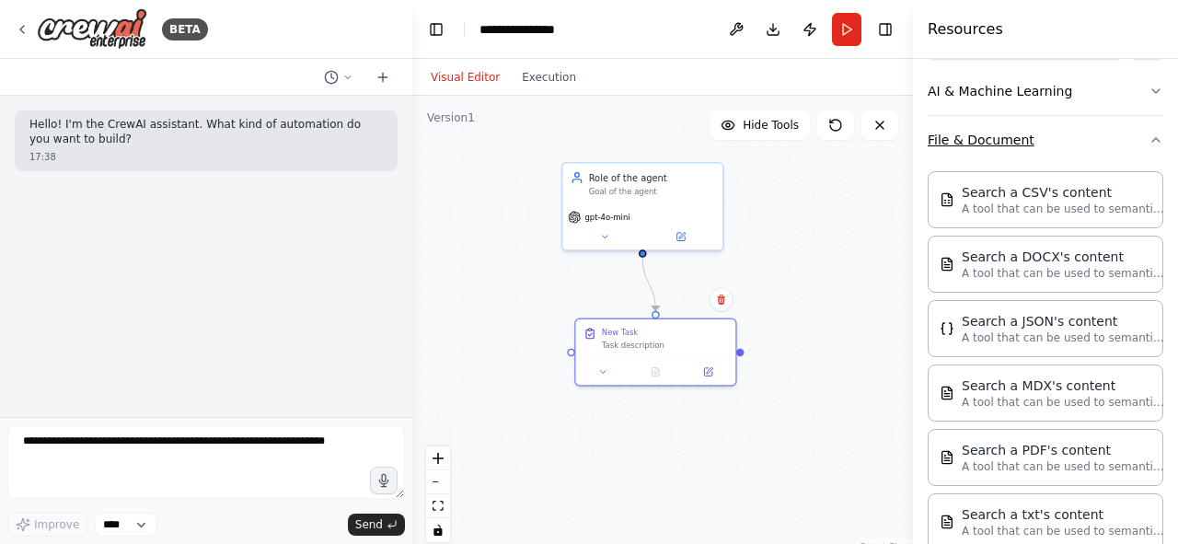
click at [981, 135] on button "File & Document" at bounding box center [1045, 140] width 236 height 48
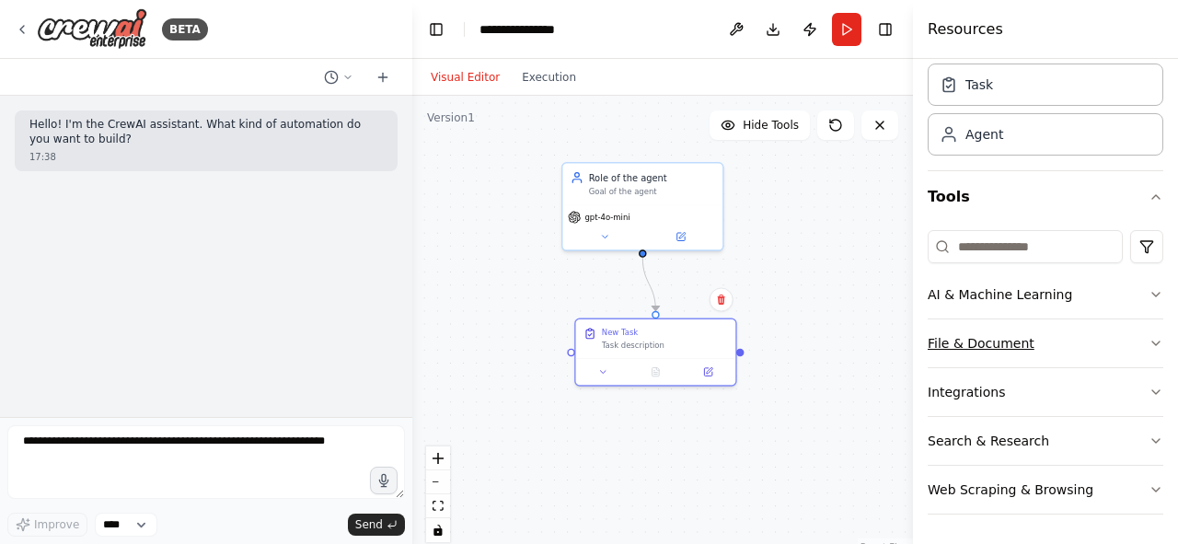
scroll to position [58, 0]
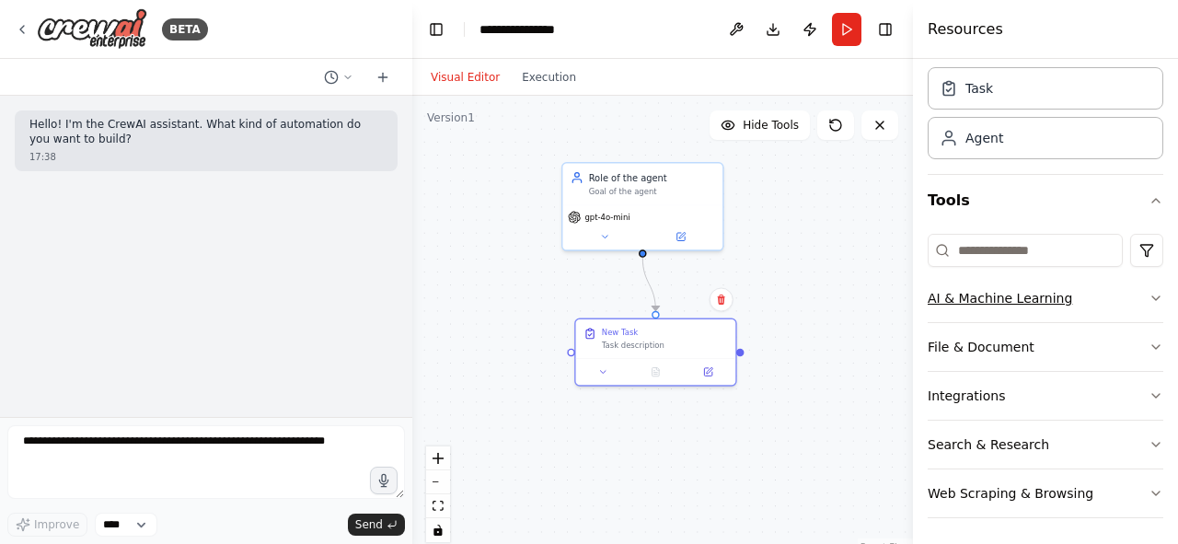
click at [1000, 300] on button "AI & Machine Learning" at bounding box center [1045, 298] width 236 height 48
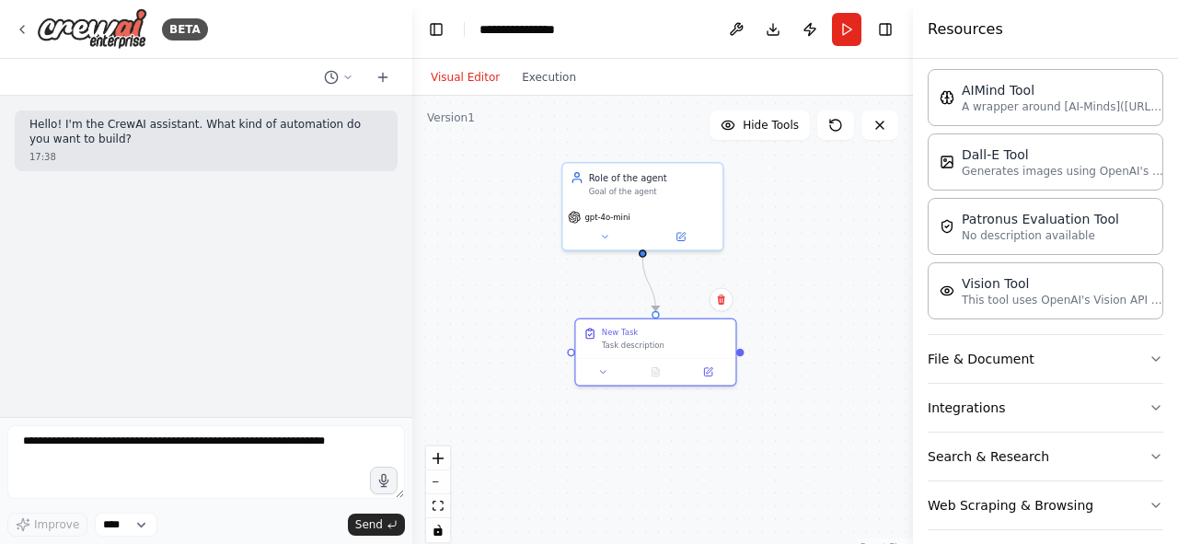
scroll to position [328, 0]
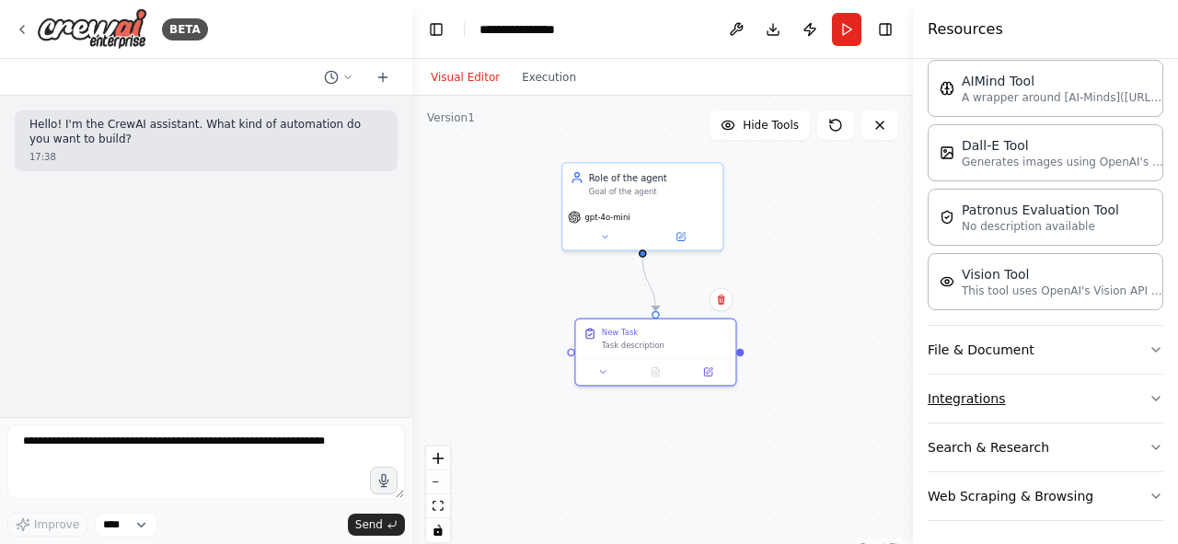
click at [991, 380] on button "Integrations" at bounding box center [1045, 398] width 236 height 48
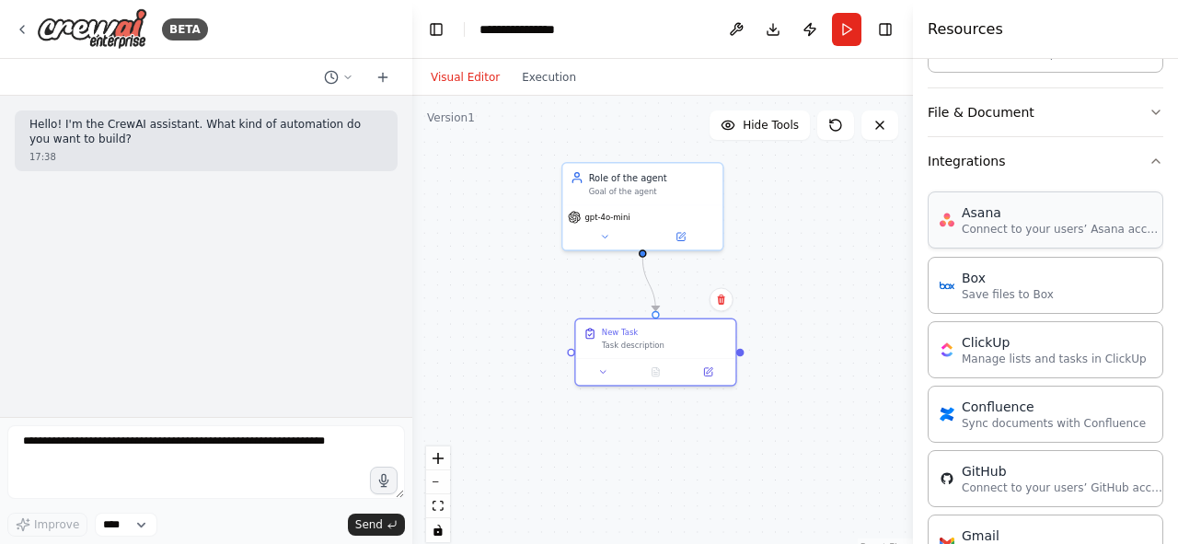
scroll to position [559, 0]
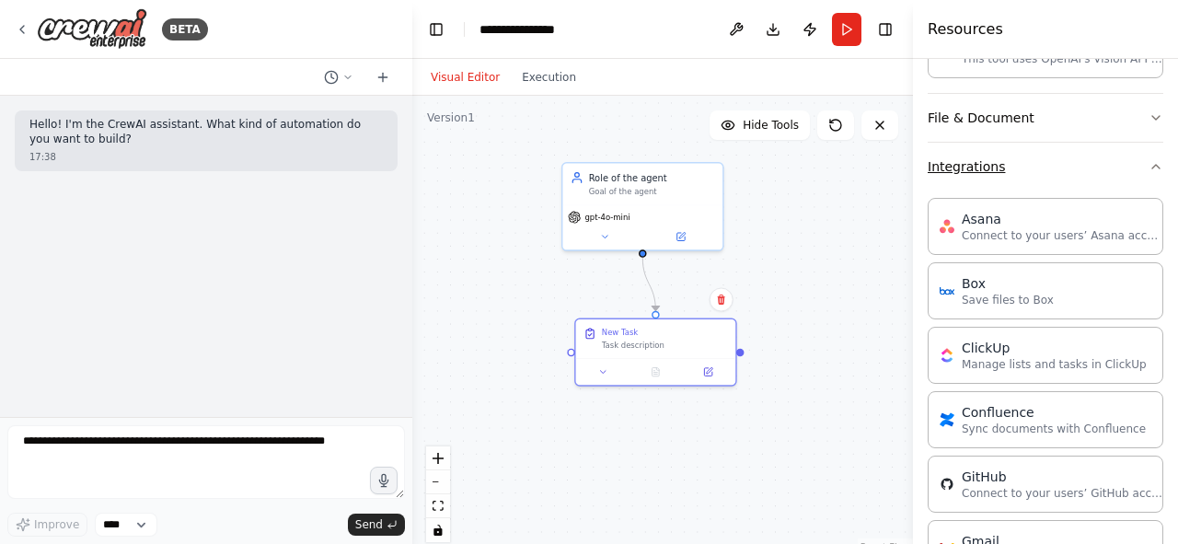
click at [1006, 178] on button "Integrations" at bounding box center [1045, 167] width 236 height 48
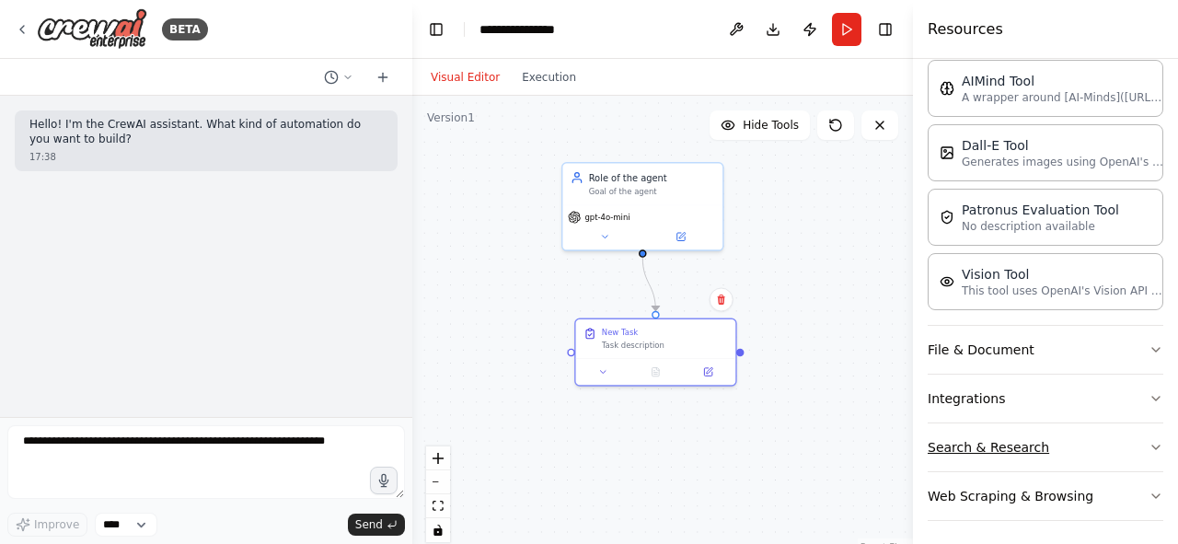
click at [971, 447] on button "Search & Research" at bounding box center [1045, 447] width 236 height 48
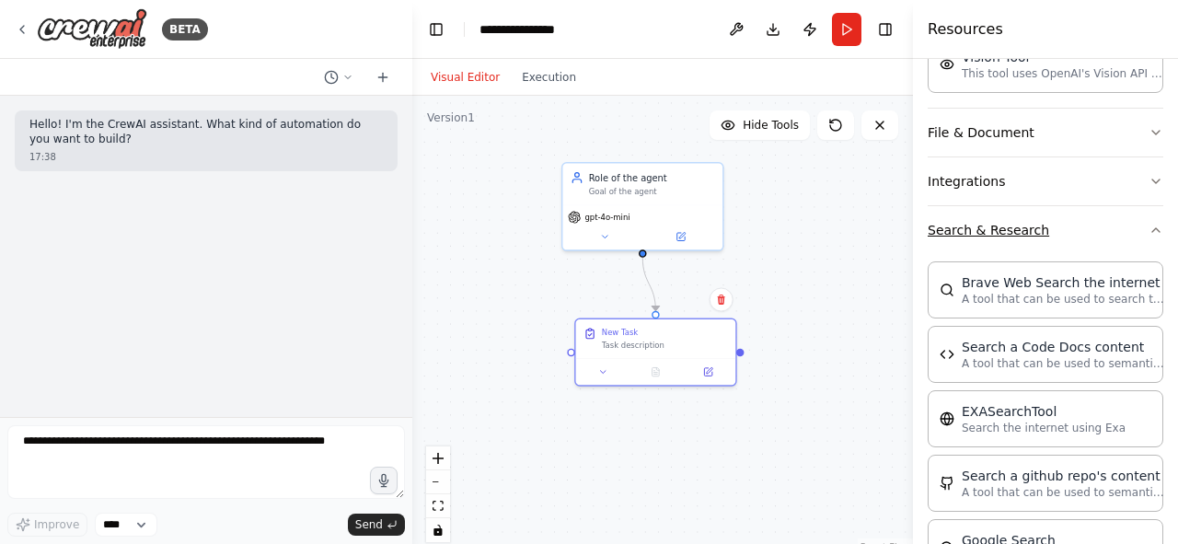
click at [971, 232] on button "Search & Research" at bounding box center [1045, 230] width 236 height 48
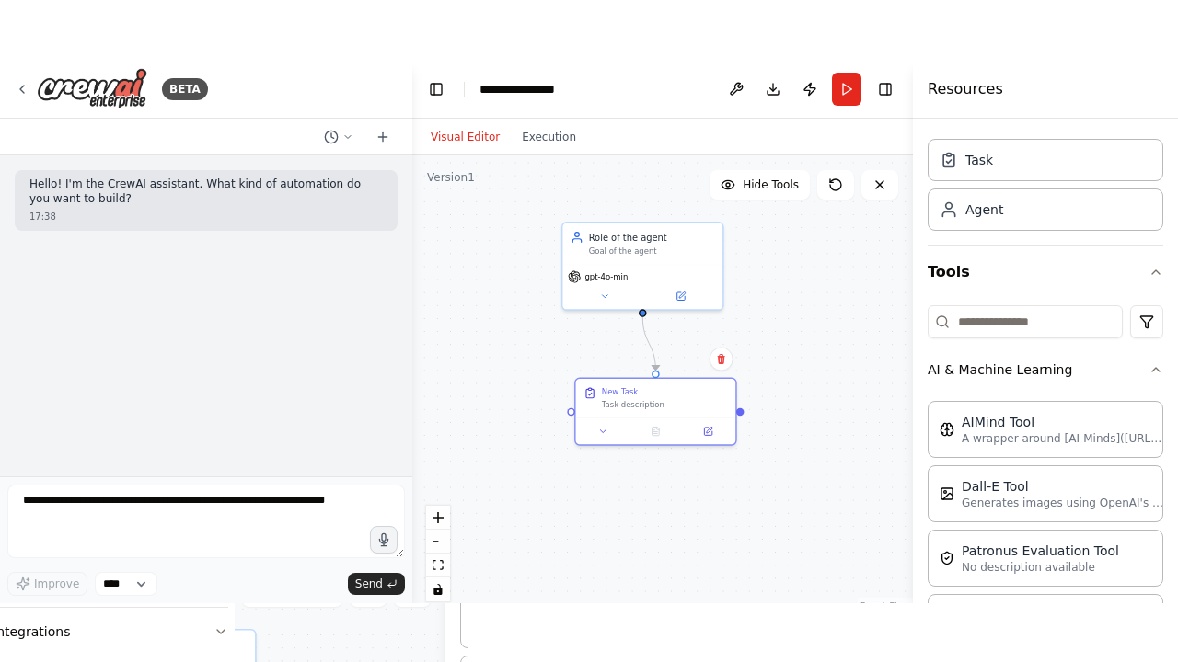
scroll to position [0, 0]
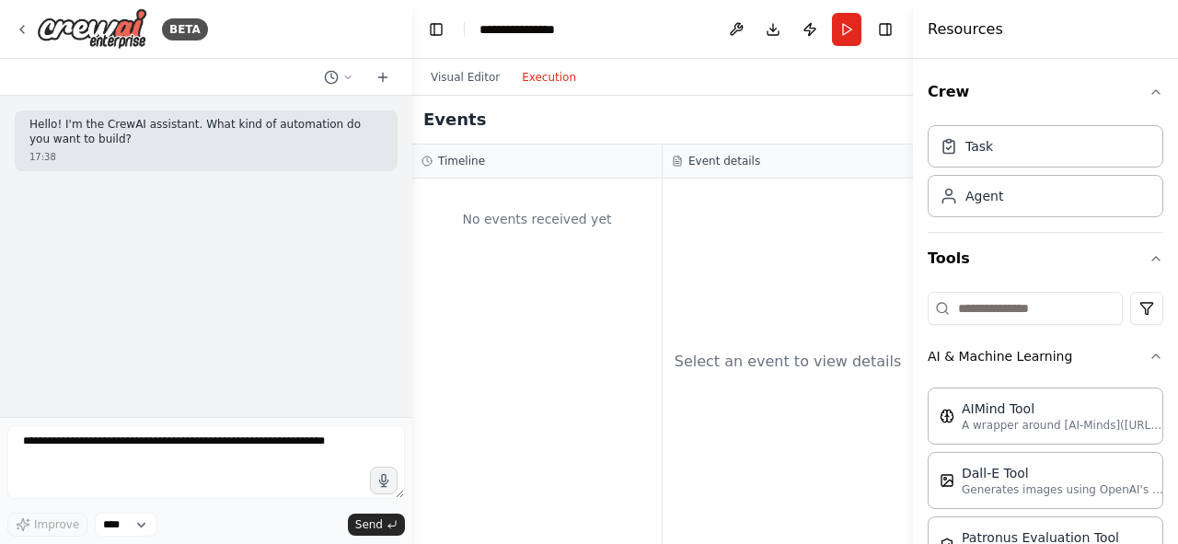
click at [530, 83] on button "Execution" at bounding box center [549, 77] width 76 height 22
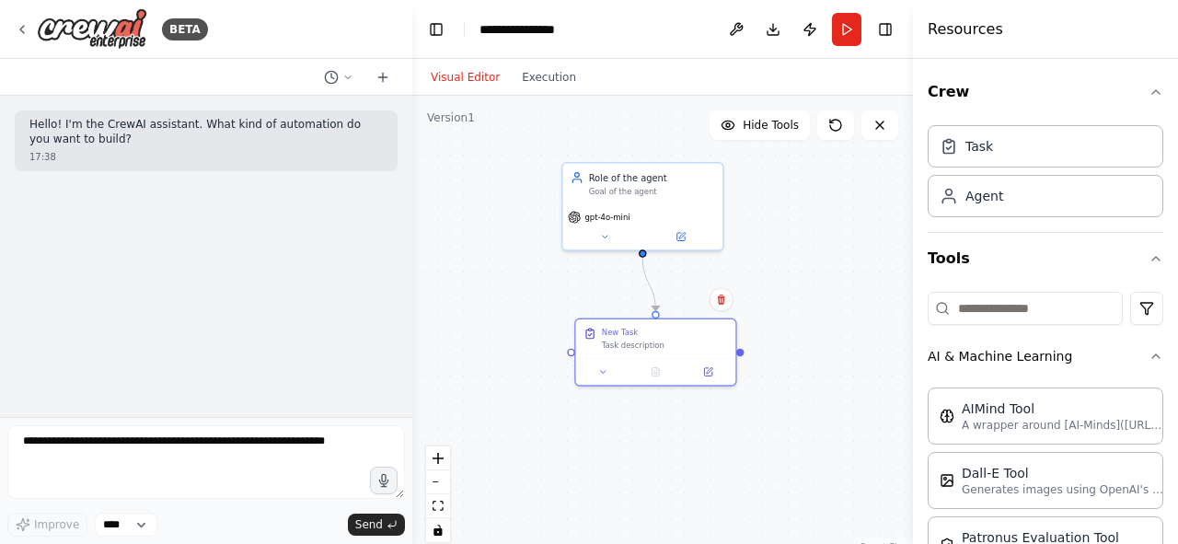
click at [460, 79] on button "Visual Editor" at bounding box center [465, 77] width 91 height 22
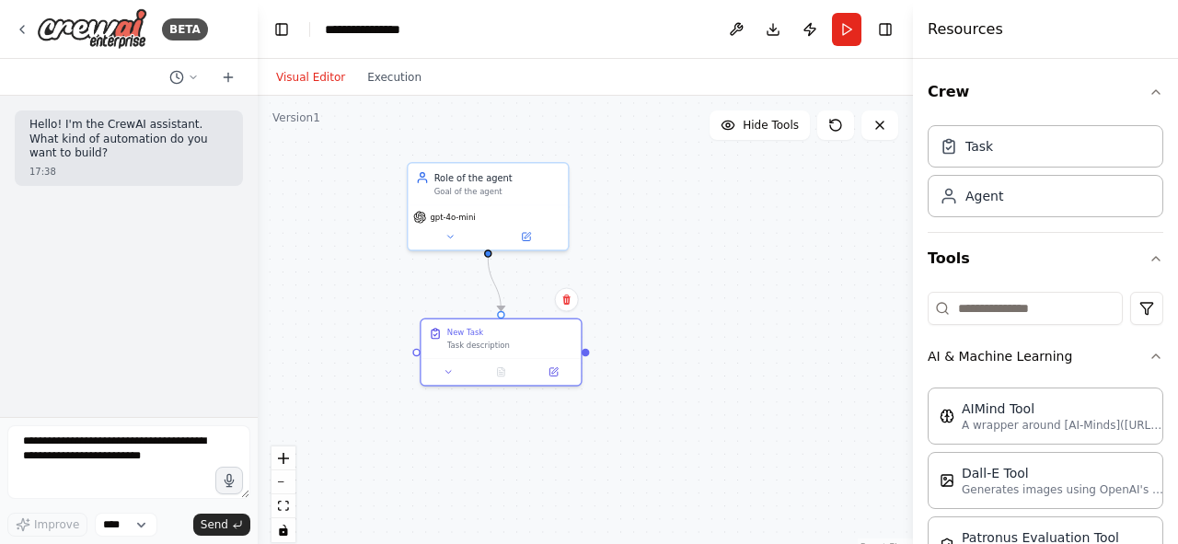
drag, startPoint x: 410, startPoint y: 205, endPoint x: 261, endPoint y: 224, distance: 150.2
click at [261, 224] on div "**********" at bounding box center [589, 272] width 1178 height 544
click at [814, 25] on button "Publish" at bounding box center [809, 29] width 29 height 33
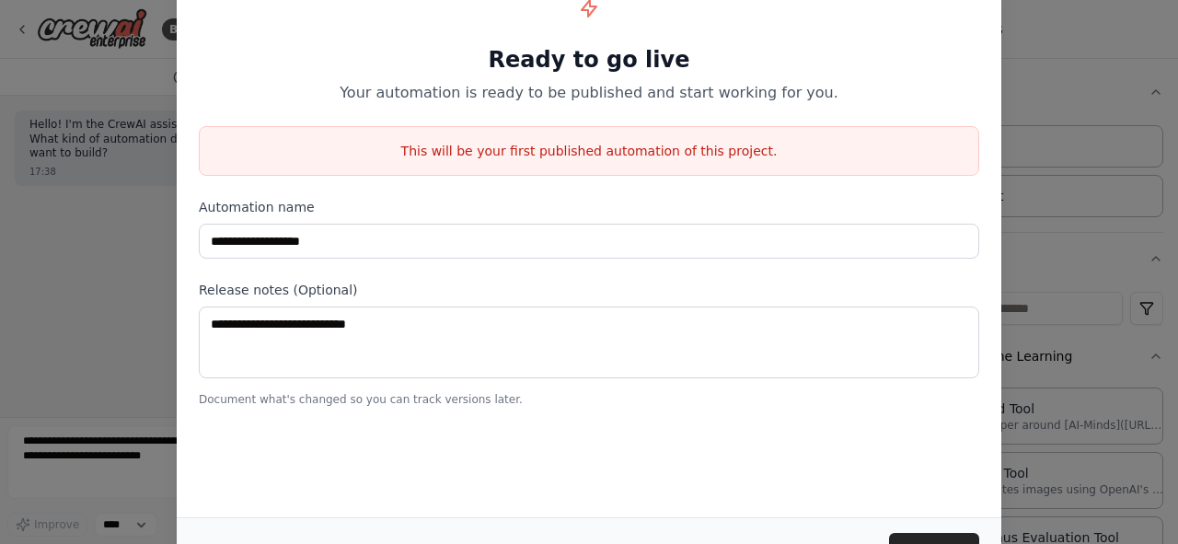
click at [1001, 176] on div "**********" at bounding box center [589, 272] width 1178 height 544
click at [902, 529] on div "Cancel Publish" at bounding box center [589, 548] width 824 height 63
click at [1061, 129] on div "**********" at bounding box center [589, 272] width 1178 height 544
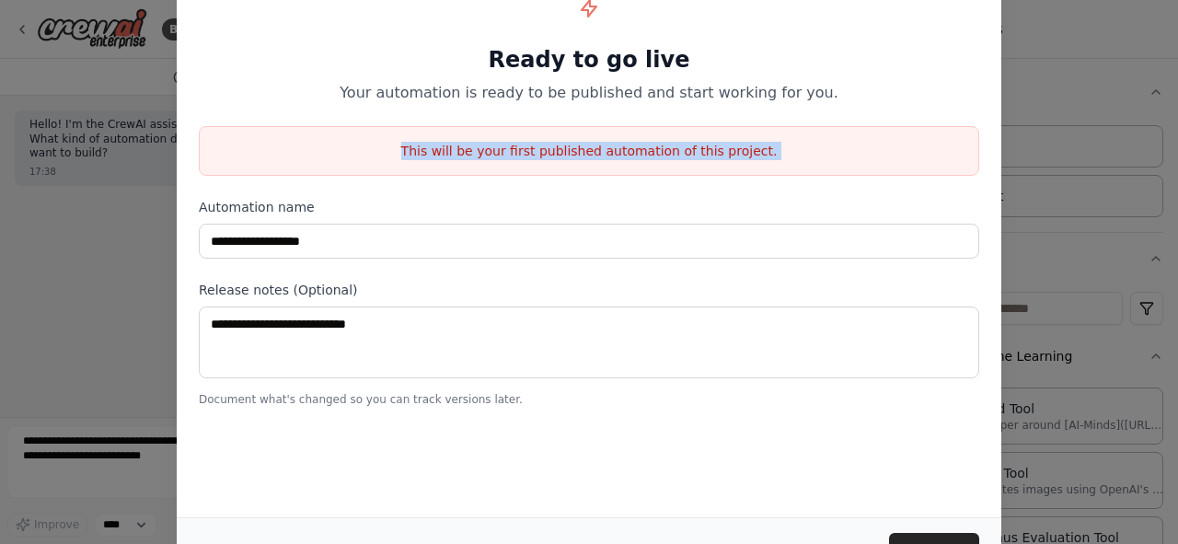
click at [1061, 129] on div "**********" at bounding box center [589, 272] width 1178 height 544
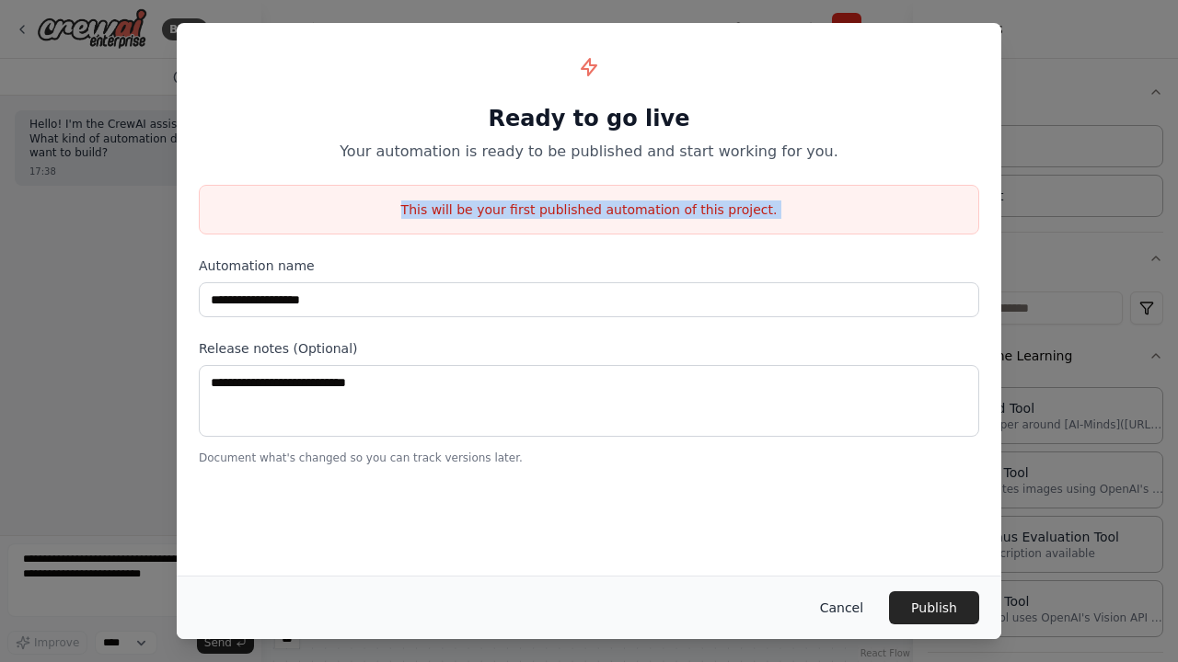
click at [834, 543] on button "Cancel" at bounding box center [841, 608] width 73 height 33
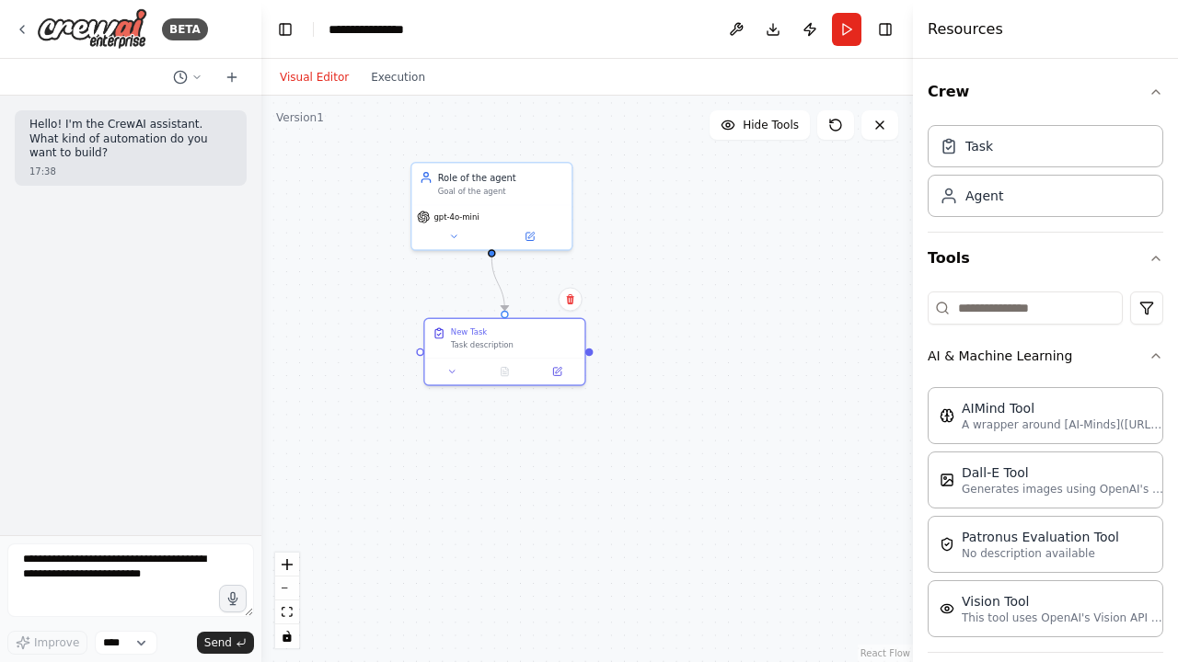
click at [708, 322] on div ".deletable-edge-delete-btn { width: 20px; height: 20px; border: 0px solid #ffff…" at bounding box center [586, 379] width 651 height 567
click at [885, 20] on button "Toggle Right Sidebar" at bounding box center [885, 30] width 26 height 26
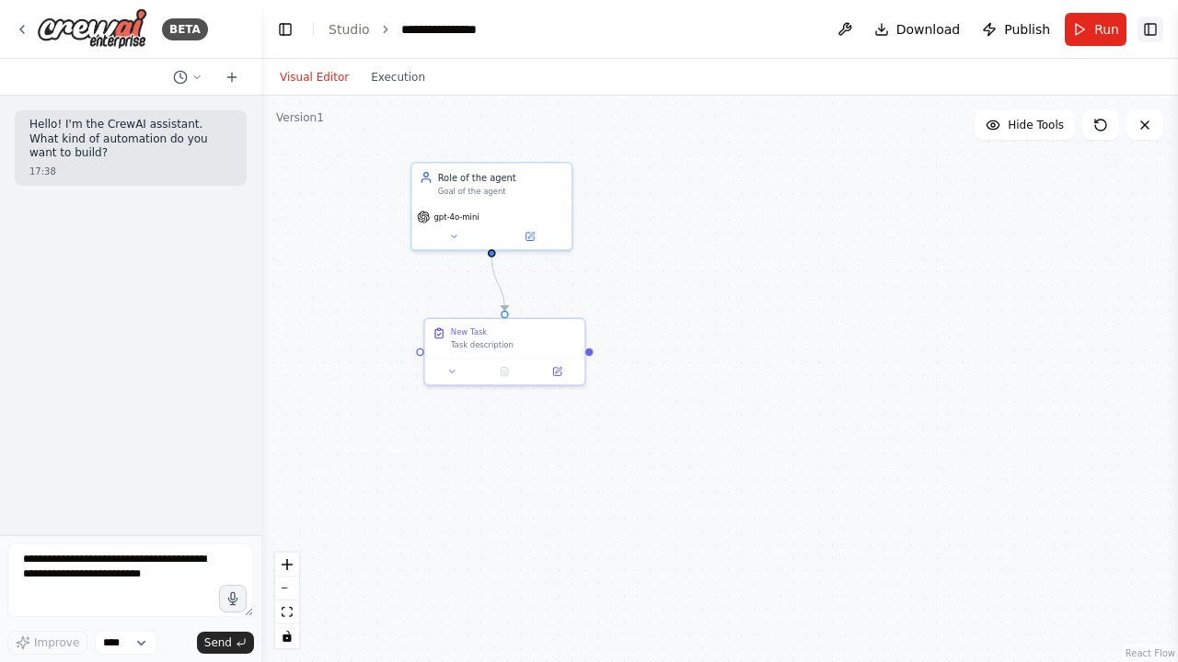
click at [1142, 22] on button "Toggle Right Sidebar" at bounding box center [1150, 30] width 26 height 26
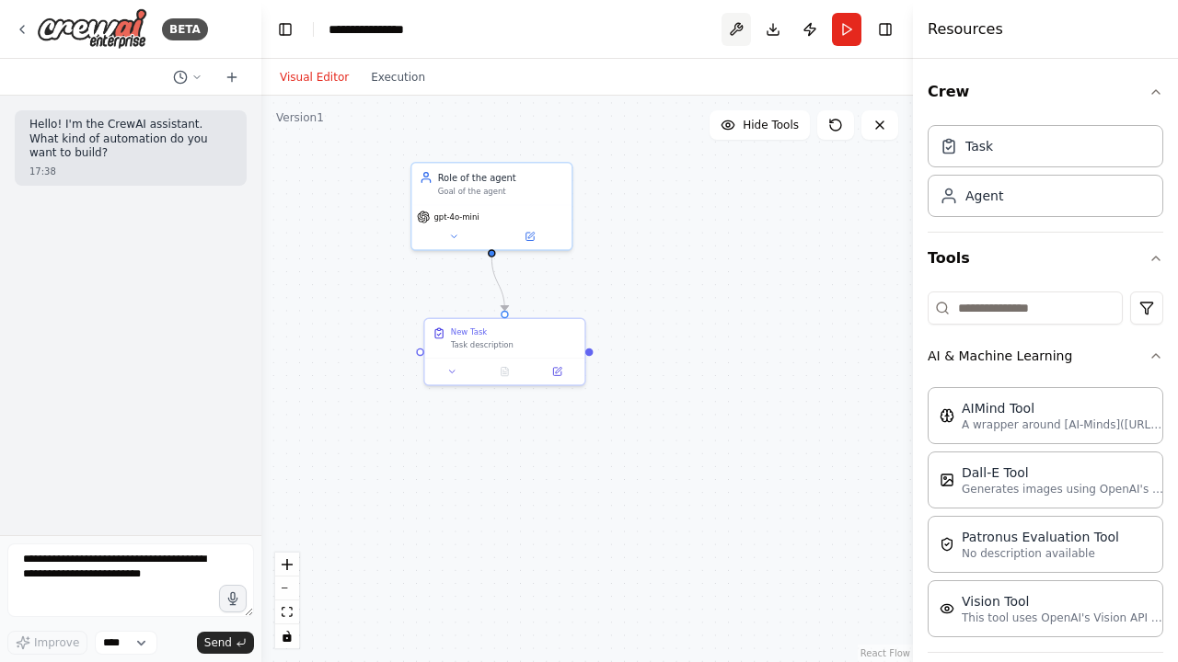
click at [745, 37] on button at bounding box center [735, 29] width 29 height 33
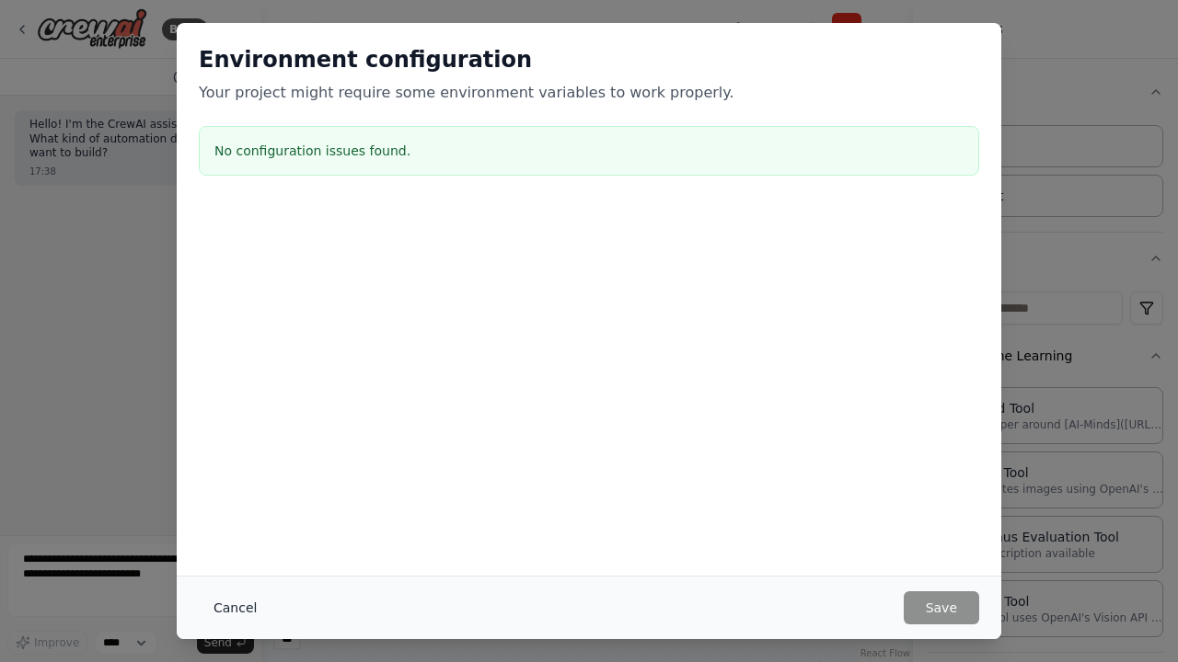
click at [243, 543] on button "Cancel" at bounding box center [235, 608] width 73 height 33
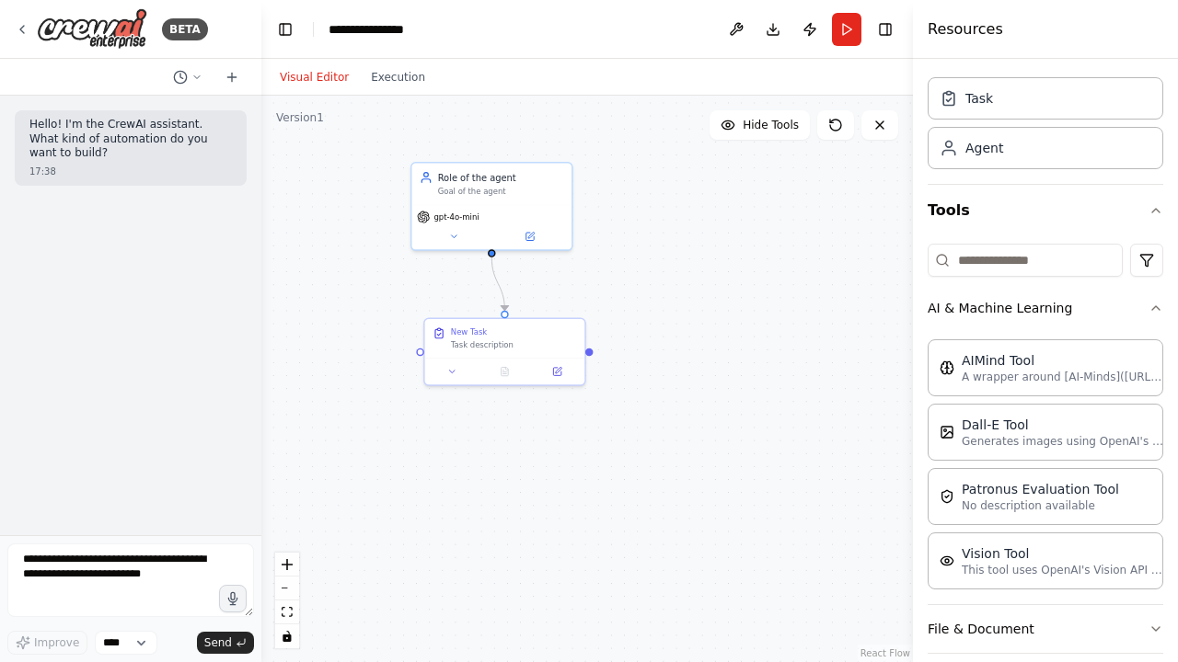
scroll to position [210, 0]
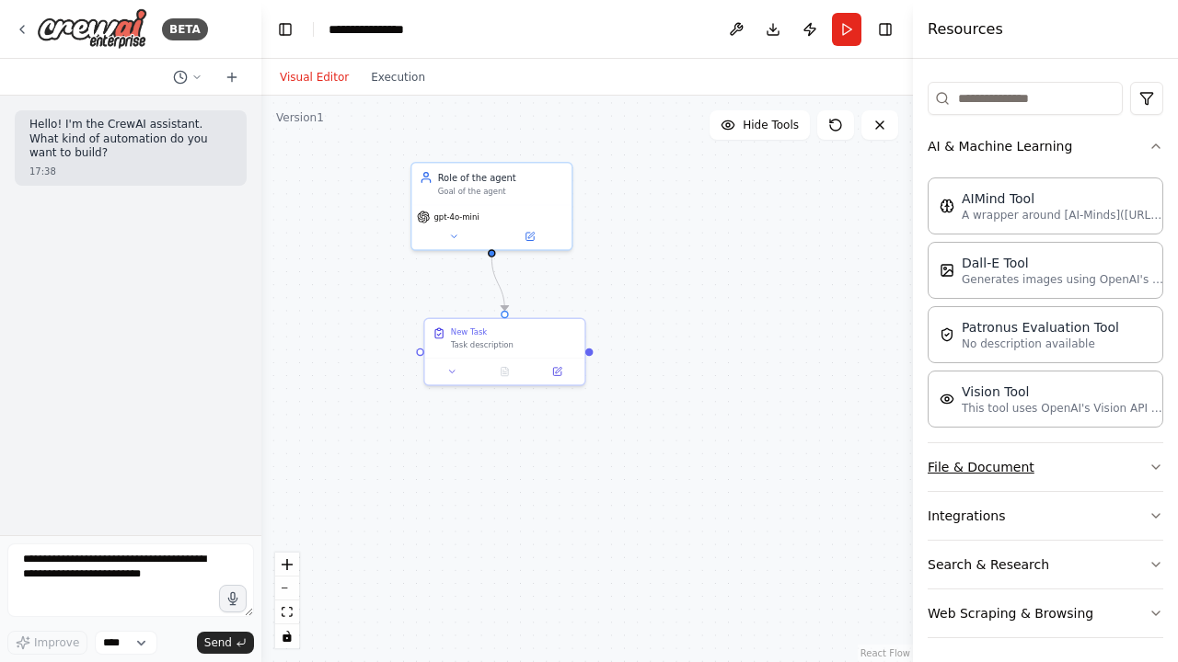
click at [973, 461] on button "File & Document" at bounding box center [1045, 467] width 236 height 48
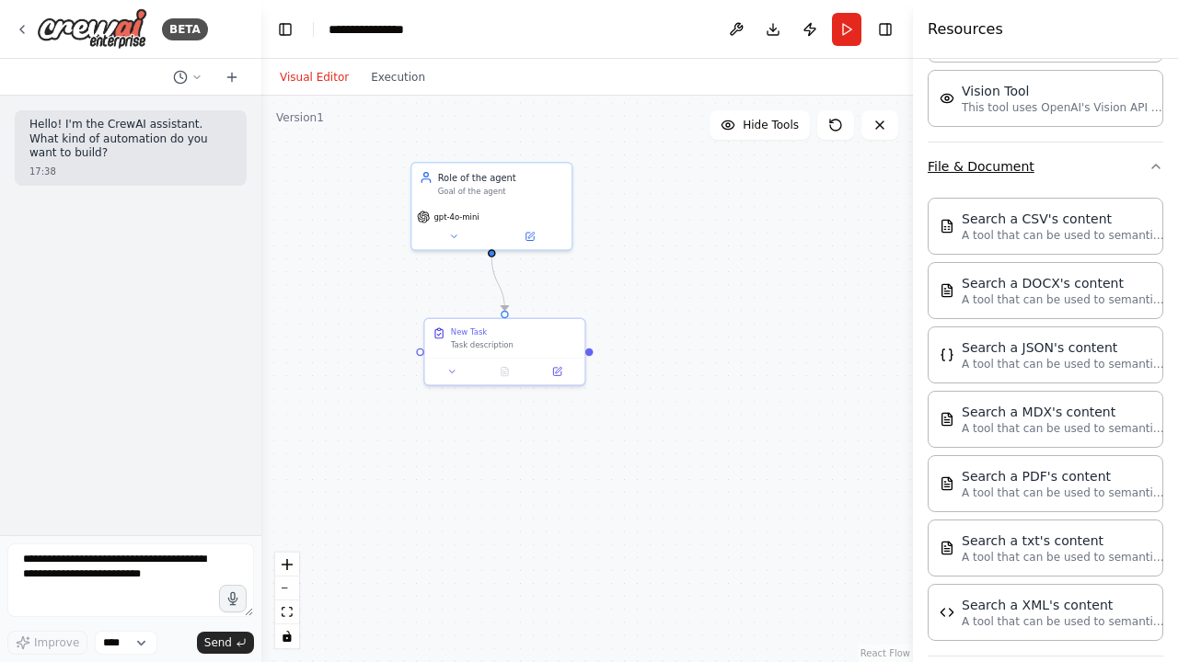
scroll to position [671, 0]
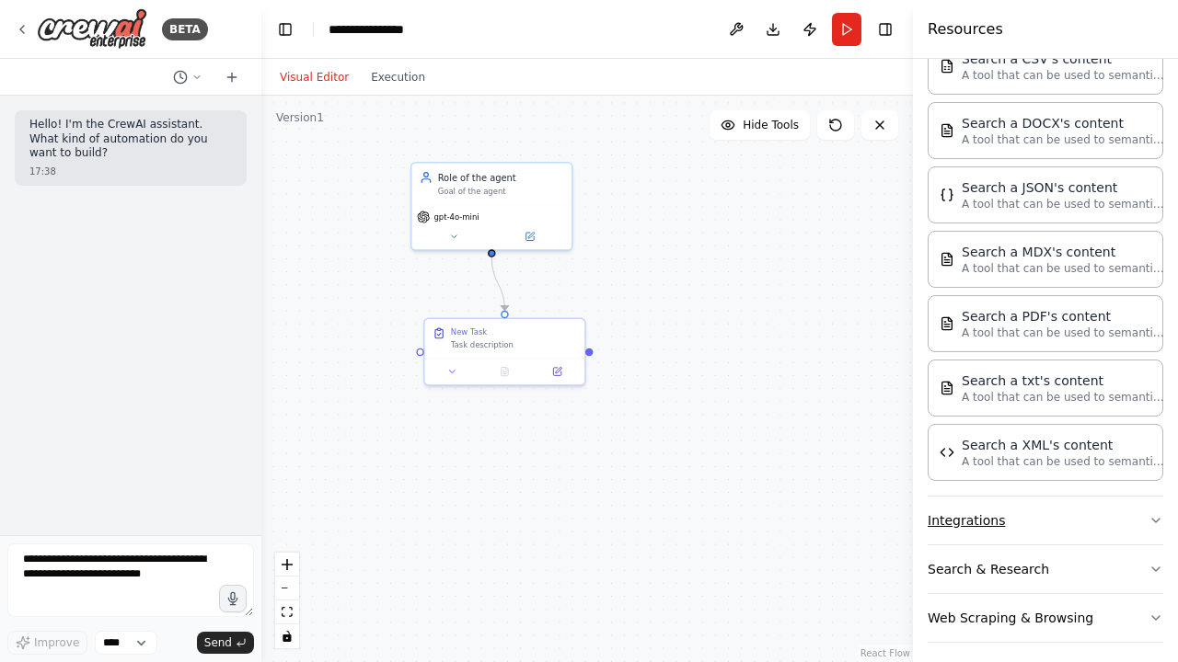
click at [957, 524] on button "Integrations" at bounding box center [1045, 521] width 236 height 48
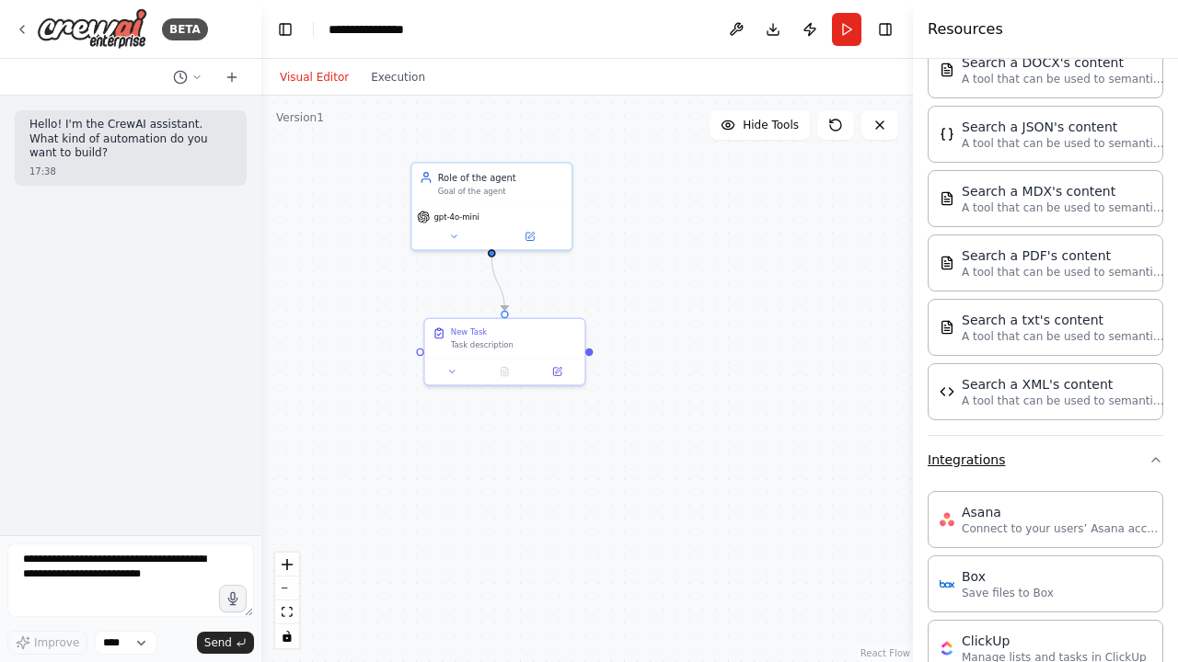
click at [960, 451] on button "Integrations" at bounding box center [1045, 460] width 236 height 48
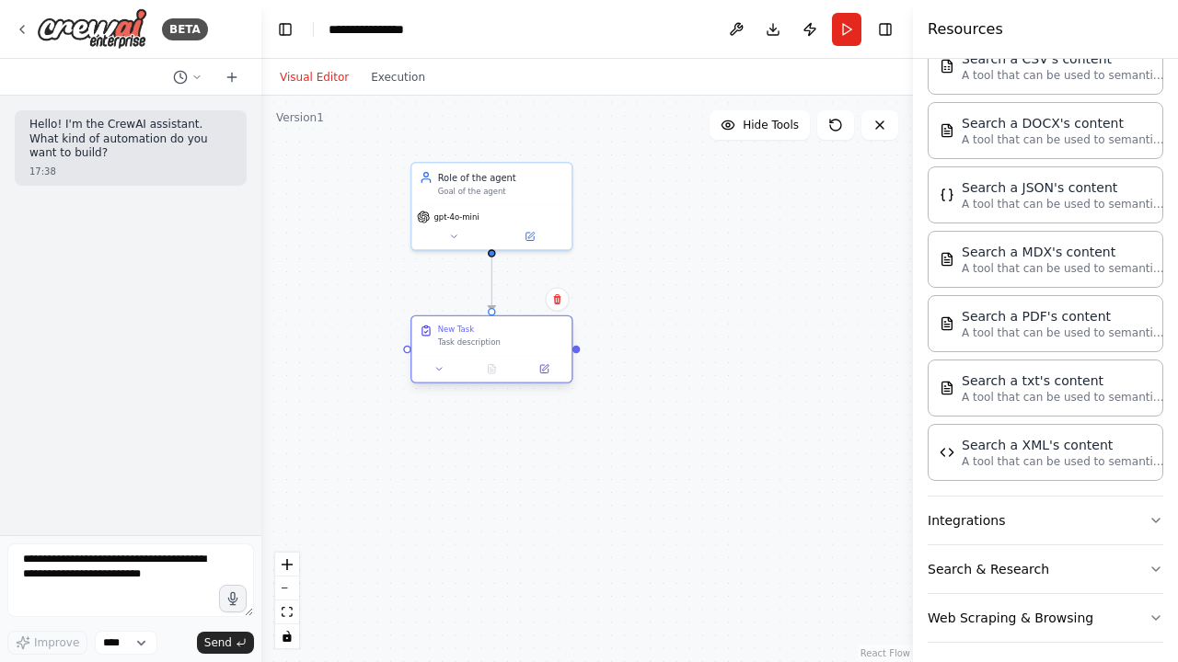
drag, startPoint x: 526, startPoint y: 358, endPoint x: 507, endPoint y: 353, distance: 19.9
click at [507, 353] on div "New Task Task description" at bounding box center [491, 350] width 163 height 68
click at [540, 372] on icon at bounding box center [543, 368] width 7 height 7
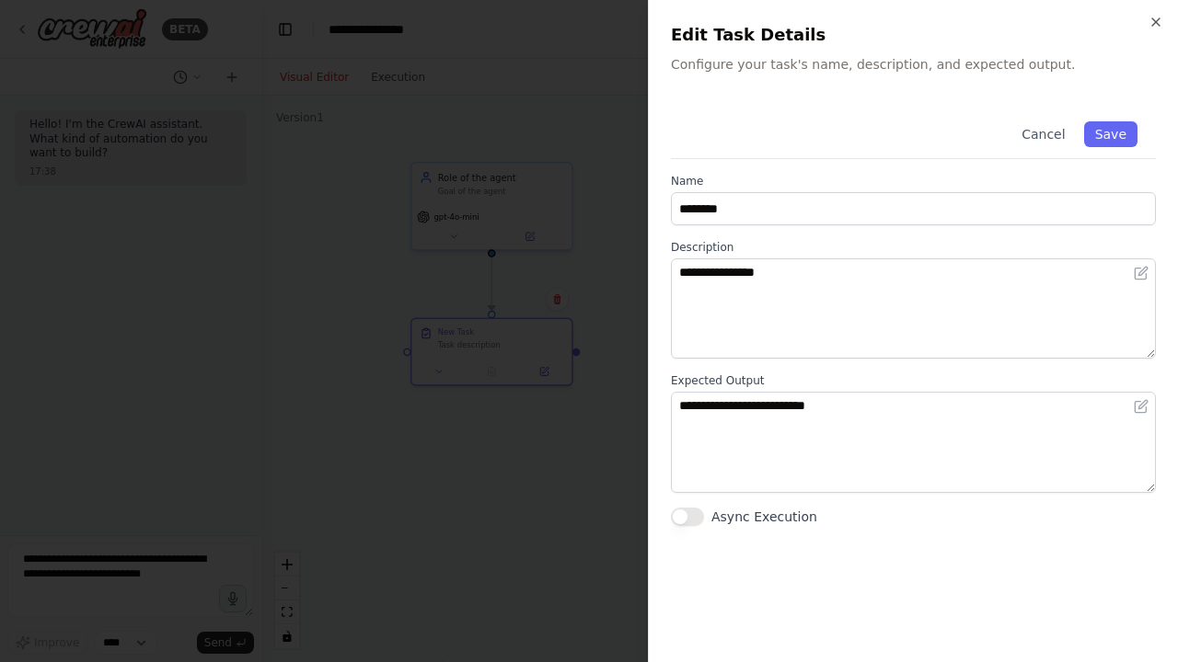
click at [677, 517] on button "Async Execution" at bounding box center [687, 517] width 33 height 18
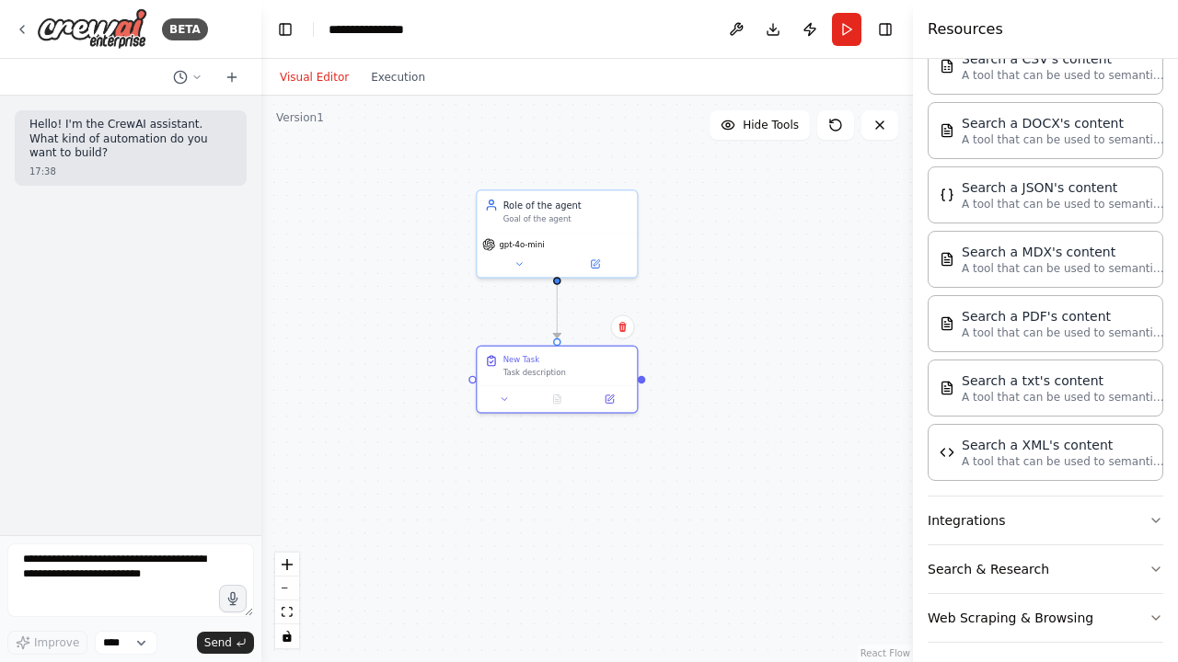
drag, startPoint x: 738, startPoint y: 318, endPoint x: 822, endPoint y: 351, distance: 90.9
click at [822, 351] on div ".deletable-edge-delete-btn { width: 20px; height: 20px; border: 0px solid #ffff…" at bounding box center [586, 379] width 651 height 567
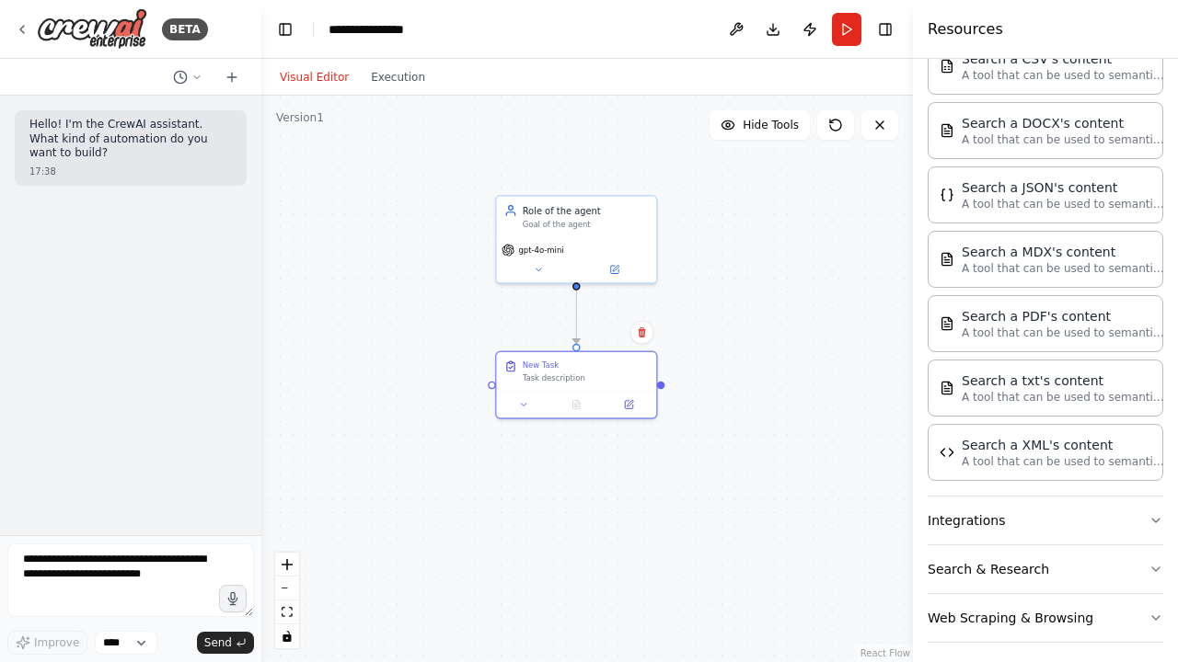
click at [728, 311] on div ".deletable-edge-delete-btn { width: 20px; height: 20px; border: 0px solid #ffff…" at bounding box center [586, 379] width 651 height 567
drag, startPoint x: 660, startPoint y: 385, endPoint x: 694, endPoint y: 469, distance: 90.4
click at [694, 469] on div ".deletable-edge-delete-btn { width: 20px; height: 20px; border: 0px solid #ffff…" at bounding box center [586, 379] width 651 height 567
drag, startPoint x: 491, startPoint y: 382, endPoint x: 427, endPoint y: 471, distance: 110.0
click at [427, 471] on div ".deletable-edge-delete-btn { width: 20px; height: 20px; border: 0px solid #ffff…" at bounding box center [586, 379] width 651 height 567
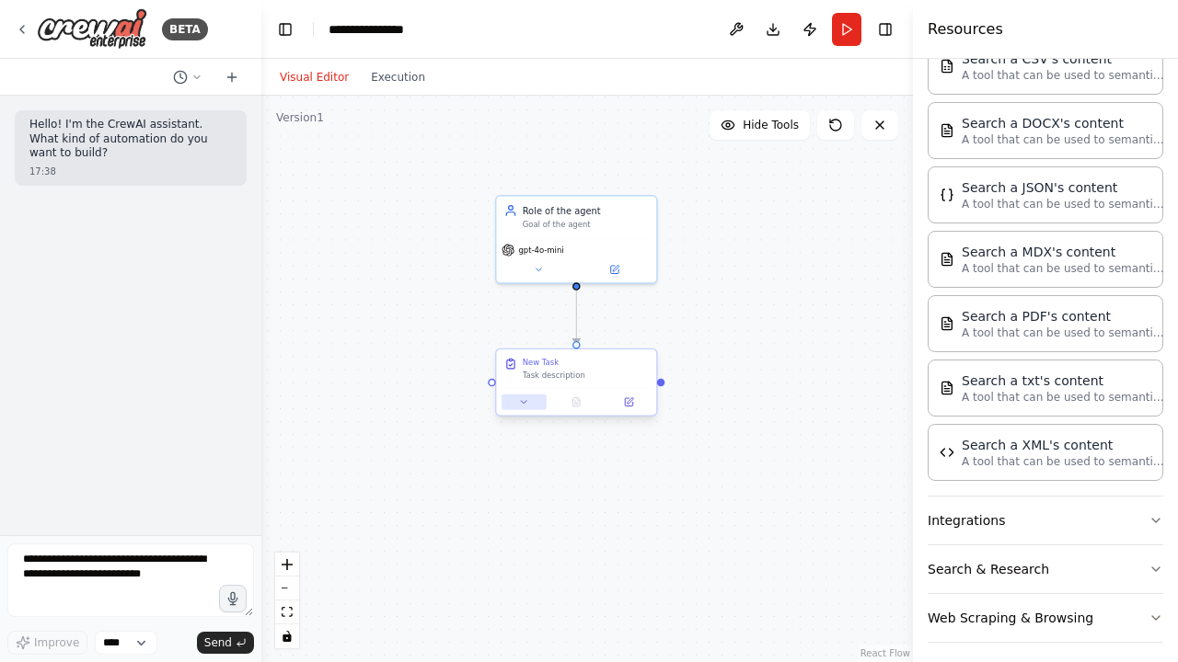
click at [523, 405] on icon at bounding box center [524, 402] width 10 height 10
click at [526, 410] on div at bounding box center [576, 401] width 160 height 27
click at [526, 403] on icon at bounding box center [524, 402] width 6 height 3
click at [742, 241] on div ".deletable-edge-delete-btn { width: 20px; height: 20px; border: 0px solid #ffff…" at bounding box center [586, 379] width 651 height 567
